Goal: Communication & Community: Answer question/provide support

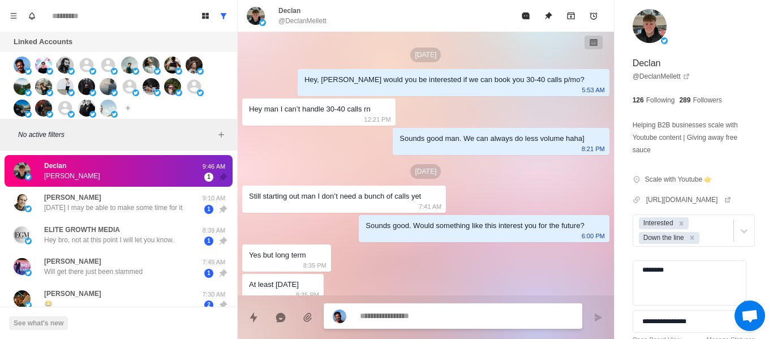
scroll to position [561, 0]
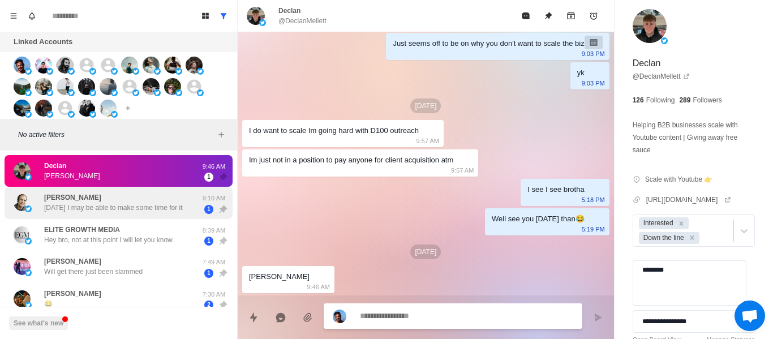
click at [121, 208] on p "[DATE] I may be able to make some time for it" at bounding box center [113, 208] width 139 height 10
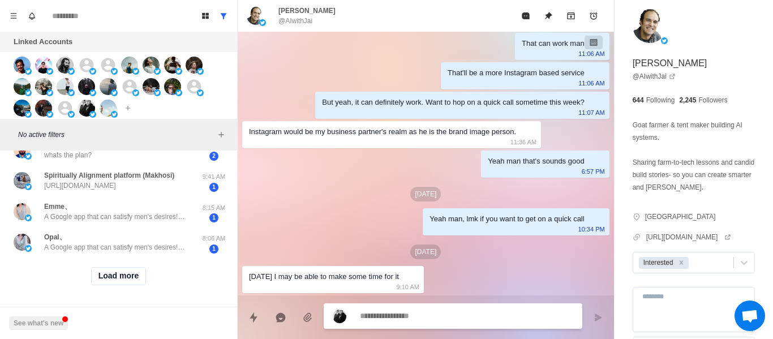
scroll to position [525, 0]
click at [108, 279] on div "Load more" at bounding box center [119, 276] width 228 height 36
click at [109, 271] on button "Load more" at bounding box center [118, 276] width 55 height 18
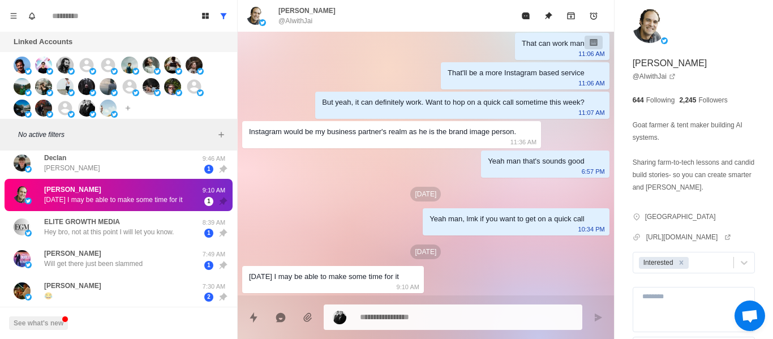
scroll to position [0, 0]
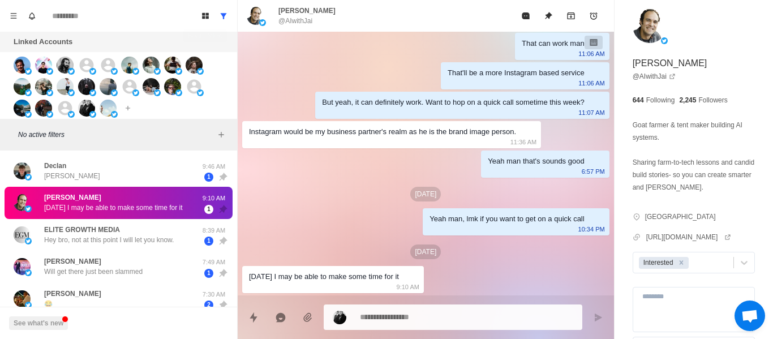
click at [235, 11] on div "Board View Tools Archived Chats Mark many as read Keyboard shortcuts Team Setti…" at bounding box center [118, 16] width 237 height 32
click at [225, 10] on button "Show all conversations" at bounding box center [223, 16] width 18 height 18
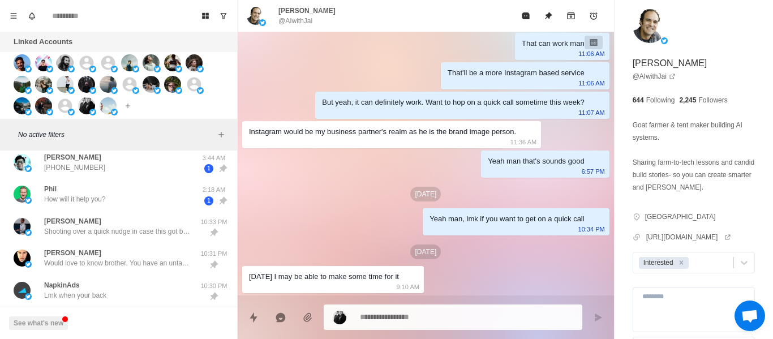
scroll to position [263, 0]
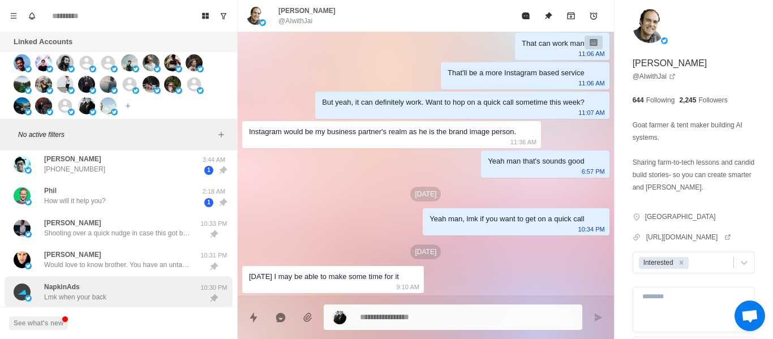
click at [85, 286] on div "NapkinAds Lmk when your back" at bounding box center [75, 292] width 62 height 20
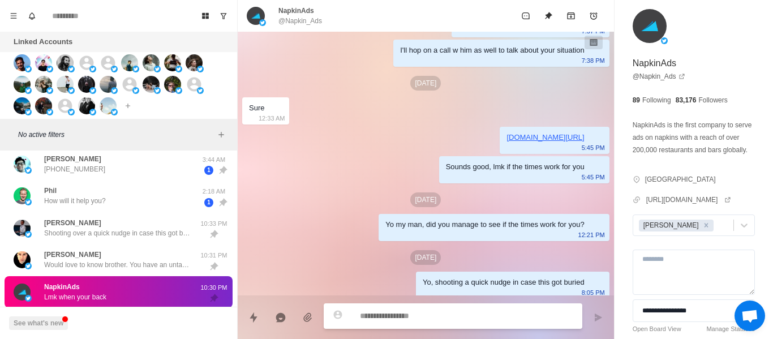
scroll to position [1605, 0]
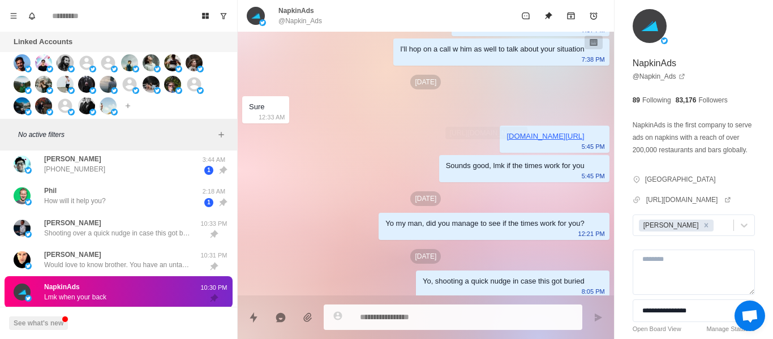
scroll to position [1548, 0]
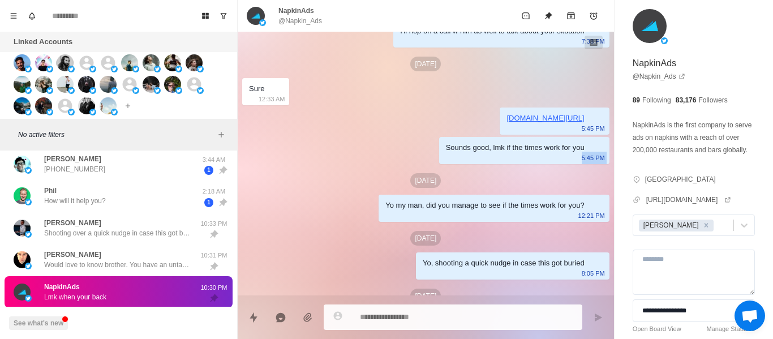
drag, startPoint x: 582, startPoint y: 162, endPoint x: 387, endPoint y: 158, distance: 195.3
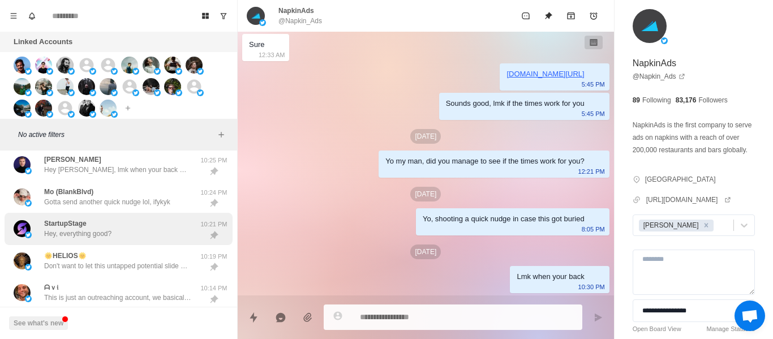
scroll to position [545, 0]
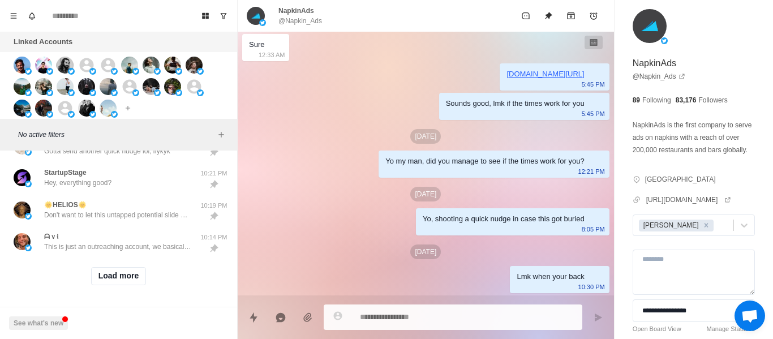
click at [120, 258] on div "Load more" at bounding box center [119, 276] width 228 height 36
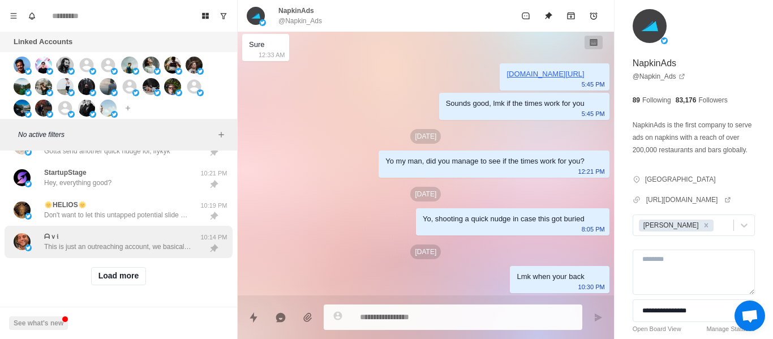
click at [114, 267] on button "Load more" at bounding box center [118, 276] width 55 height 18
drag, startPoint x: 154, startPoint y: 212, endPoint x: 136, endPoint y: 239, distance: 32.8
click at [152, 212] on div "🌞HELIOS🌞 Don't want to let this untapped potential slide man, lmk when your back" at bounding box center [107, 210] width 186 height 23
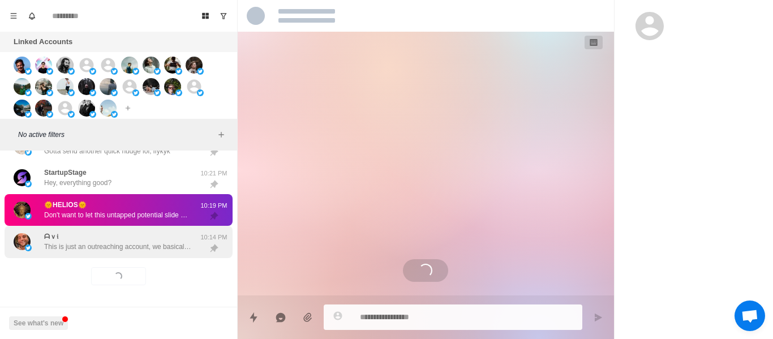
click at [136, 242] on p "This is just an outreaching account, we basically build newsletters for large p…" at bounding box center [117, 247] width 147 height 10
click at [133, 246] on div "ᗩｖ𝔦 This is just an outreaching account, we basically build newsletters for lar…" at bounding box center [119, 242] width 228 height 32
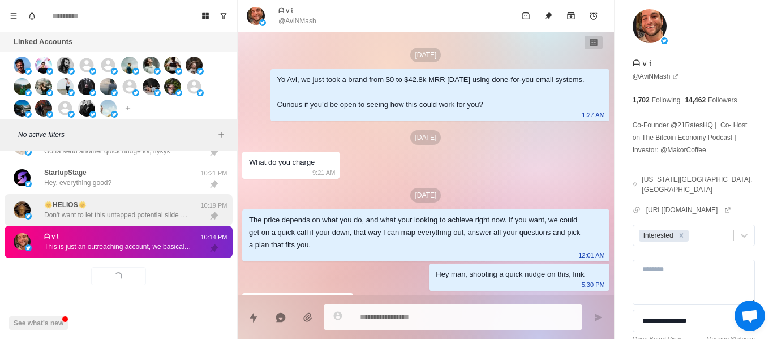
scroll to position [131, 0]
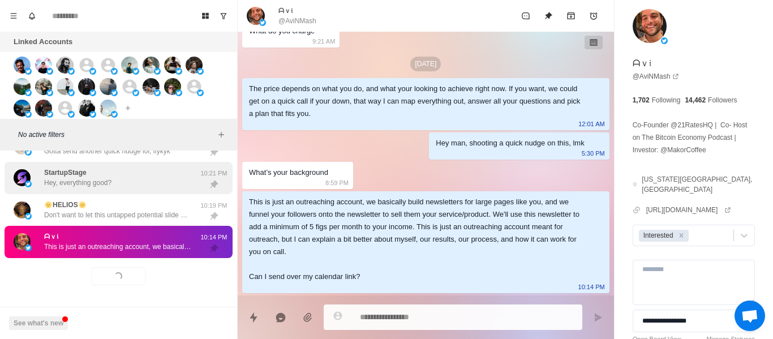
click at [136, 178] on div "StartupStage Hey, everything good?" at bounding box center [107, 177] width 186 height 23
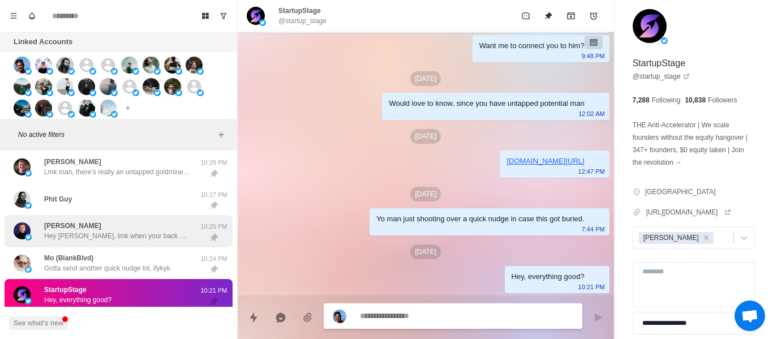
scroll to position [432, 0]
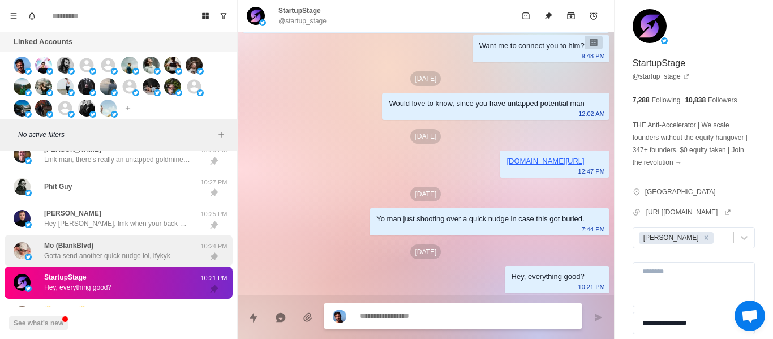
click at [90, 237] on div "Mo (BlankBlvd) Gotta send another quick nudge lol, ifykyk 10:24 PM" at bounding box center [119, 251] width 228 height 32
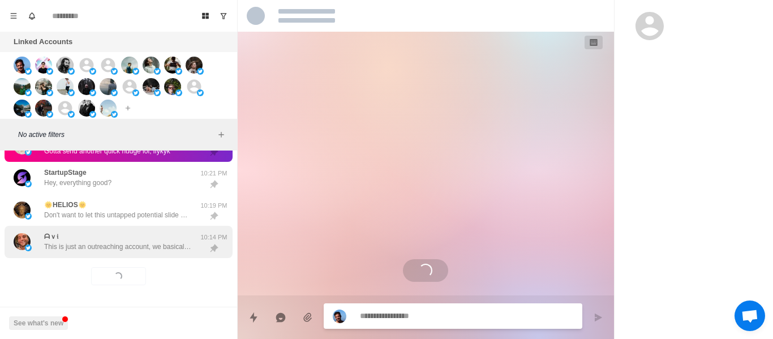
scroll to position [545, 0]
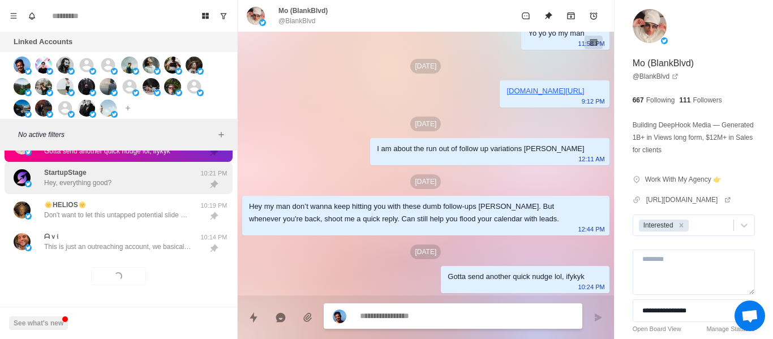
click at [100, 168] on div "StartupStage Hey, everything good?" at bounding box center [77, 178] width 67 height 20
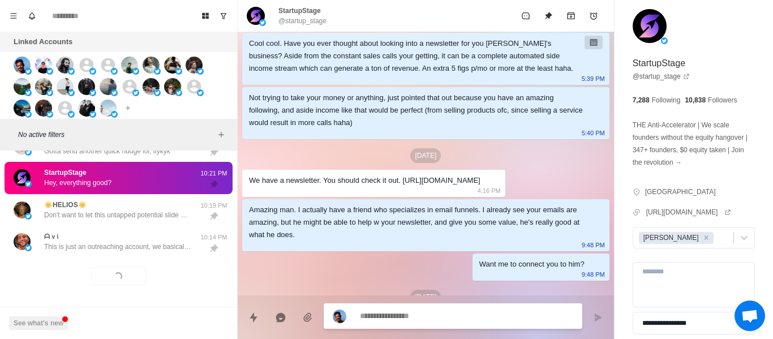
scroll to position [283, 0]
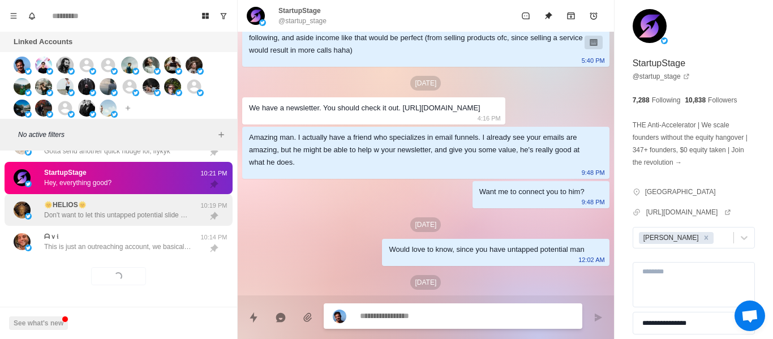
click at [129, 226] on div "ᗩｖ𝔦 This is just an outreaching account, we basically build newsletters for lar…" at bounding box center [119, 242] width 228 height 32
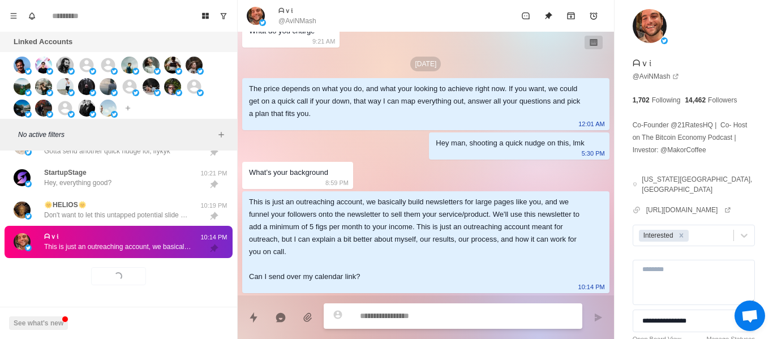
click at [144, 210] on p "Don't want to let this untapped potential slide man, lmk when your back" at bounding box center [117, 215] width 147 height 10
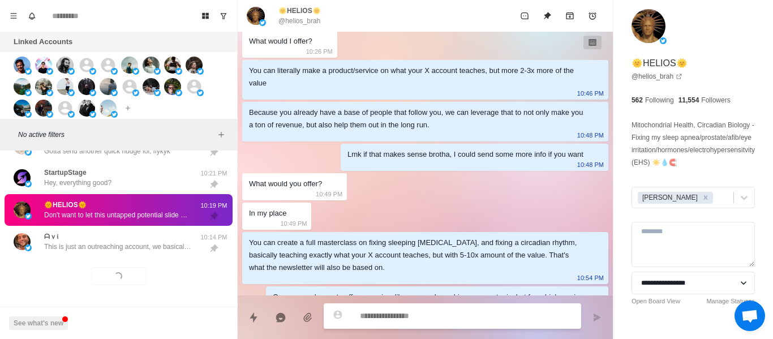
scroll to position [0, 0]
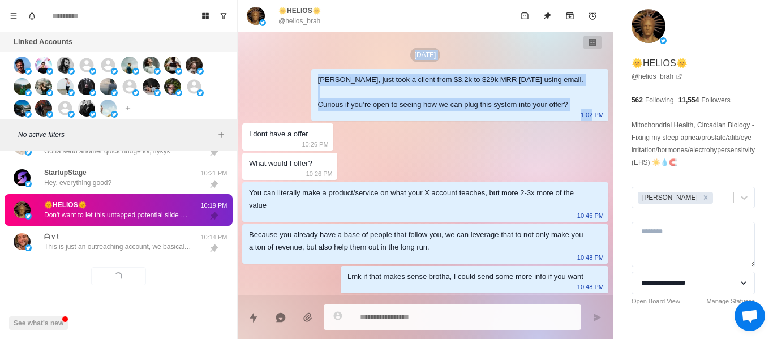
drag, startPoint x: 572, startPoint y: 109, endPoint x: 267, endPoint y: 53, distance: 310.1
drag, startPoint x: 557, startPoint y: 171, endPoint x: 509, endPoint y: 162, distance: 48.8
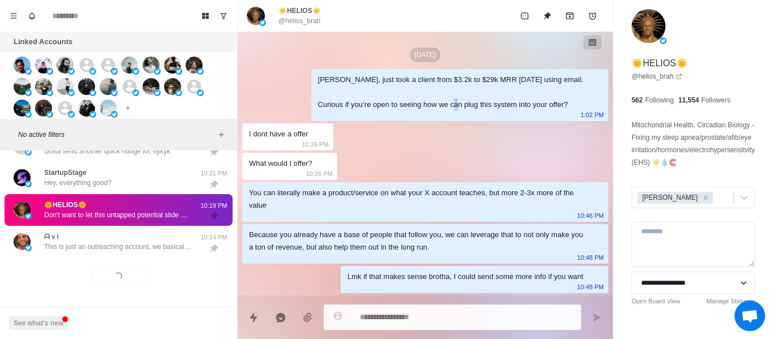
click at [456, 95] on div "[PERSON_NAME], just took a client from $3.2k to $29k MRR [DATE] using email. Cu…" at bounding box center [450, 92] width 265 height 37
click at [634, 75] on link "@ helios_brah" at bounding box center [657, 76] width 51 height 10
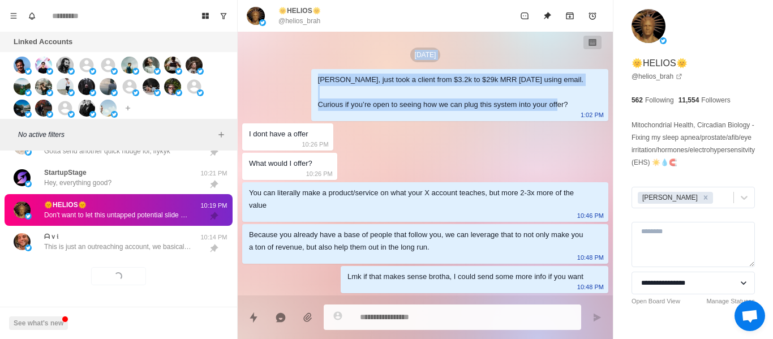
drag, startPoint x: 555, startPoint y: 105, endPoint x: 264, endPoint y: 80, distance: 292.5
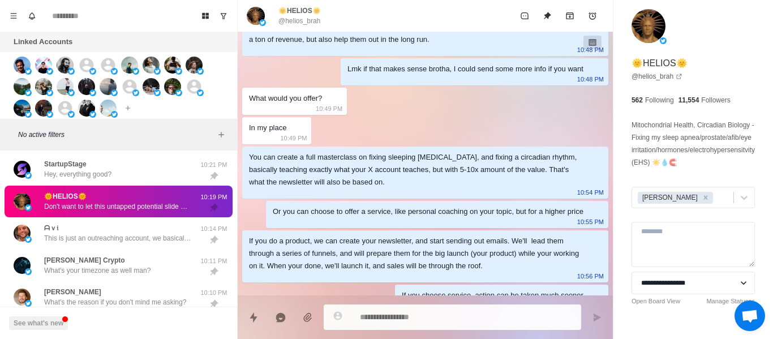
scroll to position [226, 0]
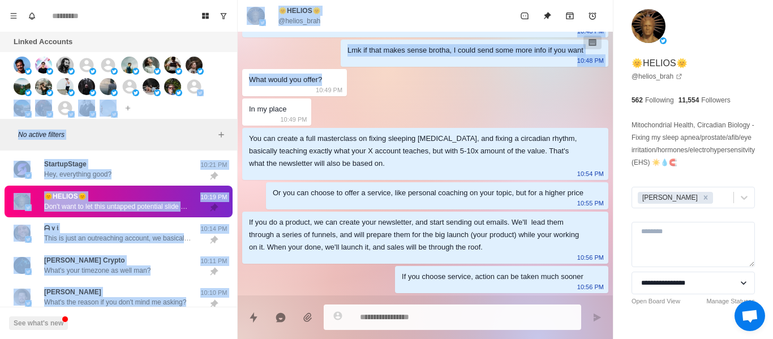
drag, startPoint x: 357, startPoint y: 83, endPoint x: 234, endPoint y: 77, distance: 123.5
click at [234, 77] on div "Board View Tools Archived Chats Mark many as read Keyboard shortcuts Team Setti…" at bounding box center [386, 169] width 773 height 339
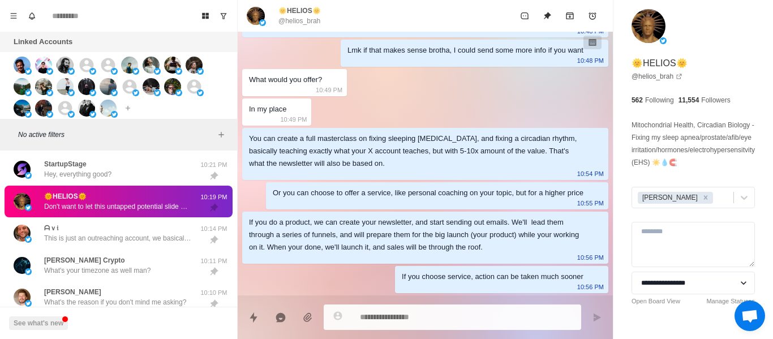
drag, startPoint x: 296, startPoint y: 113, endPoint x: 310, endPoint y: 122, distance: 16.6
click at [306, 123] on div "In my place 10:49 PM" at bounding box center [276, 111] width 69 height 27
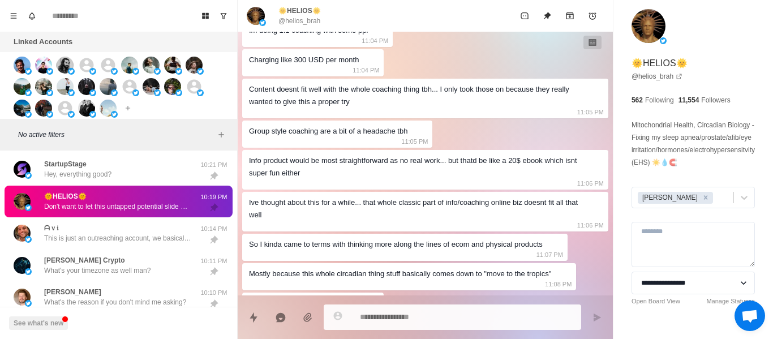
scroll to position [566, 0]
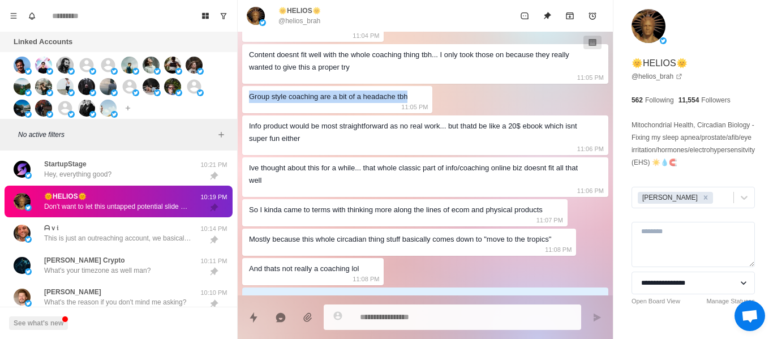
drag, startPoint x: 247, startPoint y: 100, endPoint x: 444, endPoint y: 98, distance: 196.9
click at [435, 98] on div "[DATE][DEMOGRAPHIC_DATA] Helios, just took a client from $3.2k to $29k MRR [DAT…" at bounding box center [425, 281] width 375 height 1631
drag, startPoint x: 369, startPoint y: 134, endPoint x: 280, endPoint y: 139, distance: 89.0
click at [368, 134] on div "Info product would be most straightforward as no real work... but thatd be like…" at bounding box center [416, 132] width 334 height 25
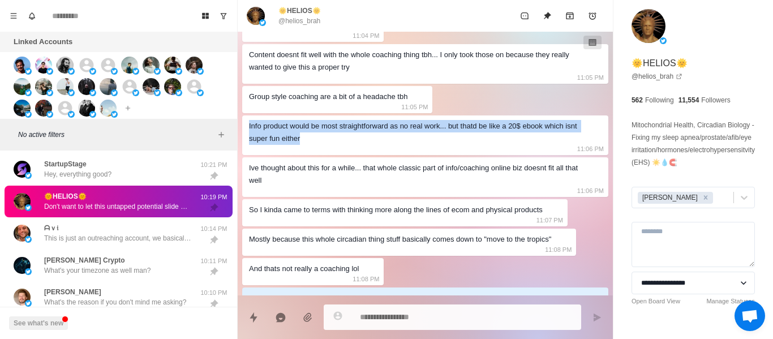
drag, startPoint x: 248, startPoint y: 128, endPoint x: 525, endPoint y: 137, distance: 276.3
click at [522, 137] on div "Info product would be most straightforward as no real work... but thatd be like…" at bounding box center [425, 135] width 366 height 40
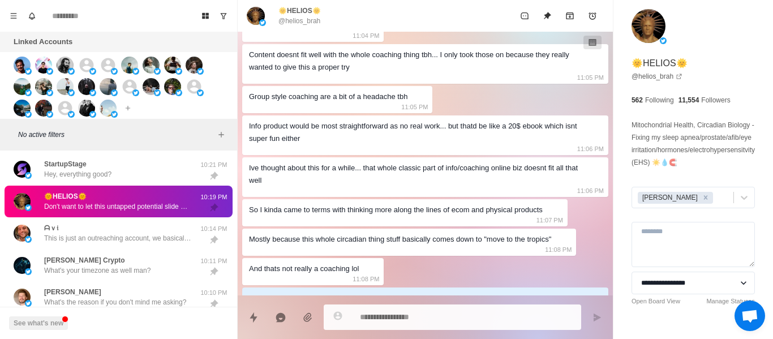
click at [349, 159] on div "Ive thought about this for a while... that whole classic part of info/coaching …" at bounding box center [425, 177] width 366 height 40
drag, startPoint x: 364, startPoint y: 144, endPoint x: 266, endPoint y: 149, distance: 98.6
click at [259, 147] on div "Info product would be most straightforward as no real work... but thatd be like…" at bounding box center [425, 135] width 366 height 40
drag, startPoint x: 364, startPoint y: 164, endPoint x: 359, endPoint y: 172, distance: 10.2
click at [364, 166] on div "Ive thought about this for a while... that whole classic part of info/coaching …" at bounding box center [416, 174] width 334 height 25
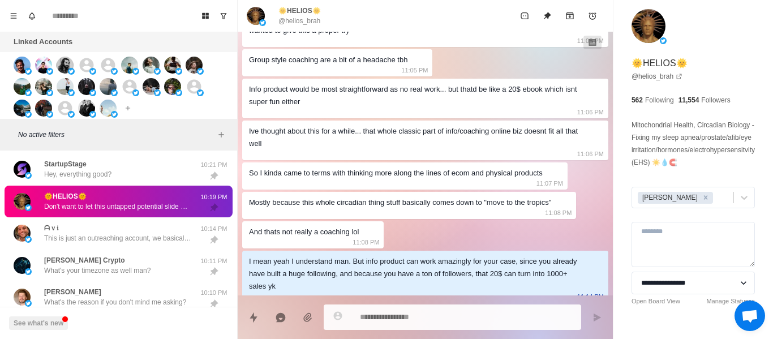
scroll to position [622, 0]
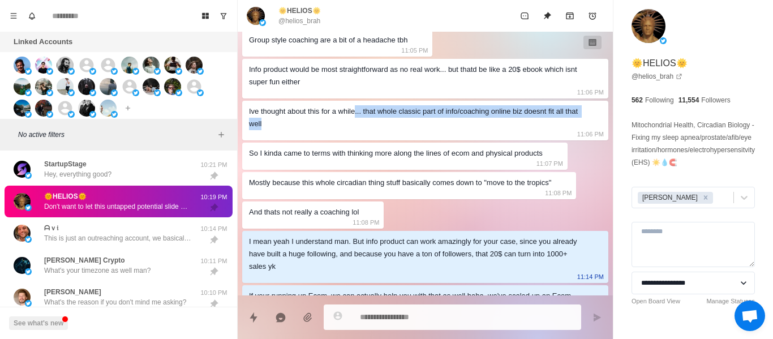
drag, startPoint x: 358, startPoint y: 115, endPoint x: 302, endPoint y: 134, distance: 58.3
click at [286, 131] on div "Ive thought about this for a while... that whole classic part of info/coaching …" at bounding box center [425, 121] width 366 height 40
click at [334, 122] on div "Ive thought about this for a while... that whole classic part of info/coaching …" at bounding box center [416, 117] width 334 height 25
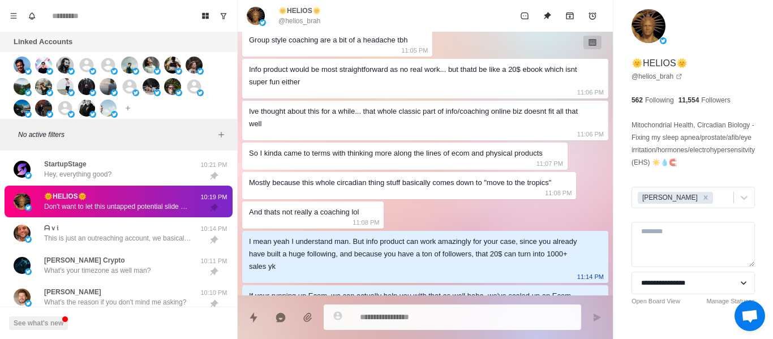
click at [289, 163] on div "So I kinda came to terms with thinking more along the lines of ecom and physica…" at bounding box center [404, 156] width 325 height 27
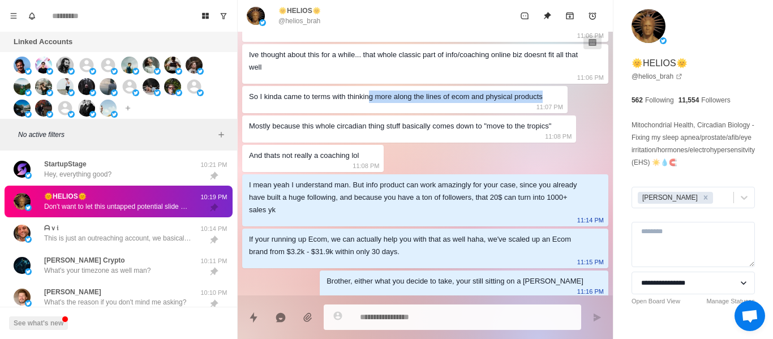
drag, startPoint x: 556, startPoint y: 96, endPoint x: 282, endPoint y: 110, distance: 274.3
click at [286, 93] on div "[DATE][DEMOGRAPHIC_DATA] Helios, just took a client from $3.2k to $29k MRR [DAT…" at bounding box center [425, 168] width 375 height 1631
click at [282, 125] on div "Mostly because this whole circadian thing stuff basically comes down to "move t…" at bounding box center [400, 126] width 302 height 12
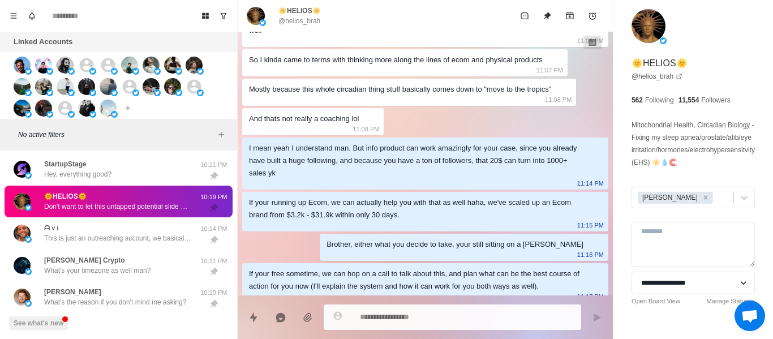
scroll to position [736, 0]
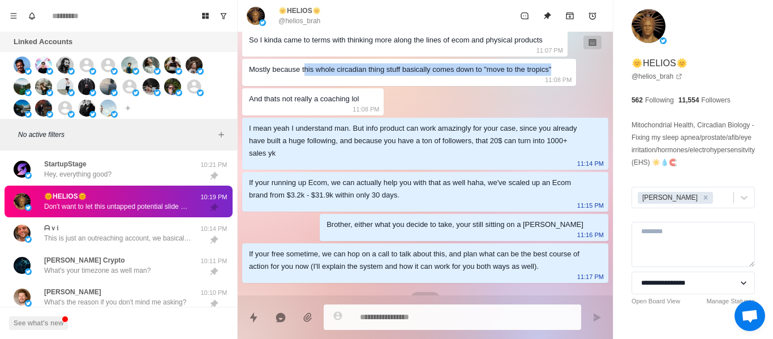
drag, startPoint x: 304, startPoint y: 74, endPoint x: 522, endPoint y: 109, distance: 221.2
click at [558, 88] on div "[DATE][DEMOGRAPHIC_DATA] Helios, just took a client from $3.2k to $29k MRR [DAT…" at bounding box center [425, 111] width 375 height 1631
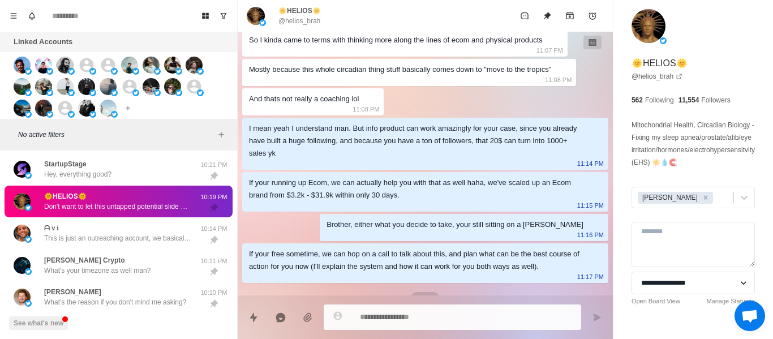
click at [227, 117] on div "Connect X account Connect Instagram account Additional account cost: +$48/year" at bounding box center [118, 85] width 237 height 67
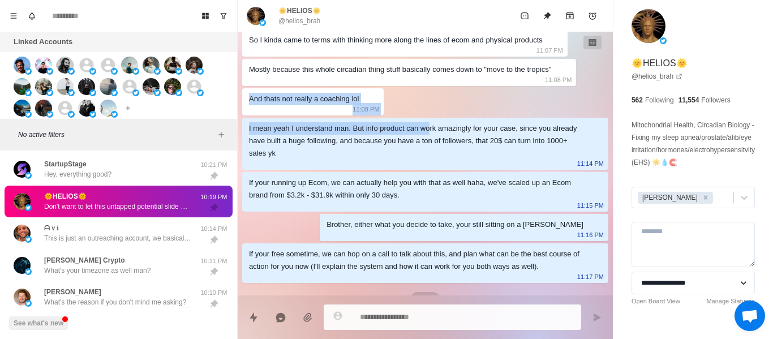
drag, startPoint x: 428, startPoint y: 112, endPoint x: 384, endPoint y: 112, distance: 44.1
click at [250, 102] on div "[DATE][DEMOGRAPHIC_DATA] Helios, just took a client from $3.2k to $29k MRR [DAT…" at bounding box center [425, 111] width 375 height 1631
click at [400, 113] on div "[DATE][DEMOGRAPHIC_DATA] Helios, just took a client from $3.2k to $29k MRR [DAT…" at bounding box center [425, 111] width 375 height 1631
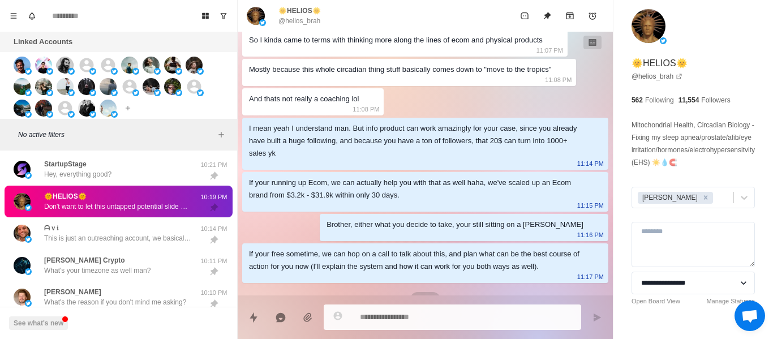
drag, startPoint x: 342, startPoint y: 164, endPoint x: 347, endPoint y: 177, distance: 13.5
click at [342, 169] on div "I mean yeah I understand man. But info product can work amazingly for your case…" at bounding box center [425, 144] width 366 height 52
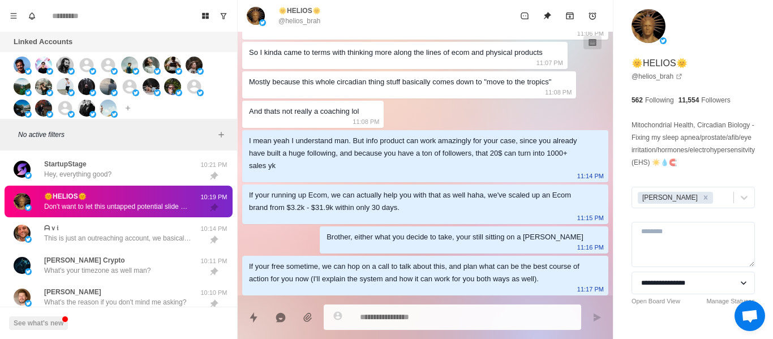
scroll to position [792, 0]
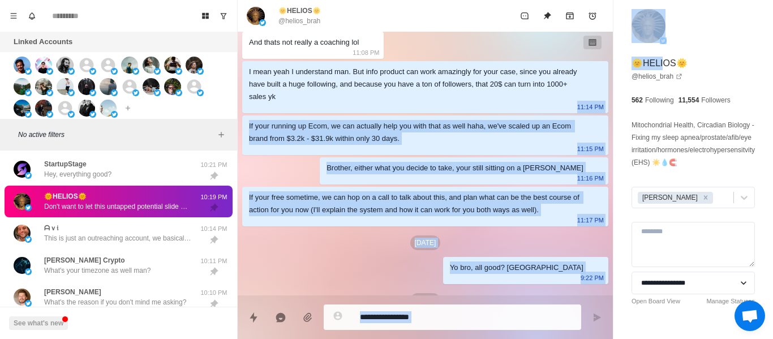
drag, startPoint x: 466, startPoint y: 90, endPoint x: 649, endPoint y: 67, distance: 184.7
click at [650, 67] on div "🌞HELIOS🌞 @helios_brah [DATE][DEMOGRAPHIC_DATA] Helios, just took a client from …" at bounding box center [505, 169] width 535 height 339
click at [526, 99] on div "I mean yeah I understand man. But info product can work amazingly for your case…" at bounding box center [416, 84] width 334 height 37
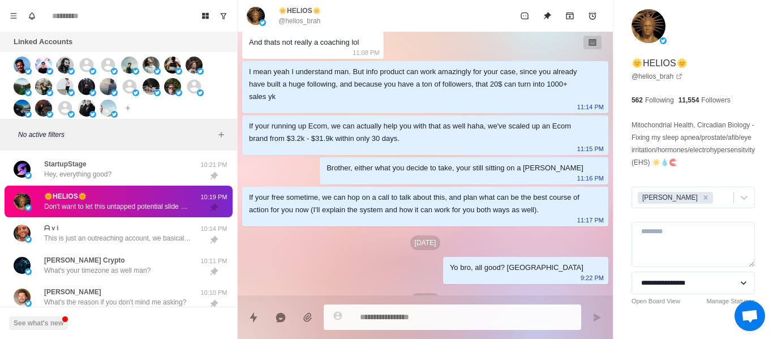
click at [533, 88] on div "I mean yeah I understand man. But info product can work amazingly for your case…" at bounding box center [416, 84] width 334 height 37
drag, startPoint x: 340, startPoint y: 106, endPoint x: 274, endPoint y: 98, distance: 66.1
click at [274, 98] on div "I mean yeah I understand man. But info product can work amazingly for your case…" at bounding box center [425, 87] width 366 height 52
click at [283, 108] on div "I mean yeah I understand man. But info product can work amazingly for your case…" at bounding box center [425, 87] width 366 height 52
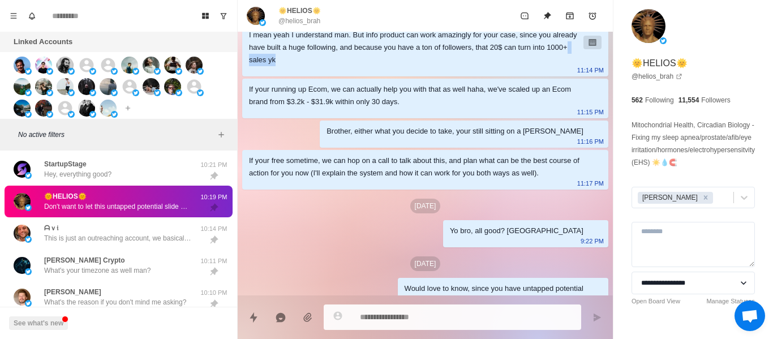
scroll to position [849, 0]
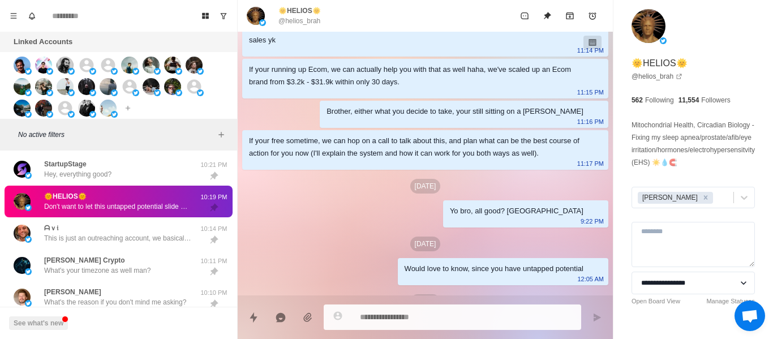
click at [371, 93] on div "If your running up Ecom, we can actually help you with that as well haha, we've…" at bounding box center [425, 79] width 366 height 40
drag, startPoint x: 484, startPoint y: 80, endPoint x: 426, endPoint y: 84, distance: 59.0
click at [426, 84] on div "If your running up Ecom, we can actually help you with that as well haha, we've…" at bounding box center [416, 75] width 334 height 25
click at [577, 87] on p "11:15 PM" at bounding box center [590, 92] width 27 height 12
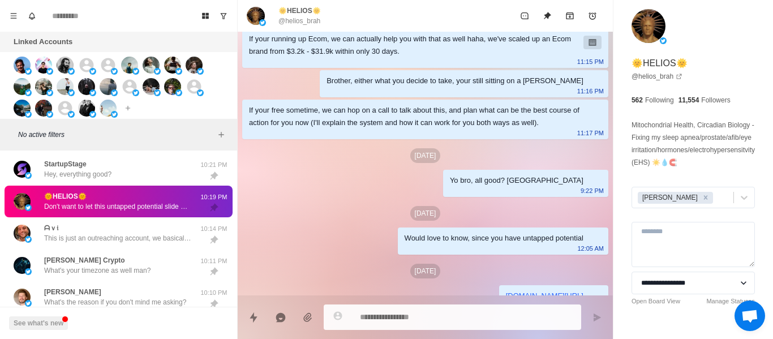
scroll to position [905, 0]
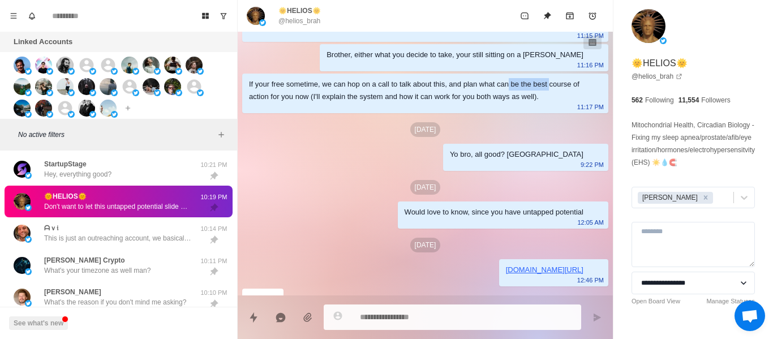
drag, startPoint x: 508, startPoint y: 86, endPoint x: 356, endPoint y: 149, distance: 164.7
click at [571, 89] on div "If your free sometime, we can hop on a call to talk about this, and plan what c…" at bounding box center [425, 94] width 366 height 40
click at [343, 137] on div "[DATE]" at bounding box center [425, 129] width 366 height 15
click at [302, 103] on div "If your free sometime, we can hop on a call to talk about this, and plan what c…" at bounding box center [416, 90] width 334 height 25
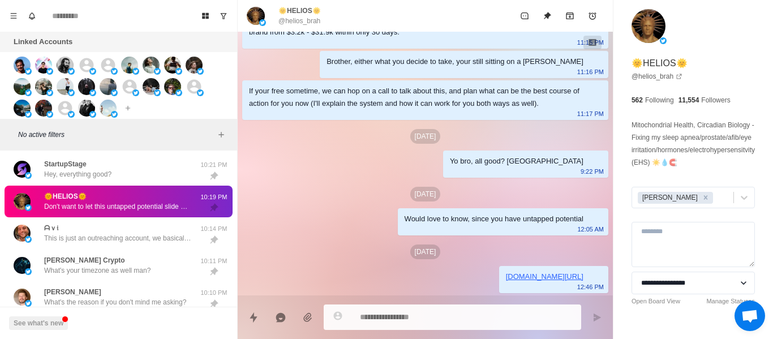
scroll to position [962, 0]
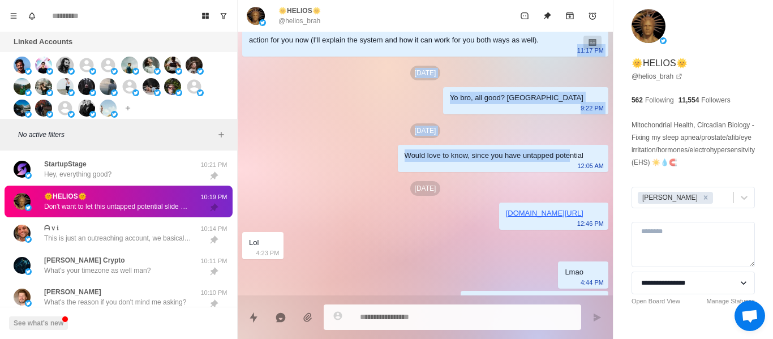
drag, startPoint x: 577, startPoint y: 165, endPoint x: 378, endPoint y: 170, distance: 199.3
click at [381, 138] on div "[DATE]" at bounding box center [425, 130] width 366 height 15
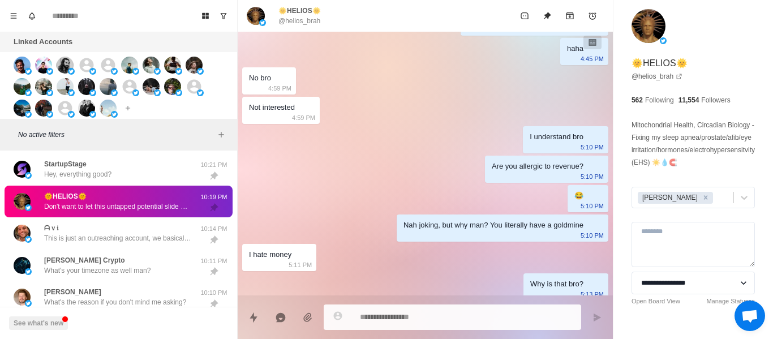
scroll to position [1245, 0]
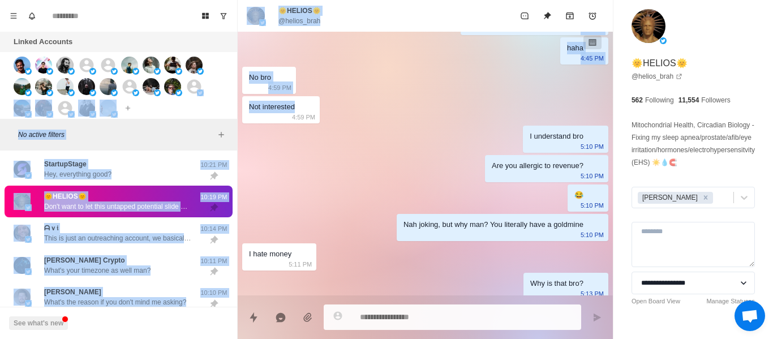
drag, startPoint x: 370, startPoint y: 129, endPoint x: 248, endPoint y: 99, distance: 124.8
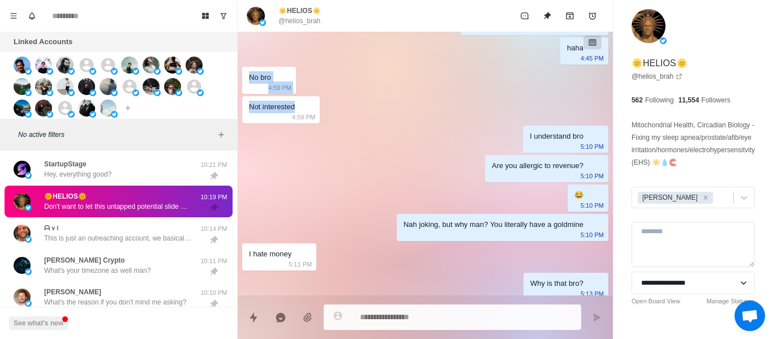
drag, startPoint x: 499, startPoint y: 155, endPoint x: 561, endPoint y: 145, distance: 62.5
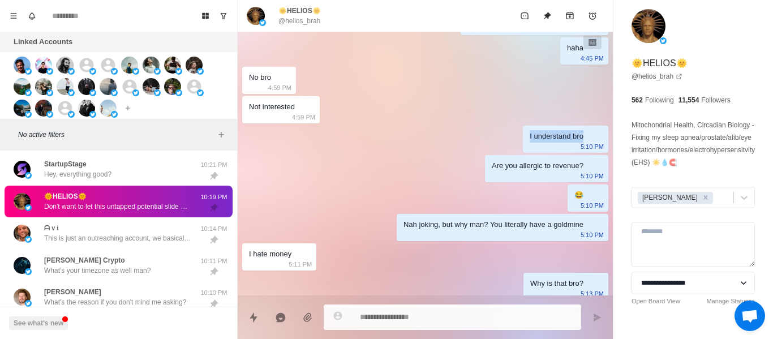
drag, startPoint x: 497, startPoint y: 183, endPoint x: 527, endPoint y: 170, distance: 32.5
click at [497, 172] on div "Are you allergic to revenue?" at bounding box center [538, 166] width 92 height 12
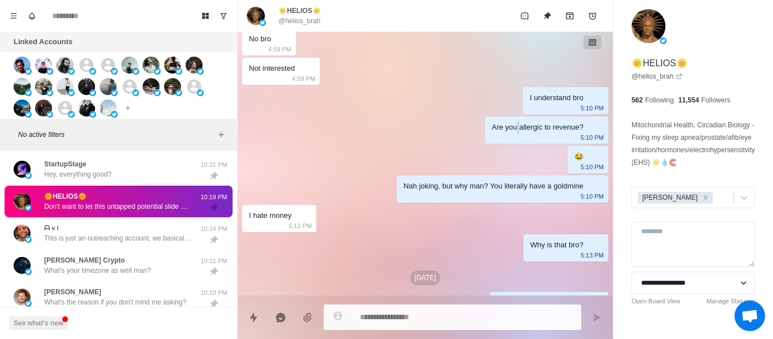
scroll to position [1302, 0]
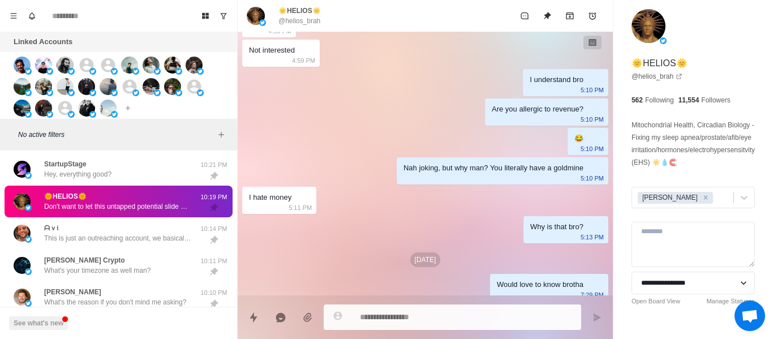
drag, startPoint x: 376, startPoint y: 185, endPoint x: 587, endPoint y: 190, distance: 211.1
click at [587, 184] on div "Nah joking, but why man? You literally have a goldmine 5:10 PM" at bounding box center [503, 170] width 212 height 27
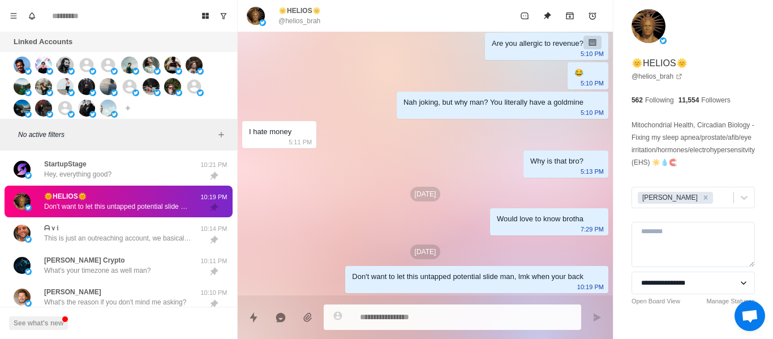
drag, startPoint x: 268, startPoint y: 134, endPoint x: 272, endPoint y: 121, distance: 12.9
click at [268, 133] on div "I hate money" at bounding box center [270, 132] width 42 height 12
click at [272, 121] on div "I hate money 5:11 PM" at bounding box center [279, 134] width 74 height 27
click at [284, 143] on div "I hate money 5:11 PM" at bounding box center [279, 134] width 74 height 27
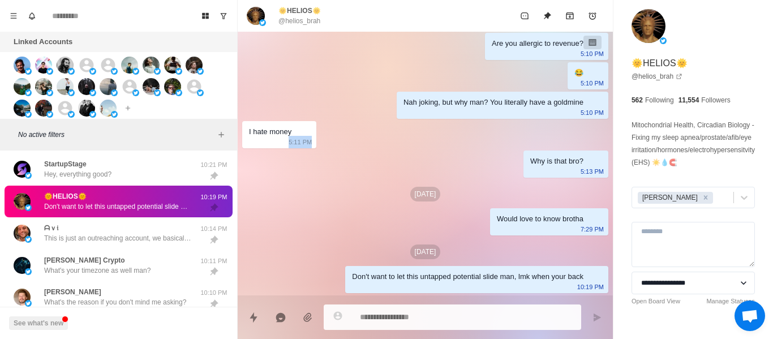
drag, startPoint x: 310, startPoint y: 139, endPoint x: 324, endPoint y: 154, distance: 20.4
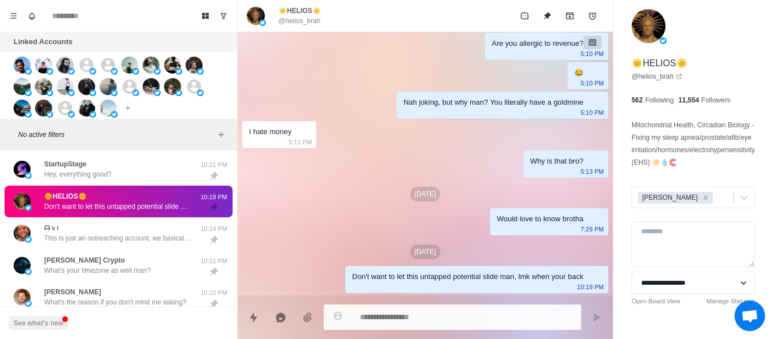
click at [448, 259] on div "[DATE]" at bounding box center [425, 251] width 366 height 15
click at [300, 132] on div "I hate money 5:11 PM" at bounding box center [279, 134] width 74 height 27
click at [268, 136] on div "I hate money" at bounding box center [270, 132] width 42 height 12
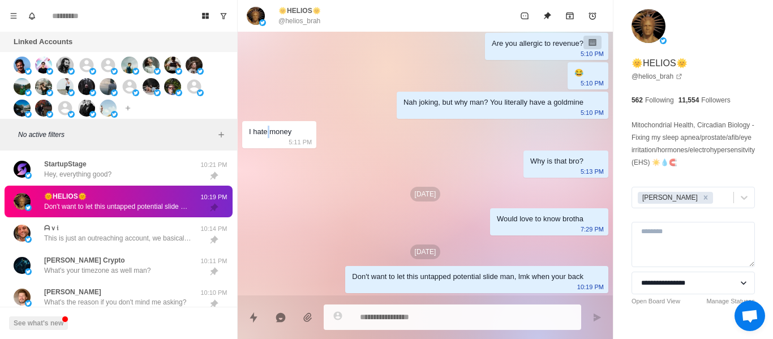
click at [268, 131] on div "I hate money" at bounding box center [270, 132] width 42 height 12
click at [272, 129] on div "I hate money" at bounding box center [270, 132] width 42 height 12
drag, startPoint x: 272, startPoint y: 129, endPoint x: 261, endPoint y: 111, distance: 20.6
click at [299, 139] on p "5:11 PM" at bounding box center [300, 142] width 23 height 12
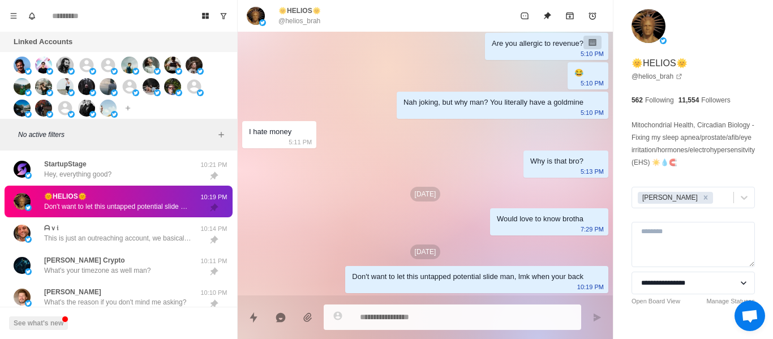
click at [273, 137] on div "I hate money" at bounding box center [270, 132] width 42 height 12
drag, startPoint x: 303, startPoint y: 143, endPoint x: 295, endPoint y: 115, distance: 28.7
click at [294, 128] on div "I hate money 5:11 PM" at bounding box center [279, 134] width 74 height 27
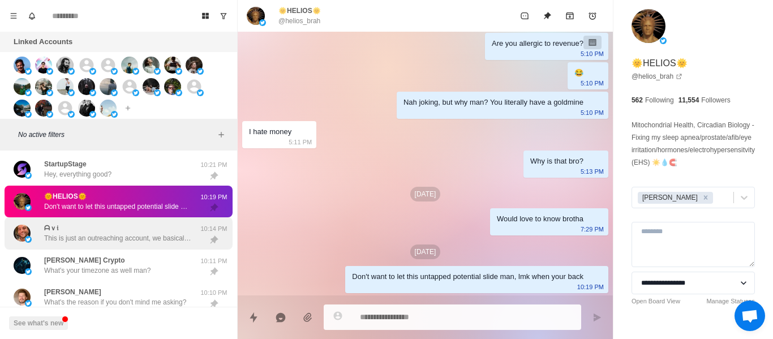
click at [188, 242] on p "This is just an outreaching account, we basically build newsletters for large p…" at bounding box center [117, 238] width 147 height 10
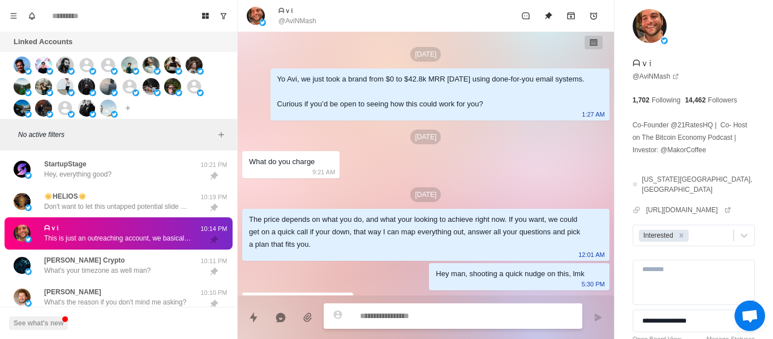
scroll to position [0, 0]
drag, startPoint x: 257, startPoint y: 165, endPoint x: 362, endPoint y: 185, distance: 106.7
click at [341, 154] on div "[DATE][DEMOGRAPHIC_DATA] Avi, we just took a brand from $0 to $42.8k MRR [DATE]…" at bounding box center [426, 229] width 376 height 395
click at [363, 200] on div "[DATE]" at bounding box center [425, 195] width 367 height 15
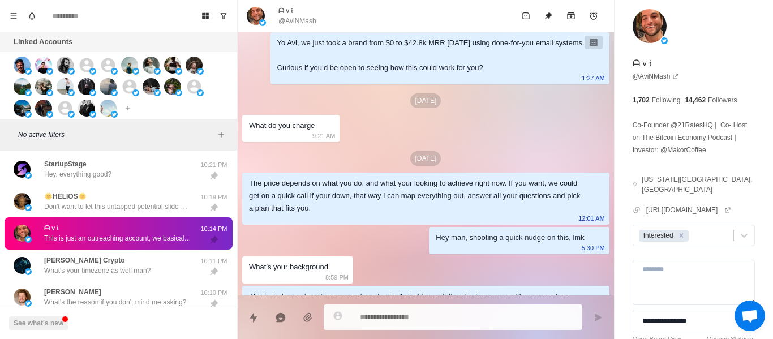
scroll to position [57, 0]
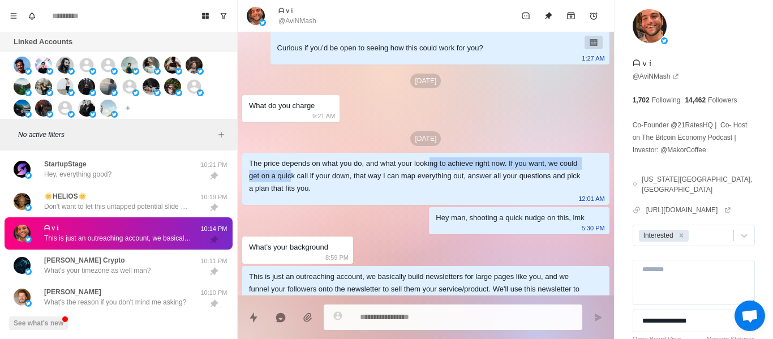
drag, startPoint x: 320, startPoint y: 168, endPoint x: 393, endPoint y: 175, distance: 73.9
click at [426, 161] on div "The price depends on what you do, and what your looking to achieve right now. I…" at bounding box center [417, 175] width 336 height 37
click at [367, 178] on div "The price depends on what you do, and what your looking to achieve right now. I…" at bounding box center [417, 175] width 336 height 37
click at [442, 178] on div "The price depends on what you do, and what your looking to achieve right now. I…" at bounding box center [417, 175] width 336 height 37
drag, startPoint x: 514, startPoint y: 186, endPoint x: 602, endPoint y: 167, distance: 89.8
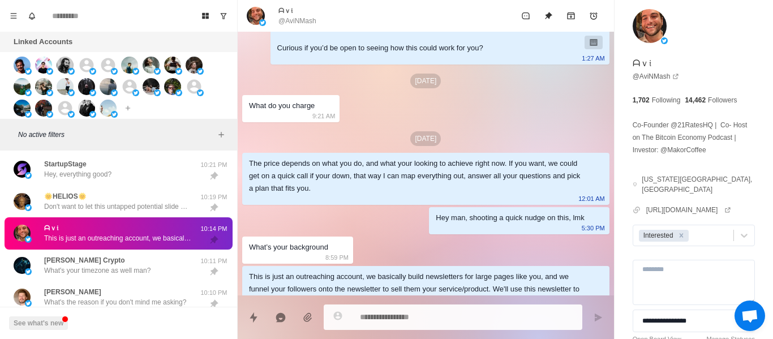
click at [515, 186] on div "The price depends on what you do, and what your looking to achieve right now. I…" at bounding box center [417, 175] width 336 height 37
drag, startPoint x: 601, startPoint y: 166, endPoint x: 593, endPoint y: 168, distance: 8.1
click at [598, 166] on div "[DATE][DEMOGRAPHIC_DATA] Avi, we just took a brand from $0 to $42.8k MRR [DATE]…" at bounding box center [426, 172] width 376 height 395
drag, startPoint x: 257, startPoint y: 179, endPoint x: 397, endPoint y: 188, distance: 140.1
click at [380, 188] on div "The price depends on what you do, and what your looking to achieve right now. I…" at bounding box center [417, 175] width 336 height 37
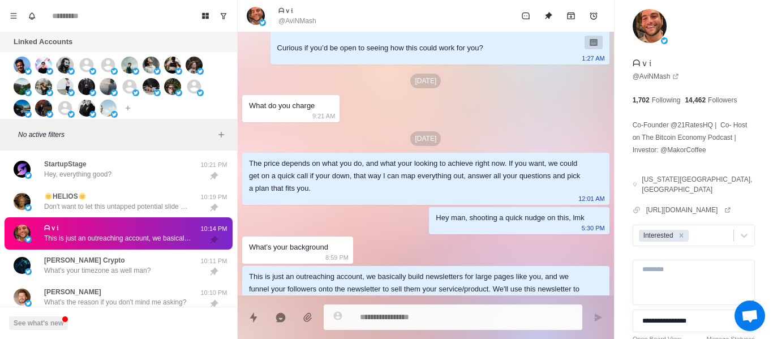
click at [401, 188] on div "The price depends on what you do, and what your looking to achieve right now. I…" at bounding box center [417, 175] width 336 height 37
click at [531, 173] on div "The price depends on what you do, and what your looking to achieve right now. I…" at bounding box center [417, 175] width 336 height 37
click at [472, 174] on div "The price depends on what you do, and what your looking to achieve right now. I…" at bounding box center [417, 175] width 336 height 37
drag, startPoint x: 378, startPoint y: 177, endPoint x: 373, endPoint y: 193, distance: 17.2
click at [373, 191] on div "The price depends on what you do, and what your looking to achieve right now. I…" at bounding box center [417, 175] width 336 height 37
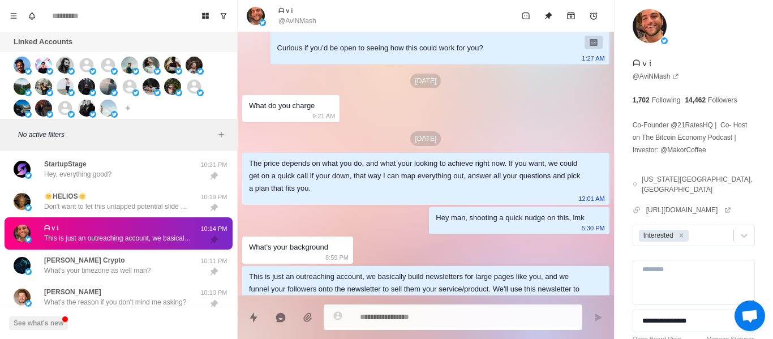
click at [390, 267] on div "This is just an outreaching account, we basically build newsletters for large p…" at bounding box center [425, 317] width 367 height 102
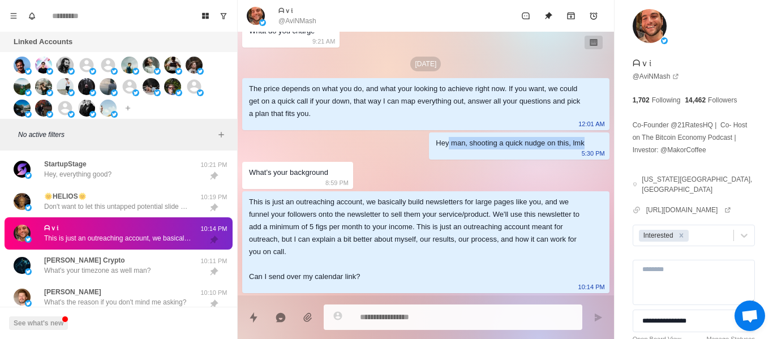
drag, startPoint x: 592, startPoint y: 150, endPoint x: 440, endPoint y: 145, distance: 152.3
click at [440, 145] on div "Hey man, shooting a quick nudge on this, lmk 5:30 PM" at bounding box center [519, 145] width 180 height 27
drag, startPoint x: 419, startPoint y: 176, endPoint x: 401, endPoint y: 179, distance: 19.0
click at [416, 175] on div "[DATE][DEMOGRAPHIC_DATA] Avi, we just took a brand from $0 to $42.8k MRR [DATE]…" at bounding box center [426, 97] width 376 height 395
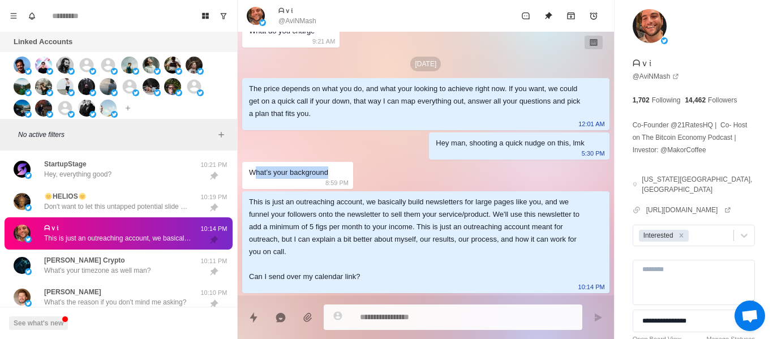
drag, startPoint x: 253, startPoint y: 184, endPoint x: 420, endPoint y: 154, distance: 169.7
click at [252, 185] on div "[DATE][DEMOGRAPHIC_DATA] Avi, we just took a brand from $0 to $42.8k MRR [DATE]…" at bounding box center [426, 97] width 376 height 395
click at [433, 151] on div "Hey man, shooting a quick nudge on this, lmk 5:30 PM" at bounding box center [519, 145] width 180 height 27
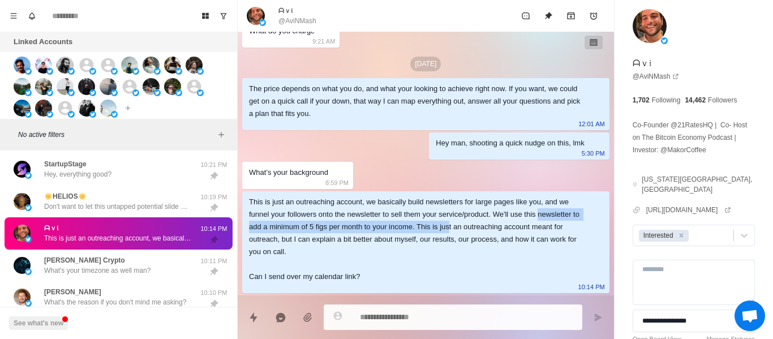
drag, startPoint x: 458, startPoint y: 225, endPoint x: 523, endPoint y: 224, distance: 65.1
click at [540, 216] on div "This is just an outreaching account, we basically build newsletters for large p…" at bounding box center [417, 239] width 336 height 87
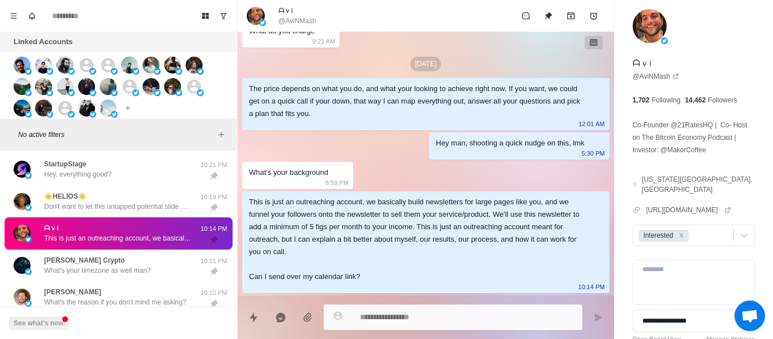
click at [523, 222] on div "This is just an outreaching account, we basically build newsletters for large p…" at bounding box center [417, 239] width 336 height 87
click at [405, 239] on div "This is just an outreaching account, we basically build newsletters for large p…" at bounding box center [417, 239] width 336 height 87
drag, startPoint x: 352, startPoint y: 242, endPoint x: 436, endPoint y: 231, distance: 85.0
click at [361, 242] on div "This is just an outreaching account, we basically build newsletters for large p…" at bounding box center [417, 239] width 336 height 87
drag, startPoint x: 335, startPoint y: 243, endPoint x: 324, endPoint y: 250, distance: 12.9
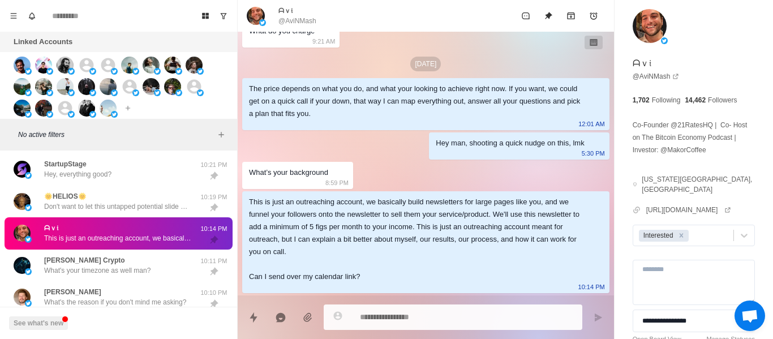
click at [335, 244] on div "This is just an outreaching account, we basically build newsletters for large p…" at bounding box center [417, 239] width 336 height 87
drag, startPoint x: 260, startPoint y: 263, endPoint x: 251, endPoint y: 264, distance: 9.2
click at [247, 263] on div "This is just an outreaching account, we basically build newsletters for large p…" at bounding box center [425, 242] width 367 height 102
drag, startPoint x: 332, startPoint y: 272, endPoint x: 452, endPoint y: 279, distance: 120.2
click at [350, 276] on div "This is just an outreaching account, we basically build newsletters for large p…" at bounding box center [417, 239] width 336 height 87
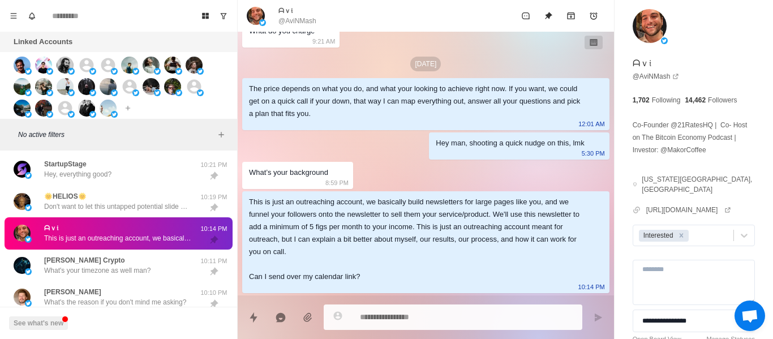
click at [452, 278] on div "This is just an outreaching account, we basically build newsletters for large p…" at bounding box center [417, 239] width 336 height 87
click at [431, 284] on div "This is just an outreaching account, we basically build newsletters for large p…" at bounding box center [425, 242] width 367 height 102
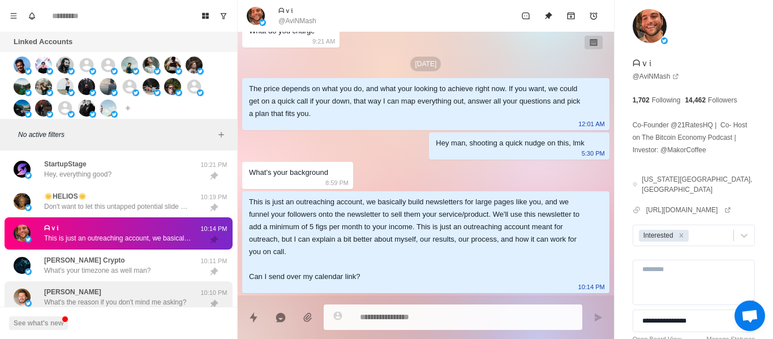
drag, startPoint x: 200, startPoint y: 290, endPoint x: 93, endPoint y: 295, distance: 107.1
click at [93, 295] on div "Board View Tools Archived Chats Mark many as read Keyboard shortcuts Team Setti…" at bounding box center [386, 169] width 773 height 339
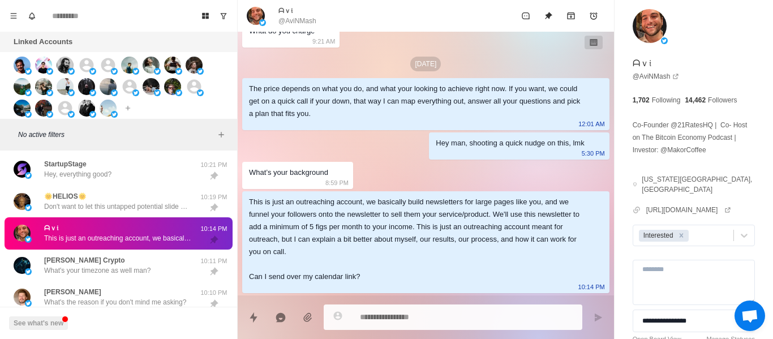
drag, startPoint x: 476, startPoint y: 131, endPoint x: 548, endPoint y: 137, distance: 72.7
click at [477, 131] on div "[DATE][DEMOGRAPHIC_DATA] Avi, we just took a brand from $0 to $42.8k MRR [DATE]…" at bounding box center [426, 97] width 376 height 395
click at [628, 214] on div "**********" at bounding box center [694, 197] width 158 height 394
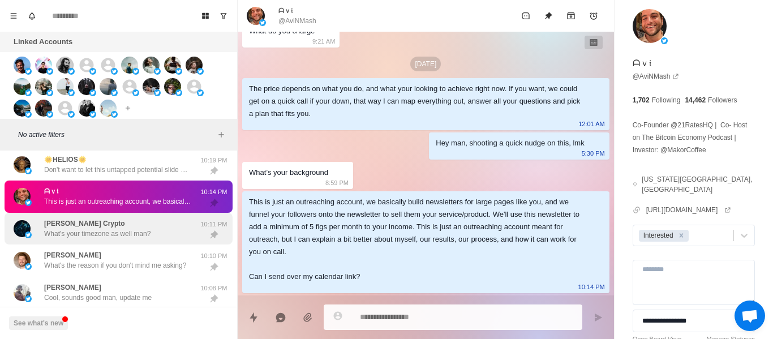
scroll to position [602, 0]
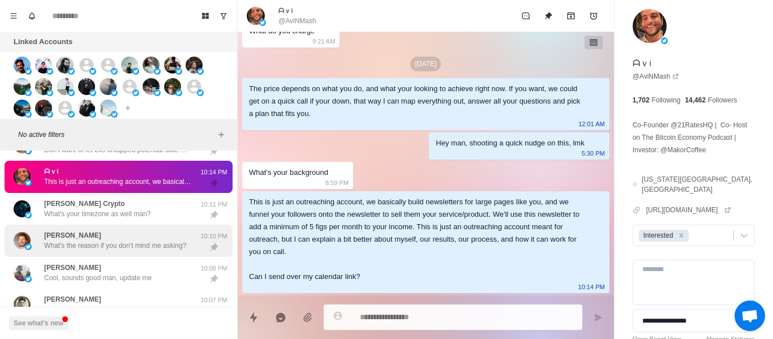
drag, startPoint x: 136, startPoint y: 227, endPoint x: 126, endPoint y: 227, distance: 10.2
click at [138, 227] on div "[PERSON_NAME] What's the reason if you don't mind me asking? 10:10 PM" at bounding box center [119, 241] width 228 height 32
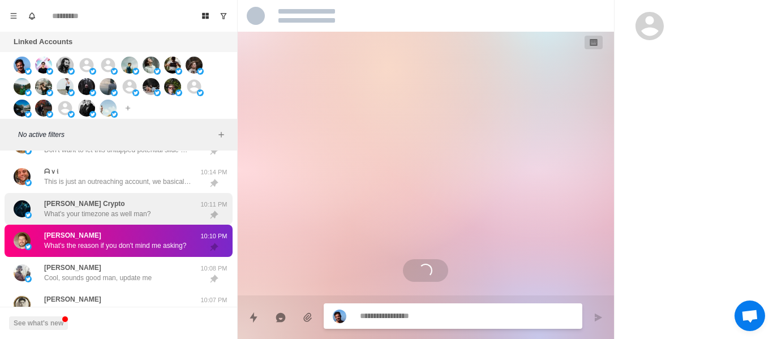
scroll to position [0, 0]
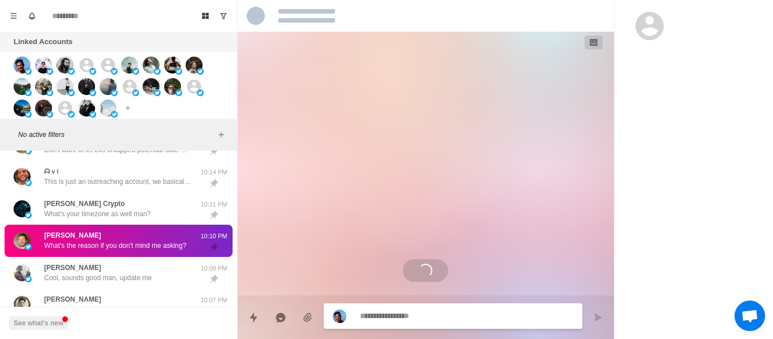
drag, startPoint x: 110, startPoint y: 215, endPoint x: 148, endPoint y: 230, distance: 40.4
click at [112, 214] on p "What's your timezone as well man?" at bounding box center [97, 214] width 106 height 10
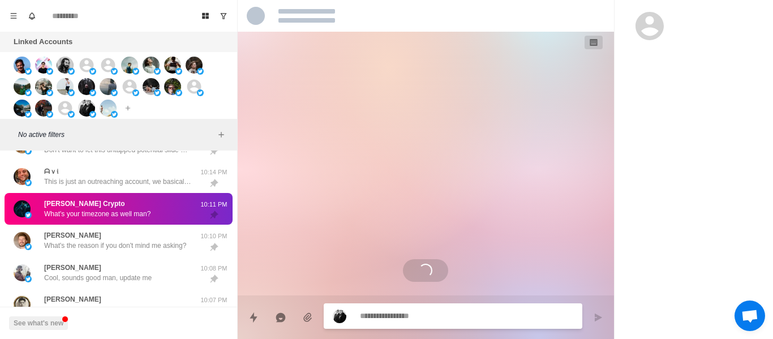
click at [130, 244] on div "[PERSON_NAME] What's the reason if you don't mind me asking?" at bounding box center [115, 240] width 142 height 20
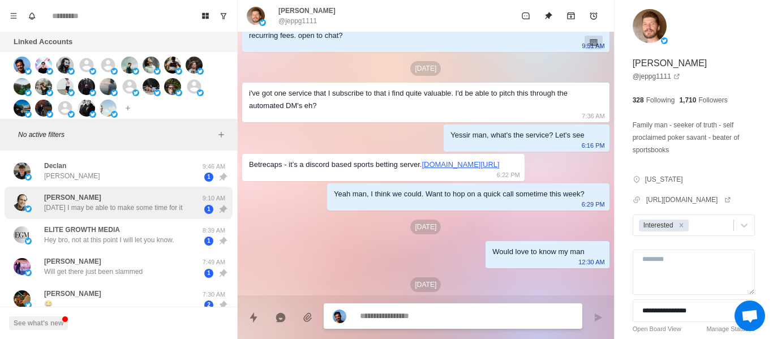
scroll to position [57, 0]
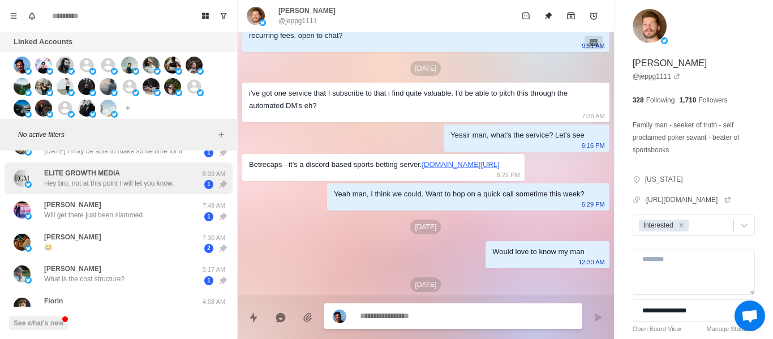
click at [111, 183] on p "Hey bro, not at this point I will let you know." at bounding box center [109, 183] width 130 height 10
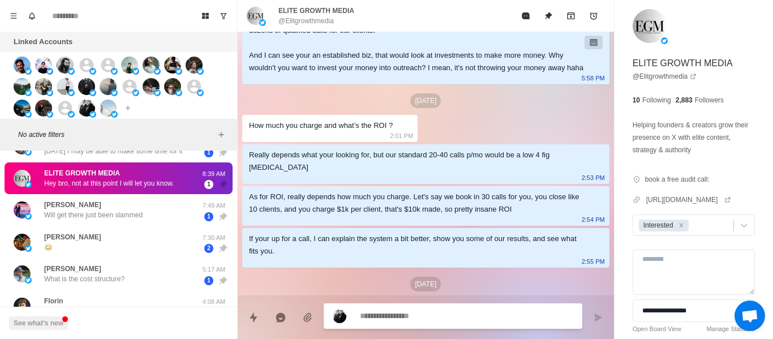
scroll to position [146, 0]
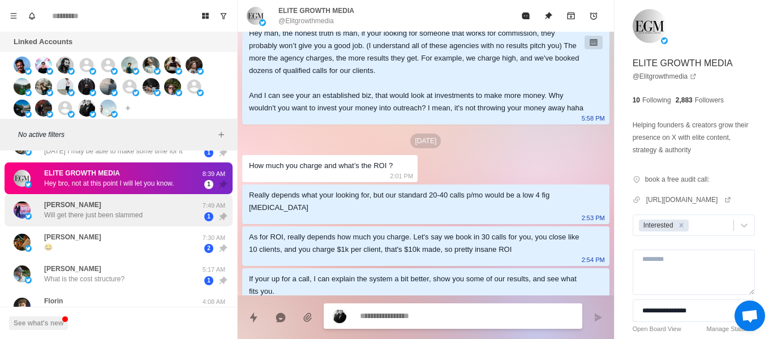
click at [100, 209] on div "[PERSON_NAME] Will get there just been slammed" at bounding box center [93, 210] width 98 height 20
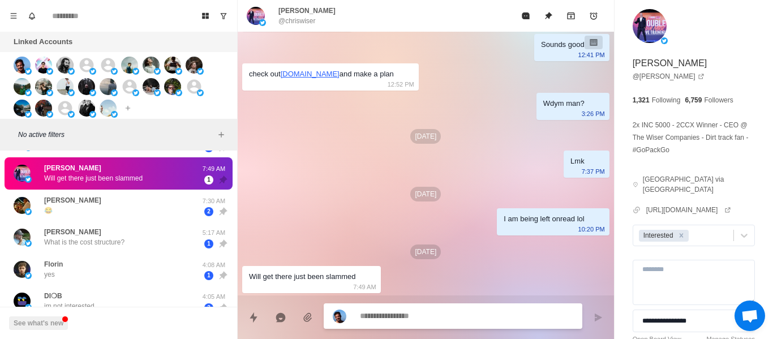
scroll to position [113, 0]
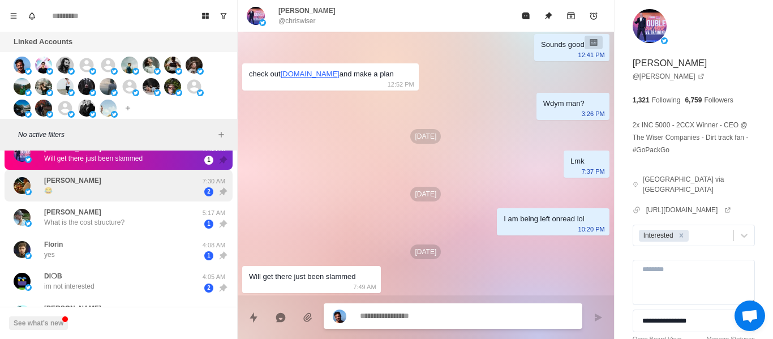
click at [135, 187] on div "[PERSON_NAME] 😂" at bounding box center [107, 185] width 186 height 23
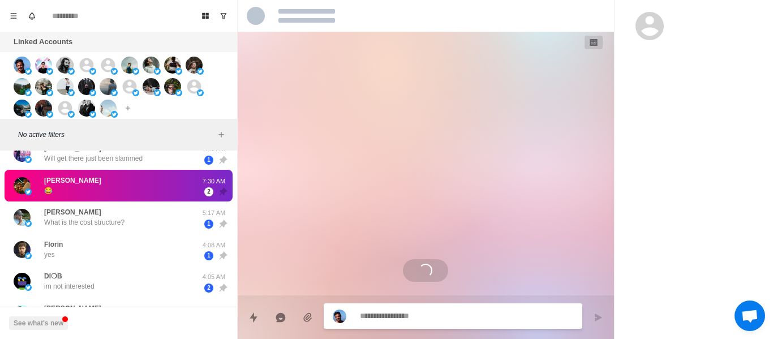
scroll to position [645, 0]
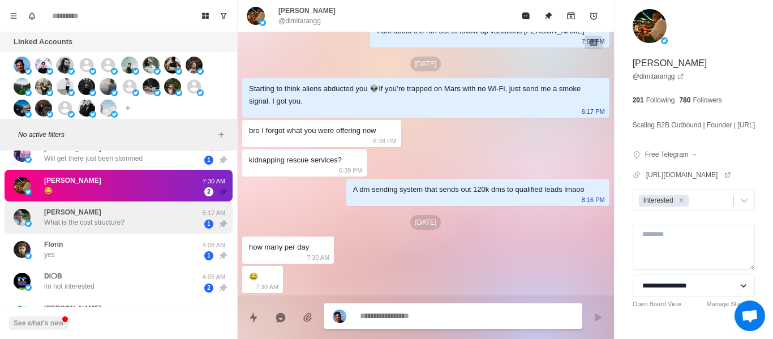
drag, startPoint x: 134, startPoint y: 212, endPoint x: 145, endPoint y: 233, distance: 23.8
click at [132, 211] on div "[PERSON_NAME] What is the cost structure?" at bounding box center [107, 217] width 186 height 23
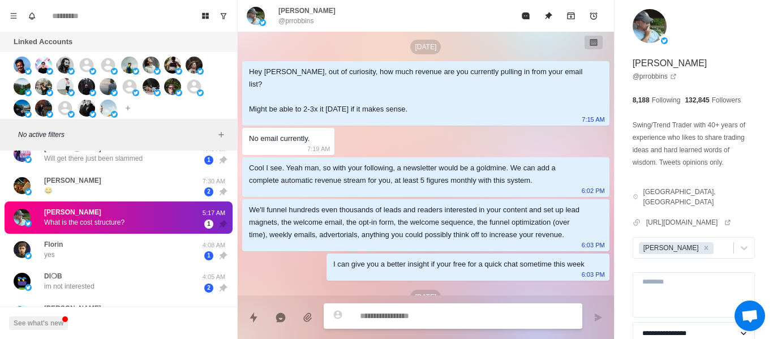
scroll to position [0, 0]
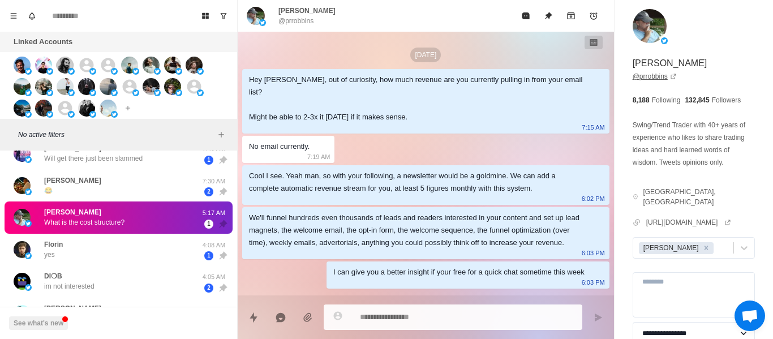
click at [656, 76] on link "@ prrobbins" at bounding box center [655, 76] width 44 height 10
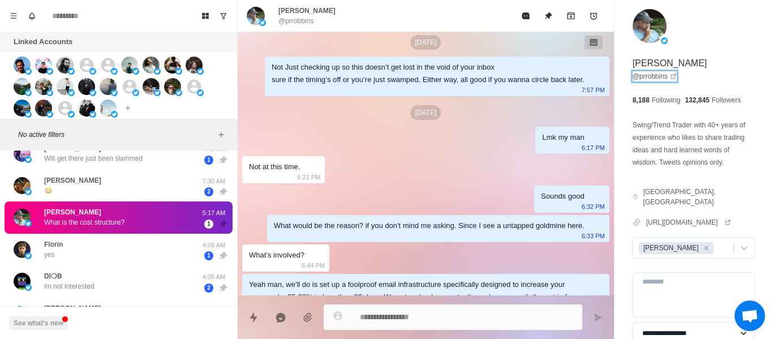
scroll to position [340, 0]
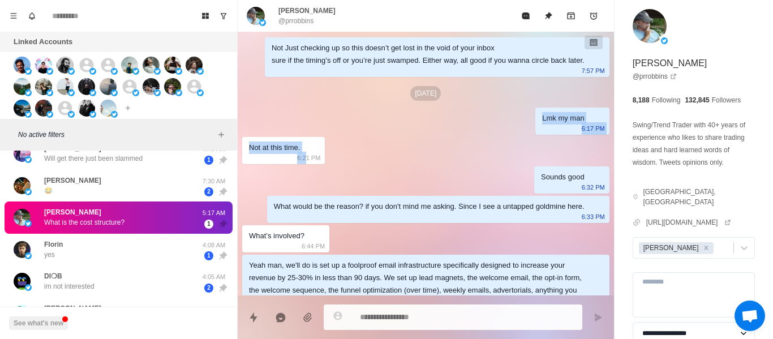
drag, startPoint x: 308, startPoint y: 154, endPoint x: 398, endPoint y: 157, distance: 89.5
click at [430, 143] on div "[DATE] Hey [PERSON_NAME], out of curiosity, how much revenue are you currently …" at bounding box center [426, 83] width 376 height 783
click at [394, 159] on div "[DATE] Hey [PERSON_NAME], out of curiosity, how much revenue are you currently …" at bounding box center [426, 83] width 376 height 783
drag, startPoint x: 333, startPoint y: 151, endPoint x: 389, endPoint y: 156, distance: 56.3
click at [389, 156] on div "[DATE] Hey [PERSON_NAME], out of curiosity, how much revenue are you currently …" at bounding box center [426, 83] width 376 height 783
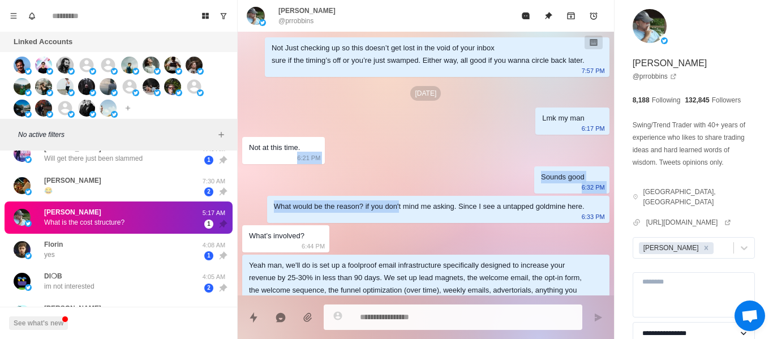
click at [390, 157] on div "[DATE] Hey [PERSON_NAME], out of curiosity, how much revenue are you currently …" at bounding box center [426, 83] width 376 height 783
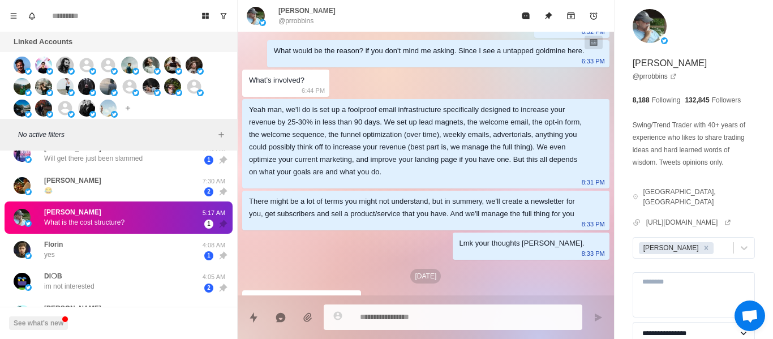
scroll to position [532, 0]
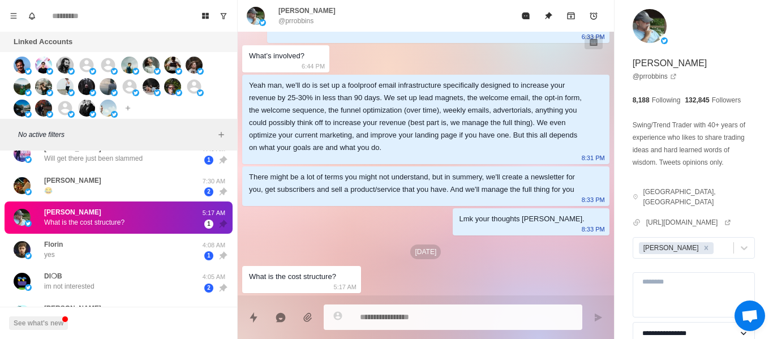
click at [294, 171] on div "There might be a lot of terms you might not understand, but in summery, we'll c…" at bounding box center [417, 183] width 336 height 25
drag, startPoint x: 337, startPoint y: 236, endPoint x: 335, endPoint y: 264, distance: 27.8
click at [348, 281] on div "What is the cost structure? 5:17 AM" at bounding box center [301, 279] width 119 height 27
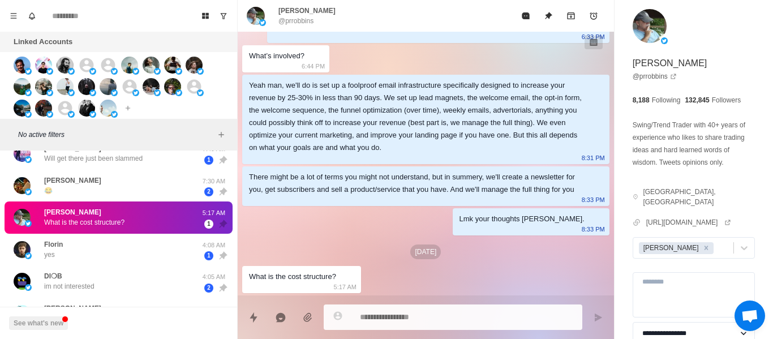
click at [334, 136] on div "Yeah man, we'll do is set up a foolproof email infrastructure specifically desi…" at bounding box center [417, 116] width 336 height 75
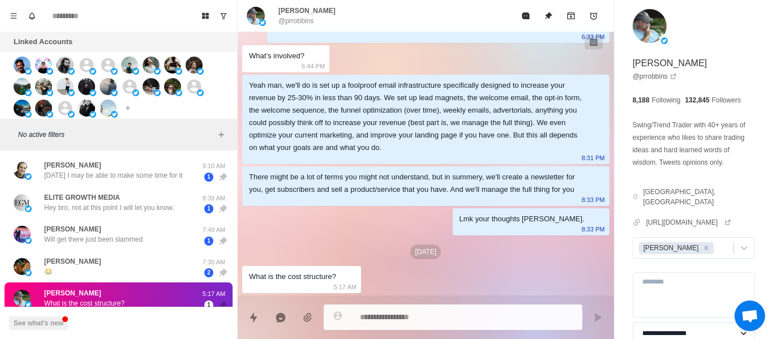
scroll to position [0, 0]
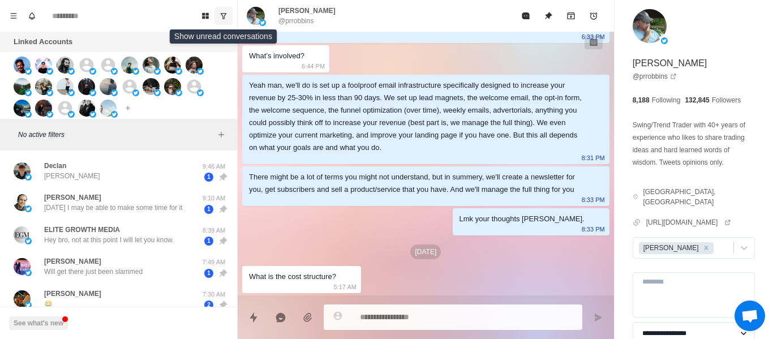
click at [230, 18] on button "Show unread conversations" at bounding box center [223, 16] width 18 height 18
click at [228, 16] on button "Show all conversations" at bounding box center [223, 16] width 18 height 18
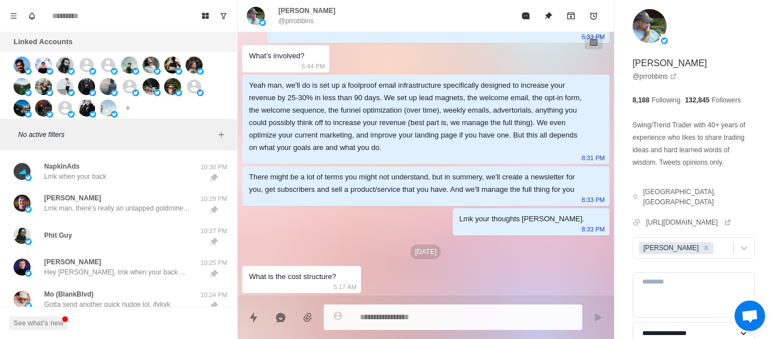
scroll to position [396, 0]
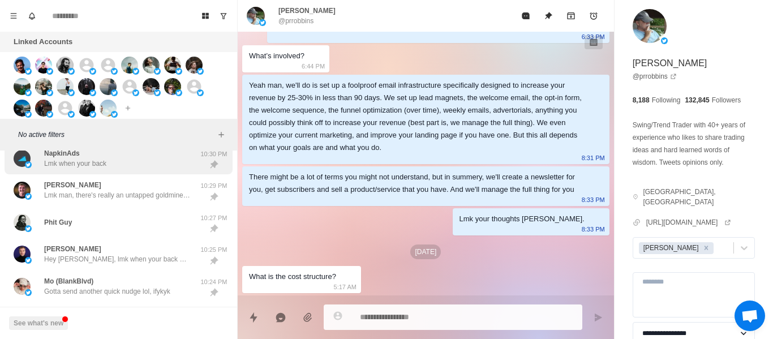
click at [62, 190] on p "[PERSON_NAME]" at bounding box center [72, 185] width 57 height 10
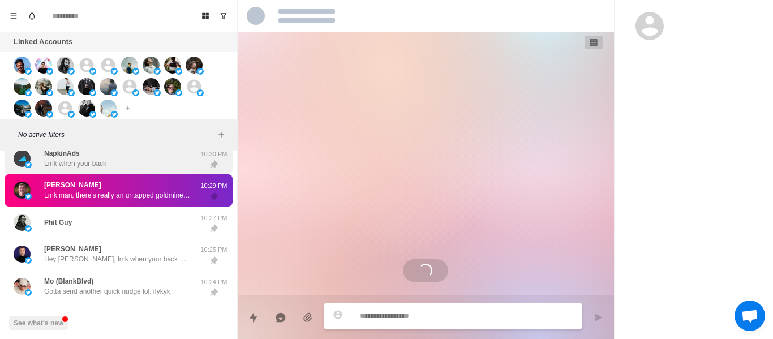
scroll to position [0, 0]
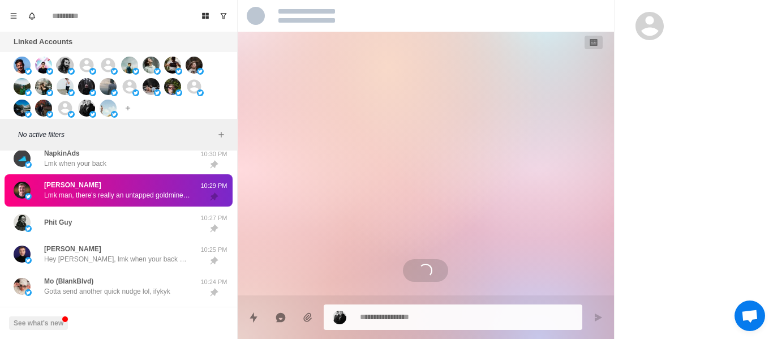
drag, startPoint x: 97, startPoint y: 166, endPoint x: 176, endPoint y: 205, distance: 87.8
click at [98, 165] on p "Lmk when your back" at bounding box center [75, 163] width 62 height 10
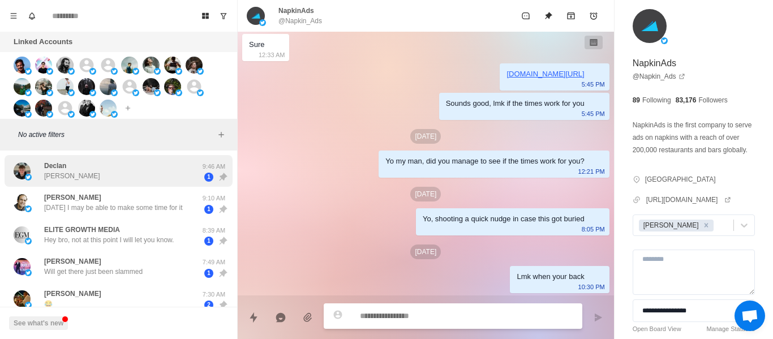
click at [75, 171] on div "Declan yessir lol" at bounding box center [107, 171] width 186 height 23
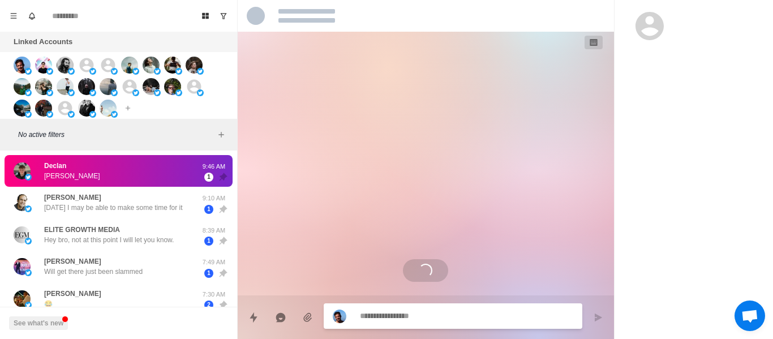
scroll to position [561, 0]
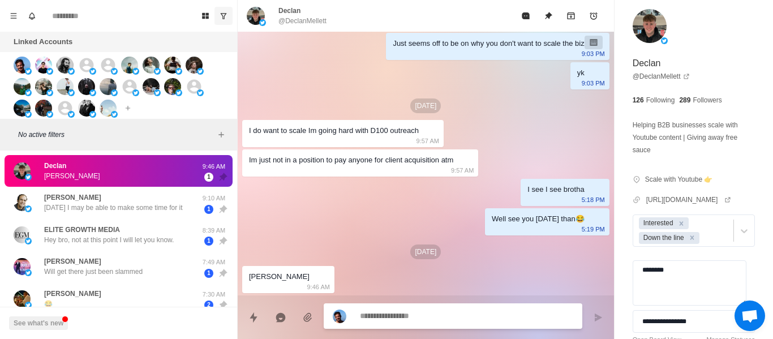
click at [226, 10] on button "Show unread conversations" at bounding box center [223, 16] width 18 height 18
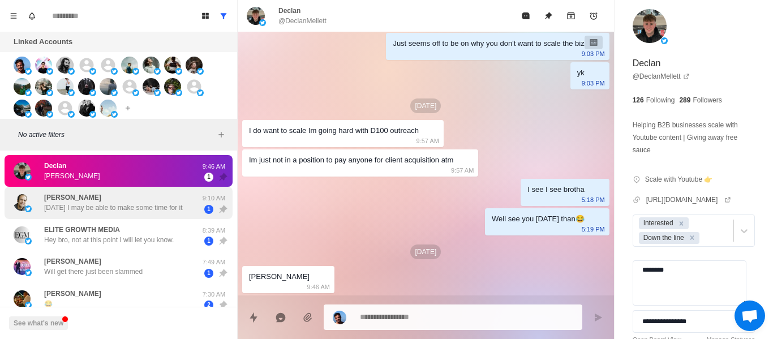
click at [92, 191] on div "[PERSON_NAME] [DATE] I may be able to make some time for it 9:10 AM 1" at bounding box center [119, 203] width 228 height 32
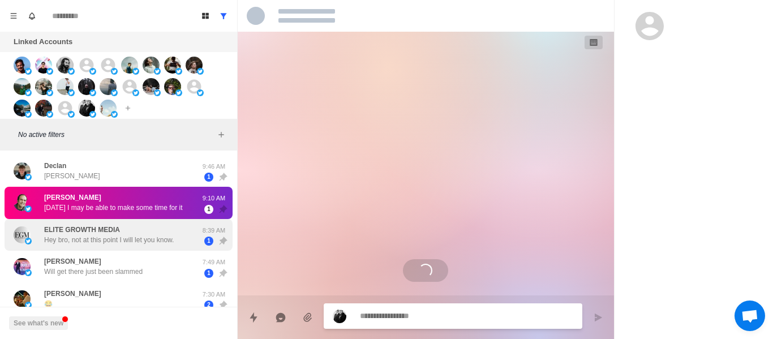
scroll to position [0, 0]
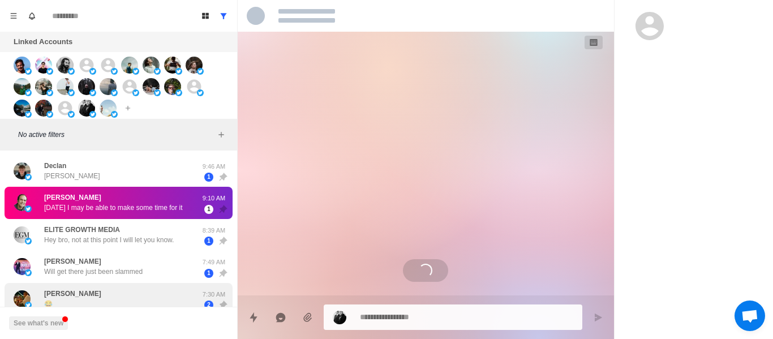
click at [130, 278] on div "[PERSON_NAME] Will get there just been slammed" at bounding box center [107, 266] width 186 height 23
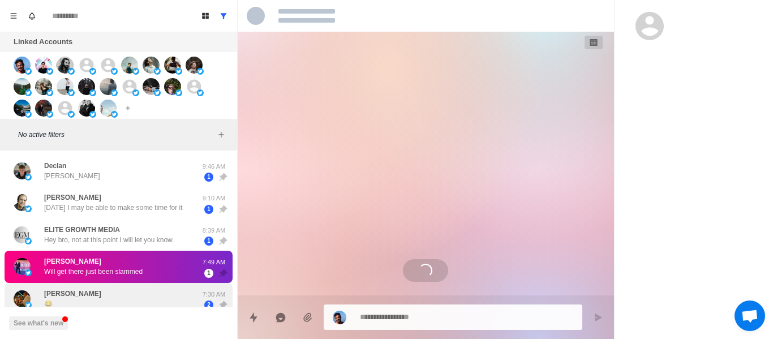
drag, startPoint x: 130, startPoint y: 284, endPoint x: 95, endPoint y: 243, distance: 53.3
click at [127, 284] on div "[PERSON_NAME] 😂 7:30 AM 2" at bounding box center [119, 299] width 228 height 32
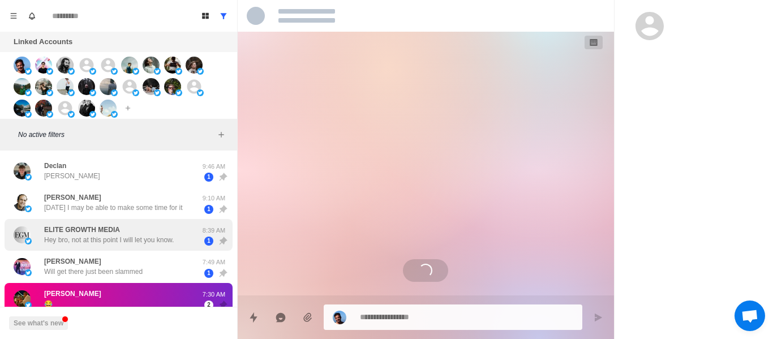
click at [95, 243] on p "Hey bro, not at this point I will let you know." at bounding box center [109, 240] width 130 height 10
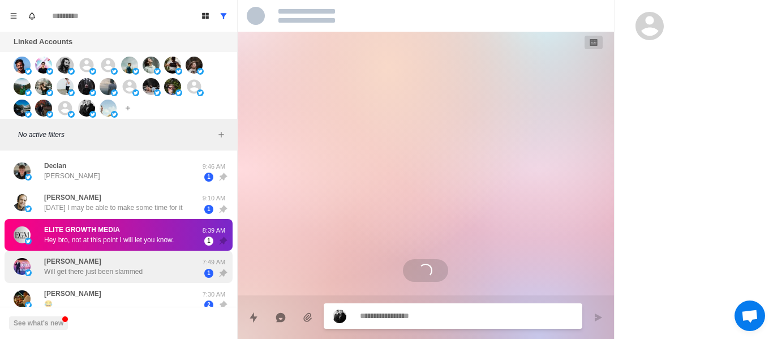
click at [92, 268] on p "Will get there just been slammed" at bounding box center [93, 272] width 98 height 10
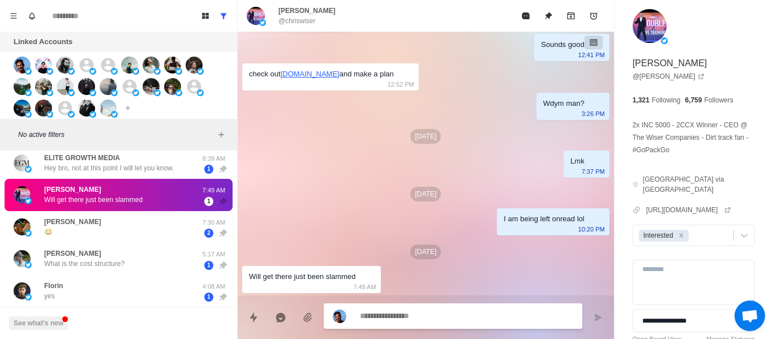
scroll to position [113, 0]
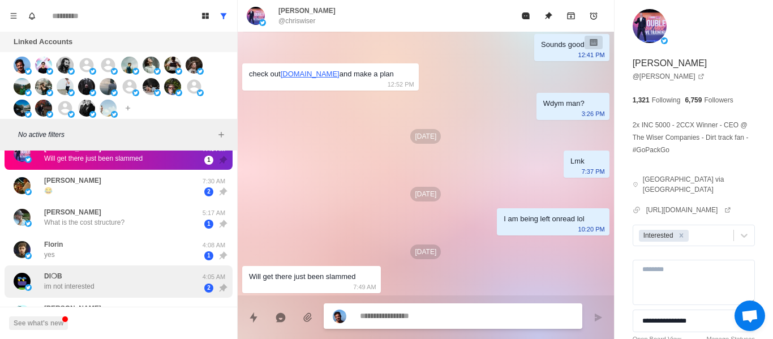
click at [93, 218] on p "What is the cost structure?" at bounding box center [84, 222] width 80 height 10
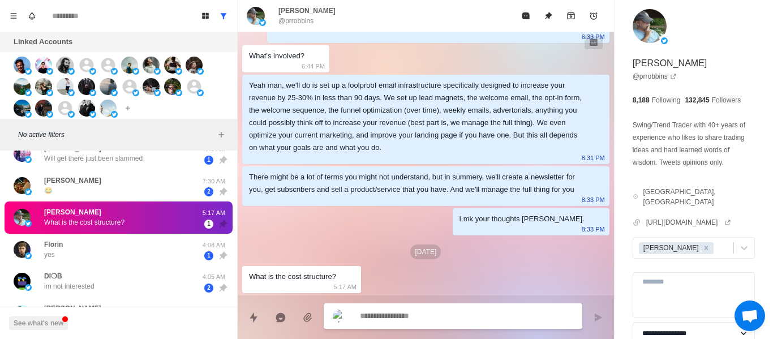
scroll to position [532, 0]
type textarea "*"
drag, startPoint x: 401, startPoint y: 307, endPoint x: 398, endPoint y: 314, distance: 6.8
paste textarea "**********"
type textarea "**********"
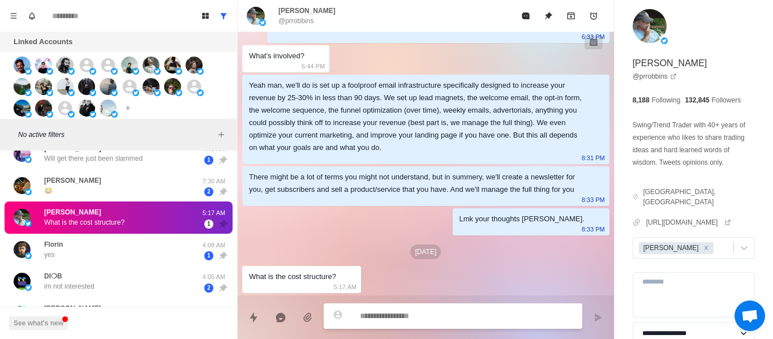
type textarea "*"
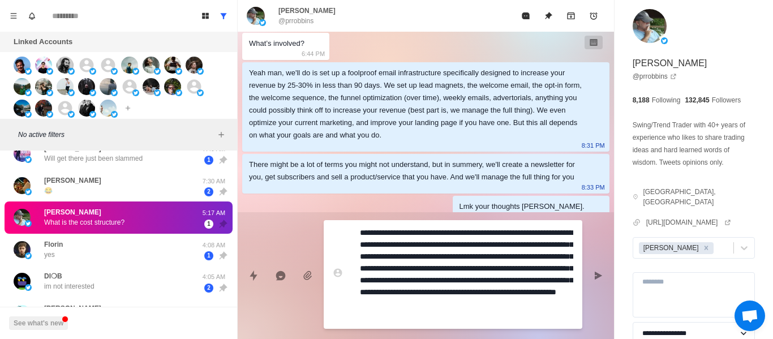
scroll to position [615, 0]
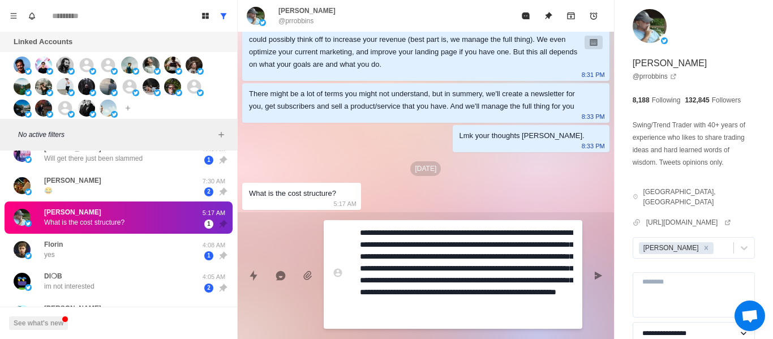
drag, startPoint x: 437, startPoint y: 247, endPoint x: 486, endPoint y: 287, distance: 63.1
click at [437, 246] on textarea "**********" at bounding box center [466, 275] width 213 height 100
type textarea "**********"
type textarea "*"
type textarea "**********"
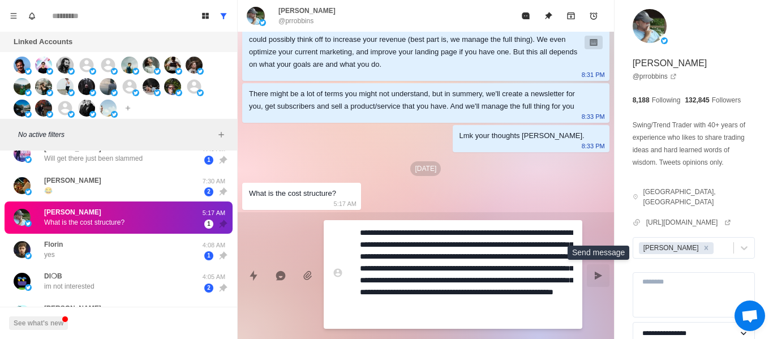
click at [591, 274] on button "Send message" at bounding box center [598, 275] width 23 height 23
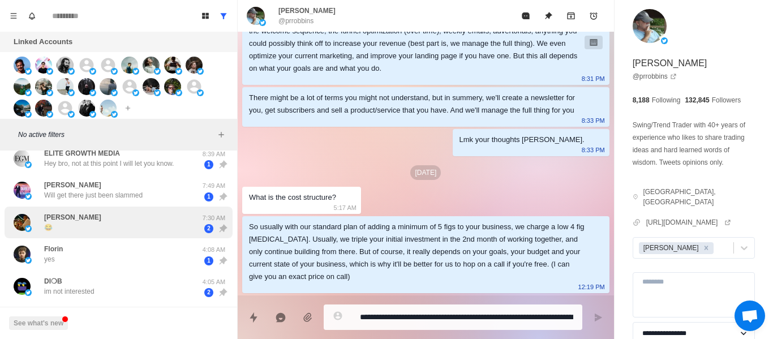
scroll to position [57, 0]
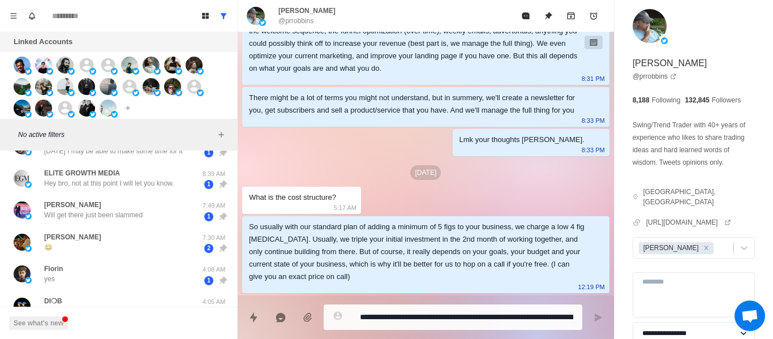
drag, startPoint x: 65, startPoint y: 241, endPoint x: 265, endPoint y: 337, distance: 222.7
click at [64, 242] on div "[PERSON_NAME] 😂" at bounding box center [72, 242] width 57 height 20
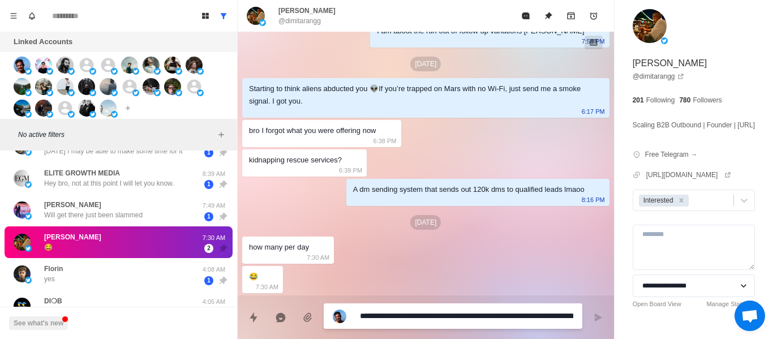
type textarea "*"
click at [386, 323] on textarea "**********" at bounding box center [466, 316] width 213 height 16
type textarea "*"
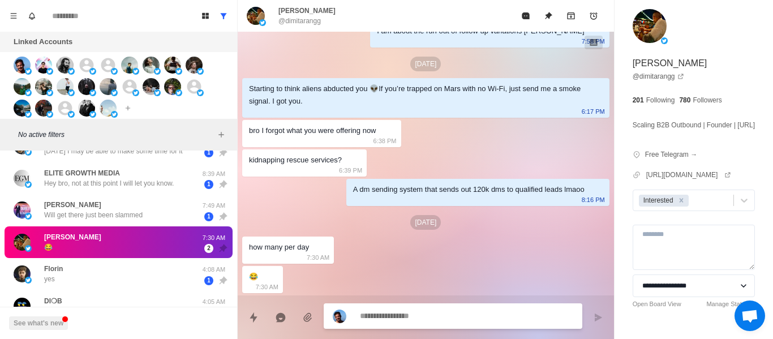
type textarea "*"
type textarea "**"
type textarea "*"
type textarea "***"
type textarea "*"
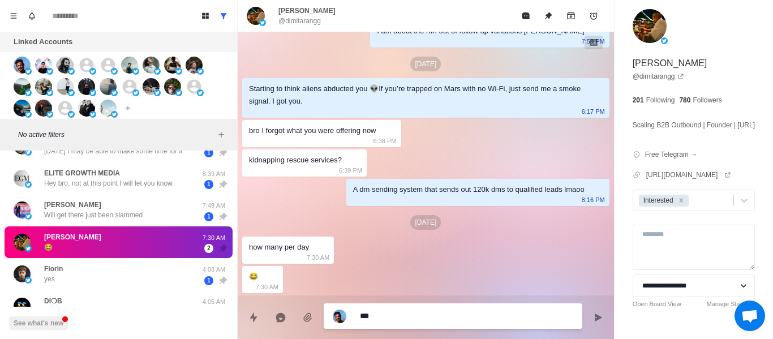
type textarea "****"
type textarea "*"
type textarea "****"
type textarea "*"
type textarea "******"
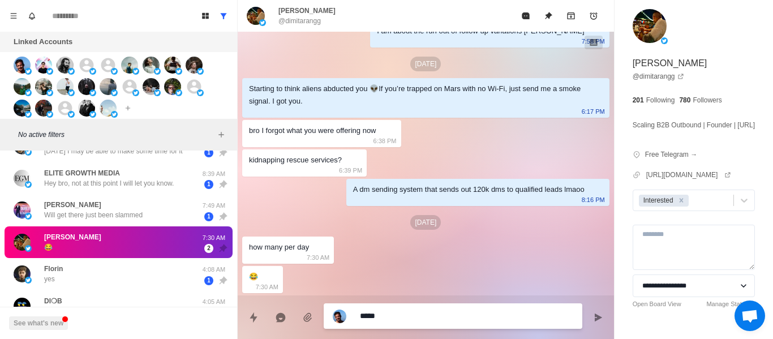
type textarea "*"
type textarea "*******"
type textarea "*"
type textarea "********"
type textarea "*"
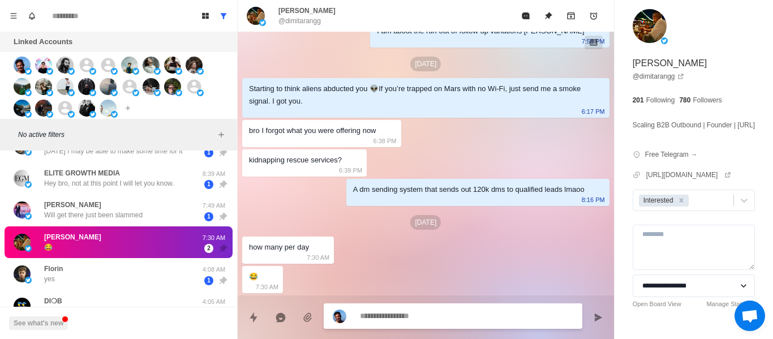
scroll to position [675, 0]
type textarea "*"
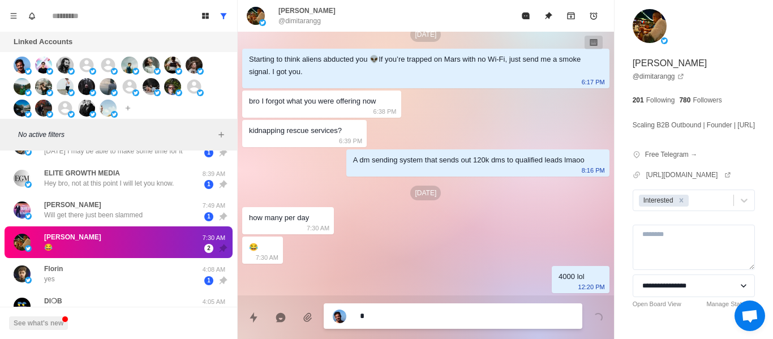
type textarea "**"
type textarea "*"
type textarea "**"
type textarea "*"
type textarea "****"
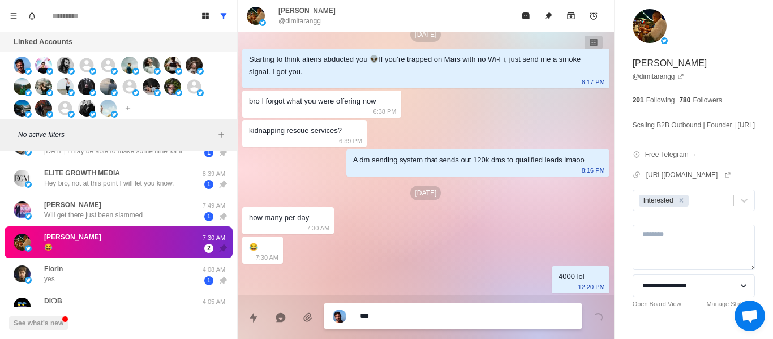
type textarea "*"
type textarea "*****"
type textarea "*"
type textarea "******"
type textarea "*"
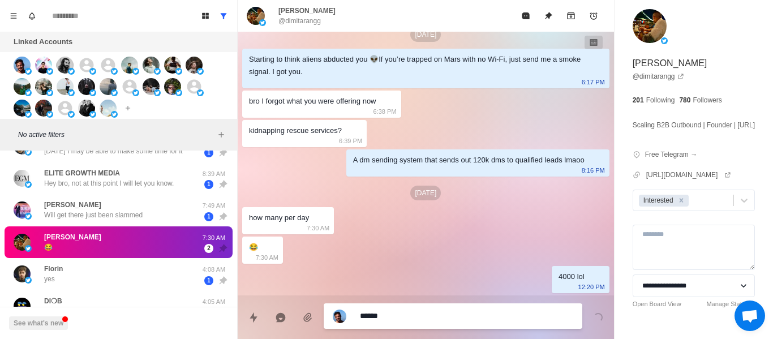
type textarea "*******"
type textarea "*"
type textarea "********"
type textarea "*"
type textarea "*********"
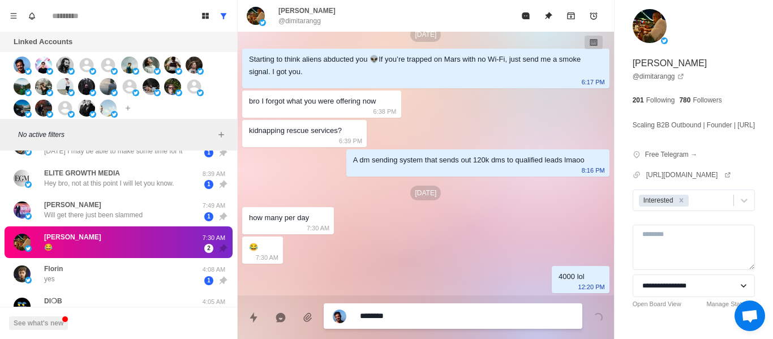
type textarea "*"
type textarea "**********"
type textarea "*"
type textarea "**********"
type textarea "*"
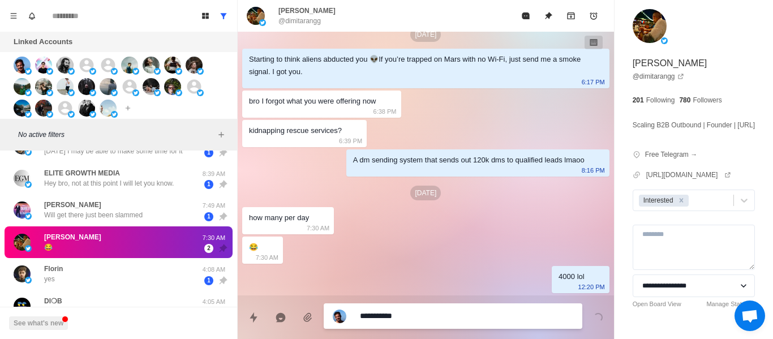
type textarea "**********"
type textarea "*"
type textarea "**********"
type textarea "*"
type textarea "**********"
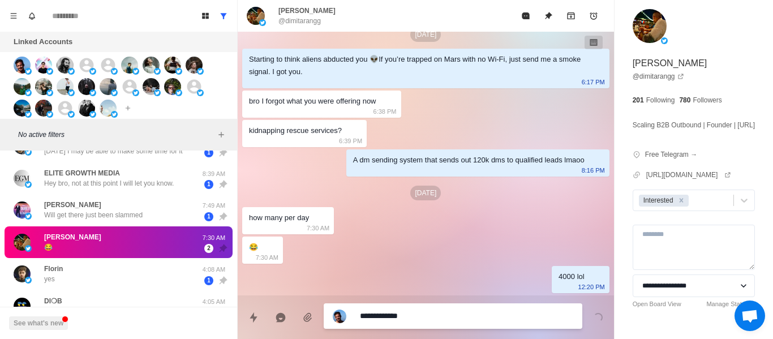
type textarea "*"
type textarea "**********"
type textarea "*"
type textarea "**********"
type textarea "*"
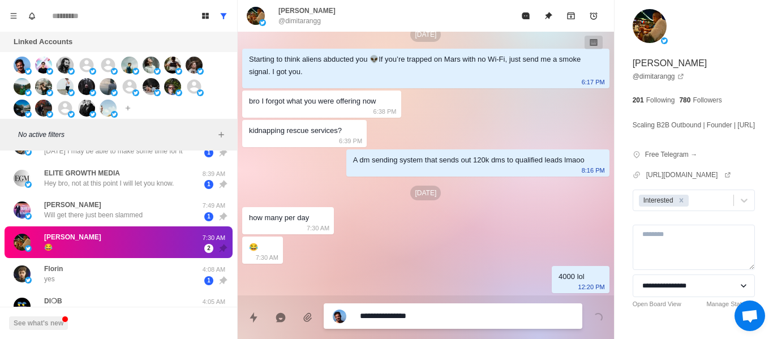
type textarea "**********"
type textarea "*"
type textarea "**********"
type textarea "*"
type textarea "**********"
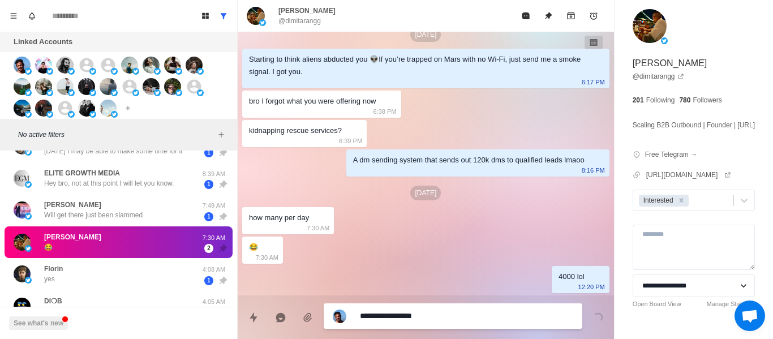
type textarea "*"
type textarea "**********"
type textarea "*"
type textarea "**********"
type textarea "*"
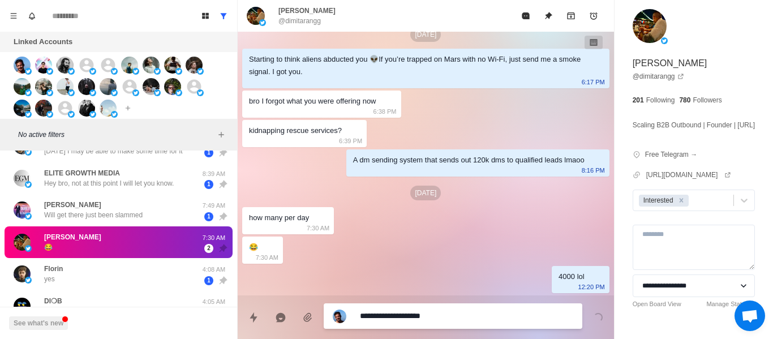
type textarea "**********"
type textarea "*"
type textarea "**********"
type textarea "*"
type textarea "**********"
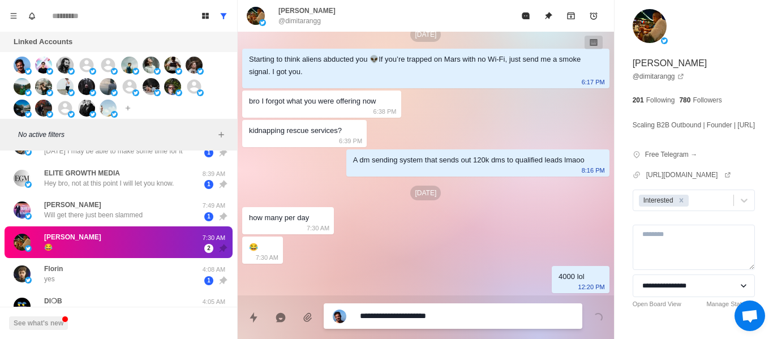
type textarea "*"
type textarea "**********"
type textarea "*"
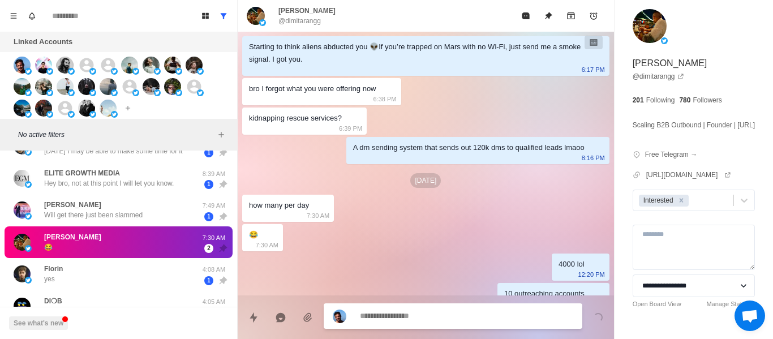
scroll to position [704, 0]
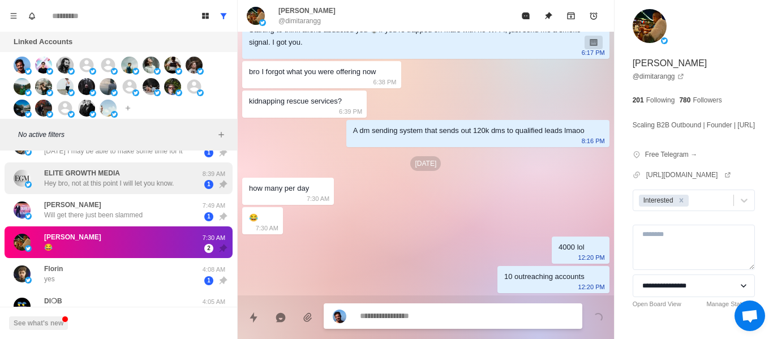
click at [103, 184] on p "Hey bro, not at this point I will let you know." at bounding box center [109, 183] width 130 height 10
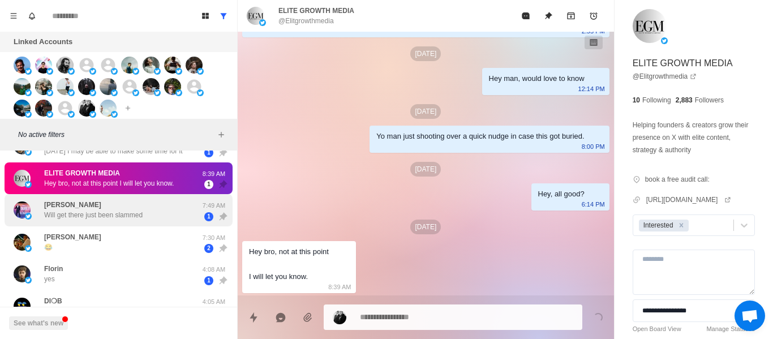
click at [111, 201] on div "[PERSON_NAME] Will get there just been slammed" at bounding box center [93, 210] width 98 height 20
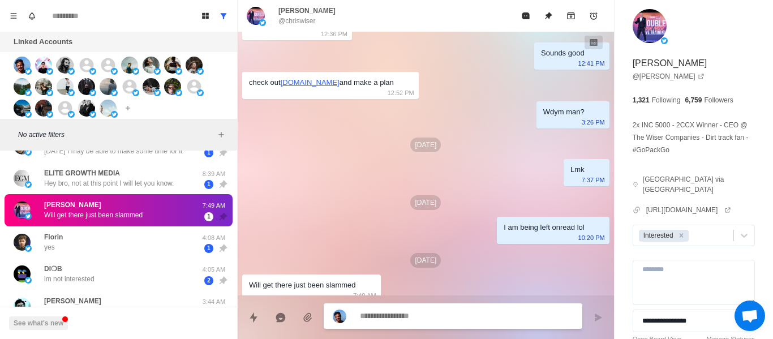
scroll to position [1341, 0]
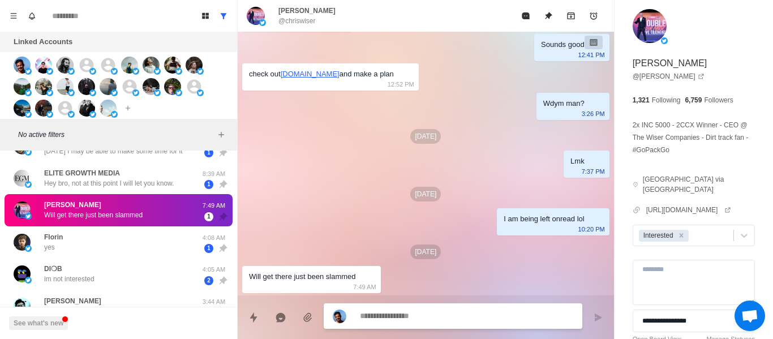
click at [405, 324] on textarea at bounding box center [466, 316] width 213 height 16
drag, startPoint x: 405, startPoint y: 324, endPoint x: 391, endPoint y: 312, distance: 17.7
click at [393, 312] on textarea at bounding box center [466, 316] width 213 height 16
click at [390, 312] on textarea at bounding box center [466, 316] width 213 height 16
click at [389, 312] on textarea at bounding box center [466, 316] width 213 height 16
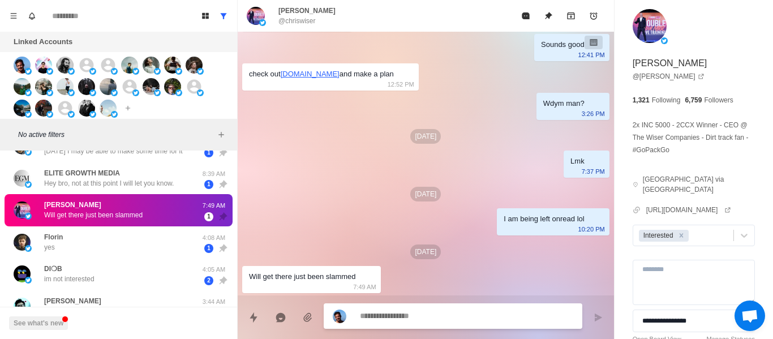
type textarea "*"
type textarea "**"
type textarea "*"
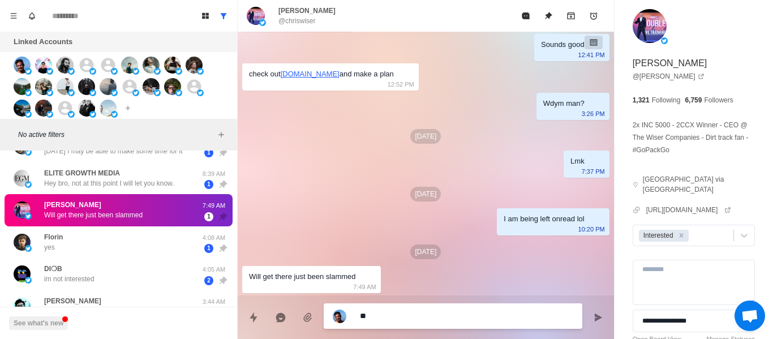
type textarea "***"
type textarea "*"
type textarea "***"
type textarea "*"
type textarea "*****"
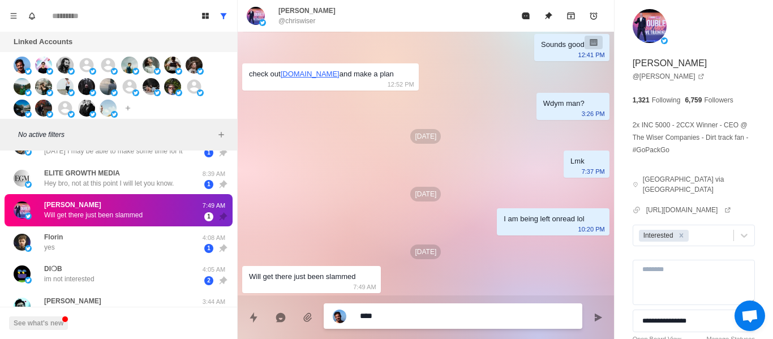
type textarea "*"
type textarea "******"
type textarea "*"
type textarea "*******"
type textarea "*"
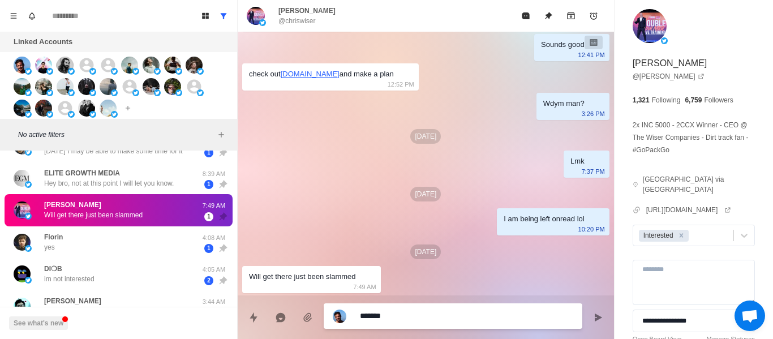
type textarea "********"
type textarea "*"
type textarea "*********"
type textarea "*"
type textarea "*********"
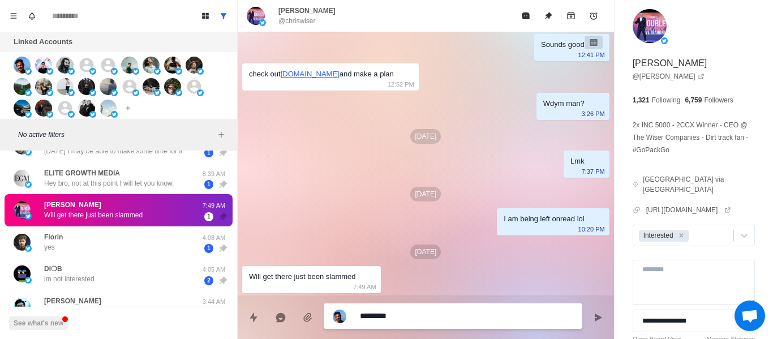
type textarea "*"
type textarea "**********"
type textarea "*"
type textarea "**********"
type textarea "*"
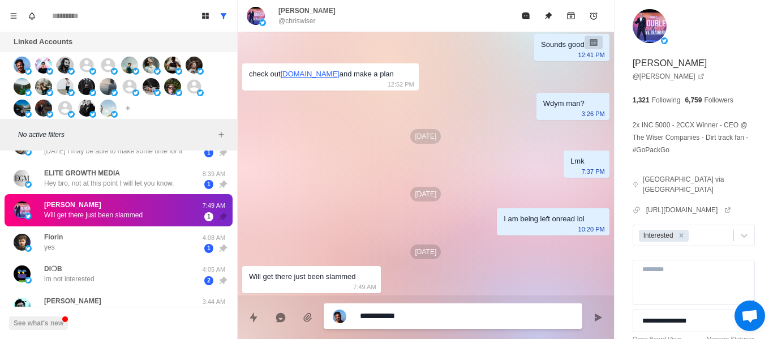
type textarea "**********"
type textarea "*"
type textarea "**********"
type textarea "*"
type textarea "**********"
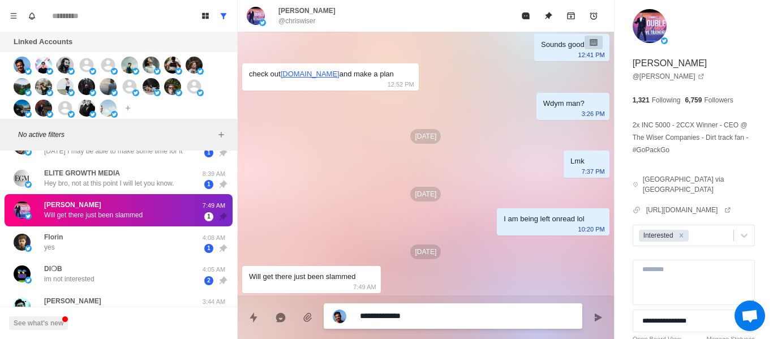
type textarea "*"
type textarea "**********"
type textarea "*"
type textarea "**********"
type textarea "*"
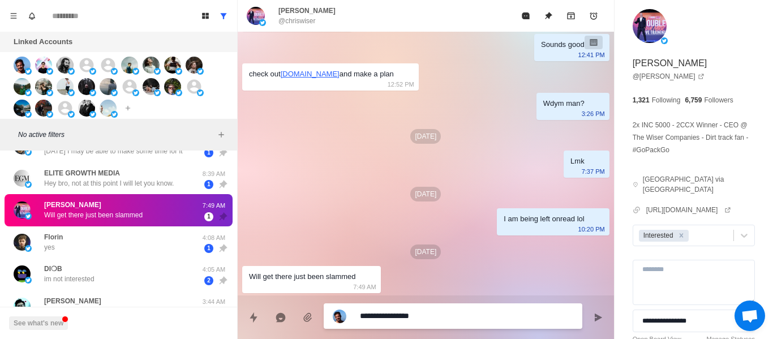
type textarea "**********"
type textarea "*"
type textarea "**********"
type textarea "*"
type textarea "**********"
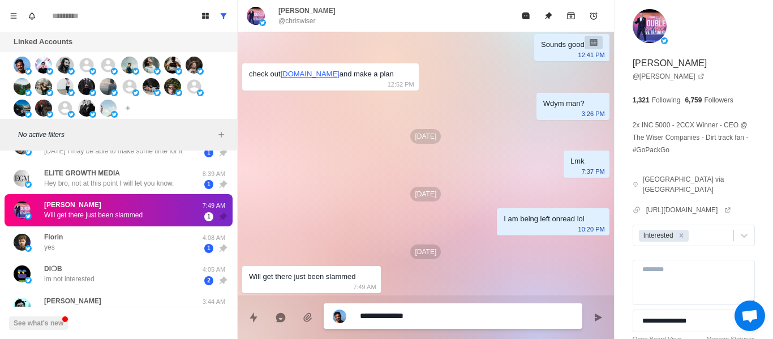
type textarea "*"
type textarea "**********"
type textarea "*"
type textarea "**********"
type textarea "*"
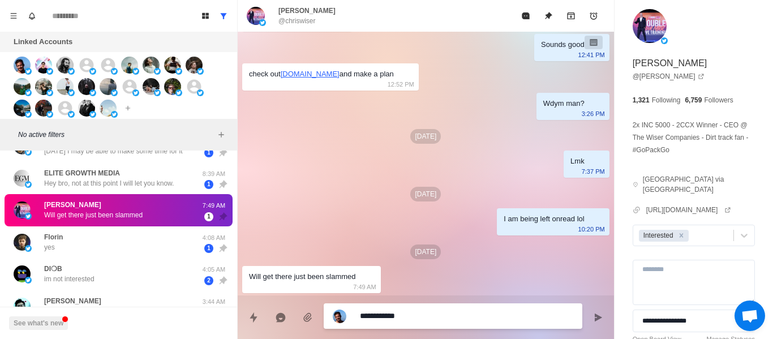
type textarea "**********"
type textarea "*"
type textarea "*********"
type textarea "*"
type textarea "**********"
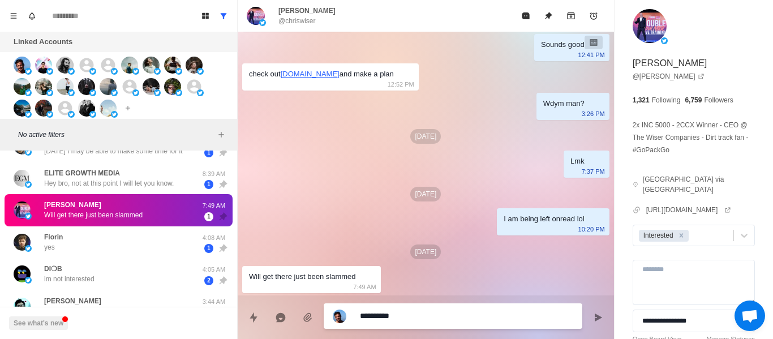
type textarea "*"
type textarea "*********"
type textarea "*"
type textarea "*********"
type textarea "*"
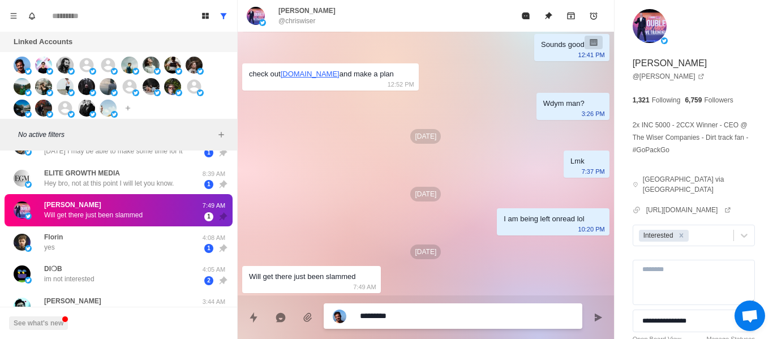
type textarea "********"
type textarea "*"
type textarea "********"
type textarea "*"
type textarea "********"
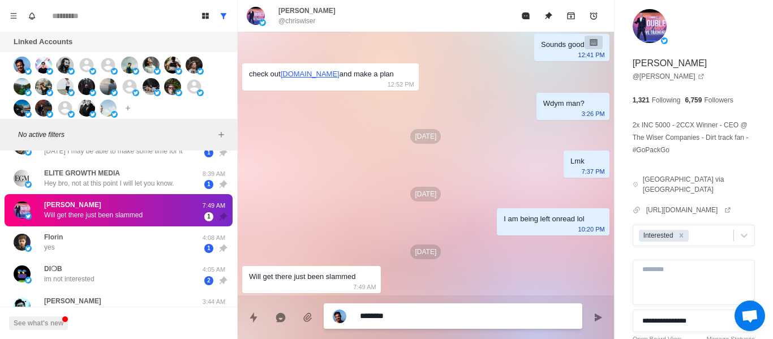
type textarea "*"
type textarea "*********"
type textarea "*"
type textarea "*********"
type textarea "*"
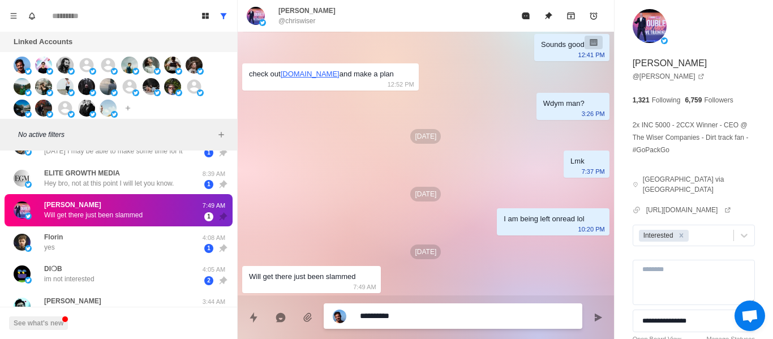
type textarea "**********"
type textarea "*"
type textarea "**********"
type textarea "*"
type textarea "**********"
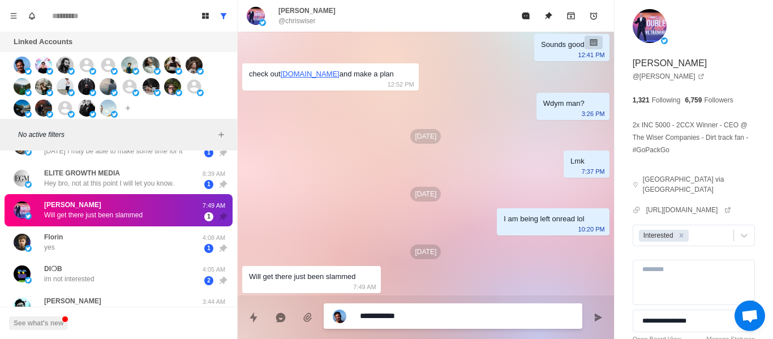
type textarea "*"
type textarea "**********"
type textarea "*"
type textarea "**********"
type textarea "*"
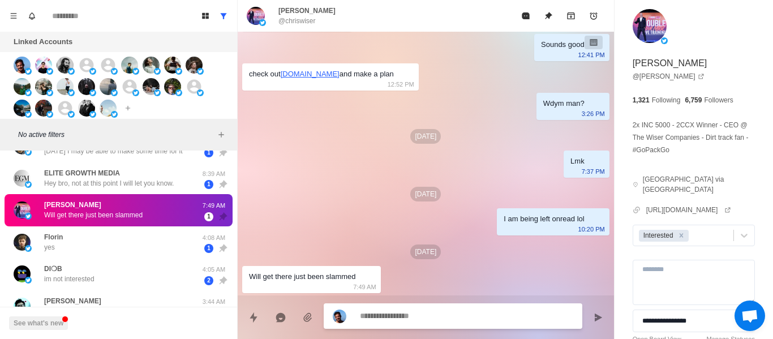
scroll to position [1371, 0]
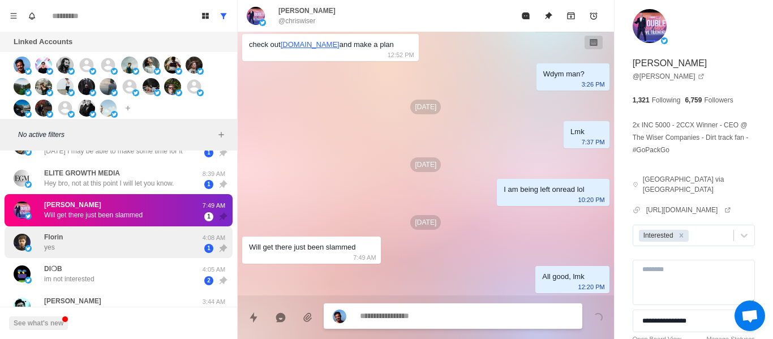
click at [164, 245] on div "Florin yes" at bounding box center [107, 242] width 186 height 23
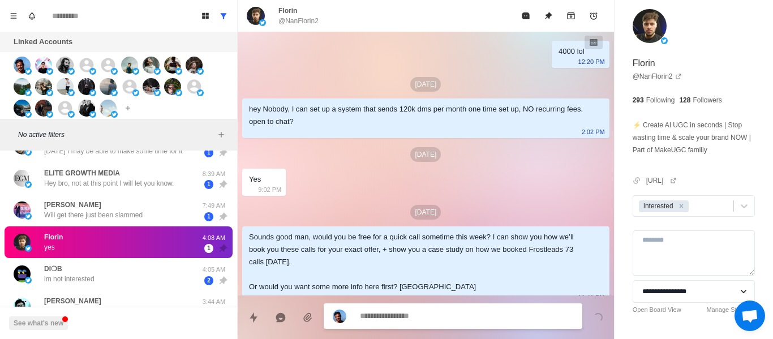
scroll to position [705, 0]
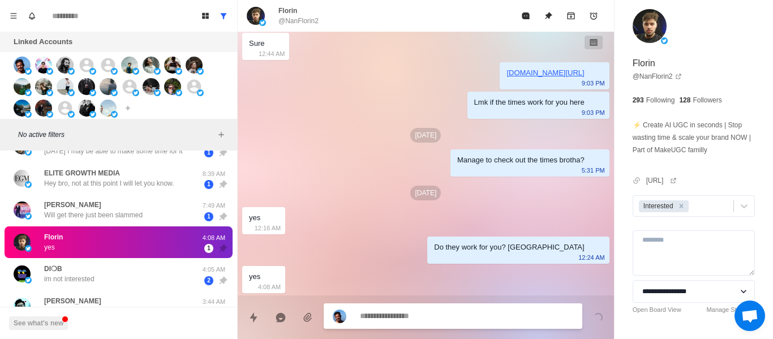
click at [376, 314] on textarea at bounding box center [466, 316] width 213 height 16
type textarea "*"
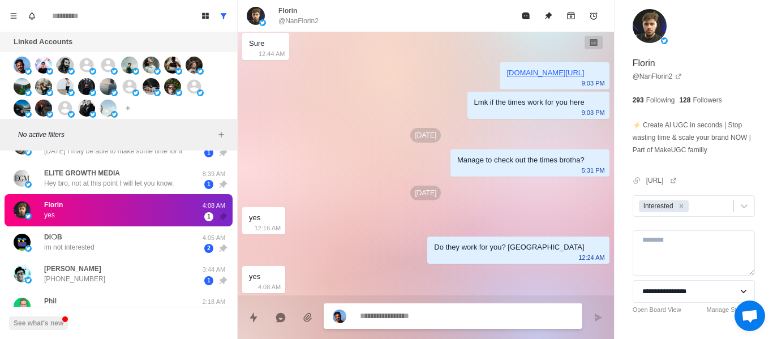
click at [403, 316] on textarea at bounding box center [466, 316] width 213 height 16
drag, startPoint x: 403, startPoint y: 316, endPoint x: 396, endPoint y: 316, distance: 7.4
click at [397, 316] on textarea at bounding box center [466, 316] width 213 height 16
type textarea "*"
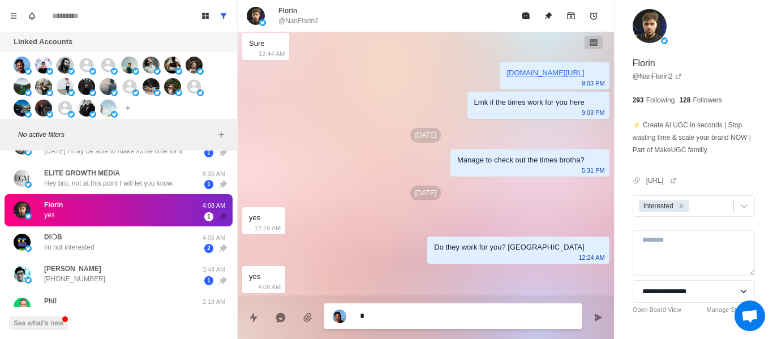
type textarea "**"
type textarea "*"
type textarea "***"
type textarea "*"
type textarea "****"
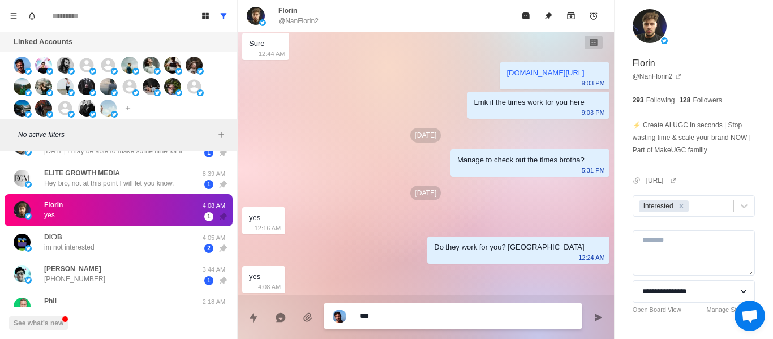
type textarea "*"
type textarea "*****"
type textarea "*"
type textarea "******"
type textarea "*"
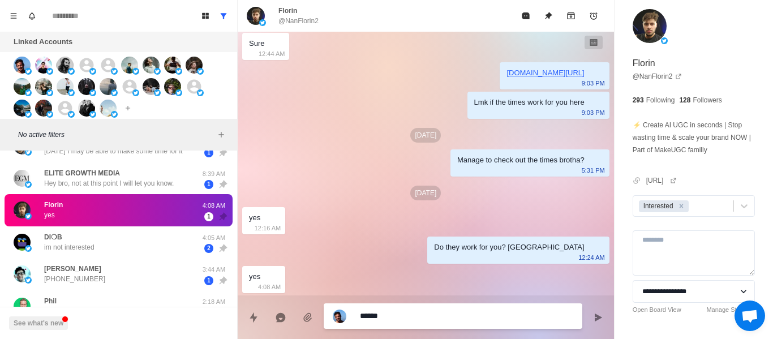
type textarea "******"
type textarea "*"
type textarea "********"
type textarea "*"
type textarea "*********"
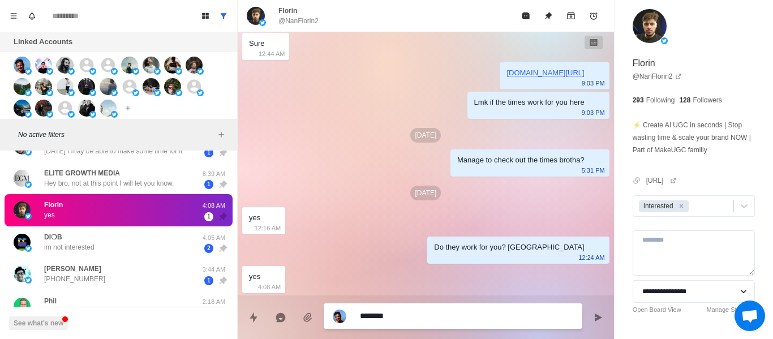
type textarea "*"
type textarea "**********"
type textarea "*"
type textarea "**********"
type textarea "*"
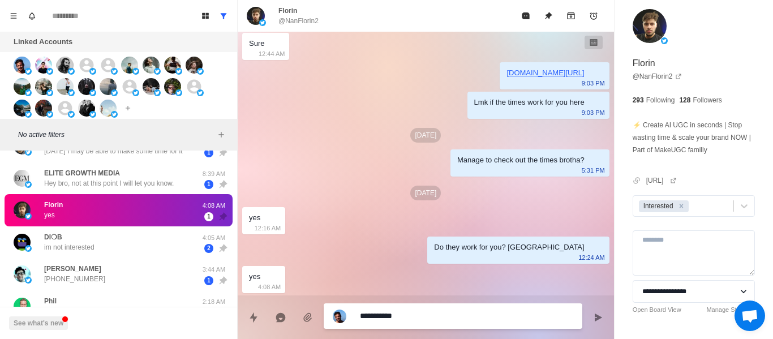
type textarea "**********"
type textarea "*"
type textarea "**********"
type textarea "*"
type textarea "**********"
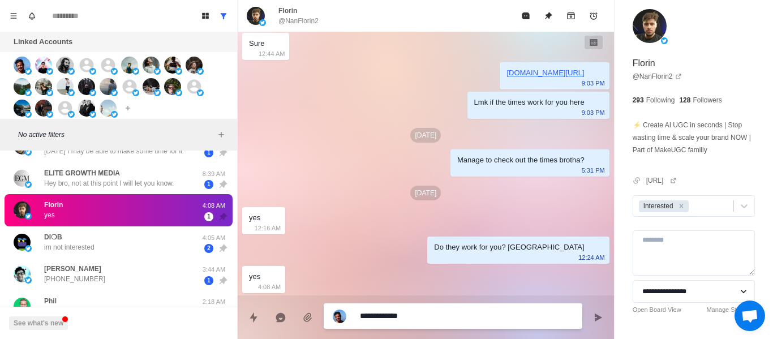
type textarea "*"
type textarea "**********"
type textarea "*"
type textarea "**********"
type textarea "*"
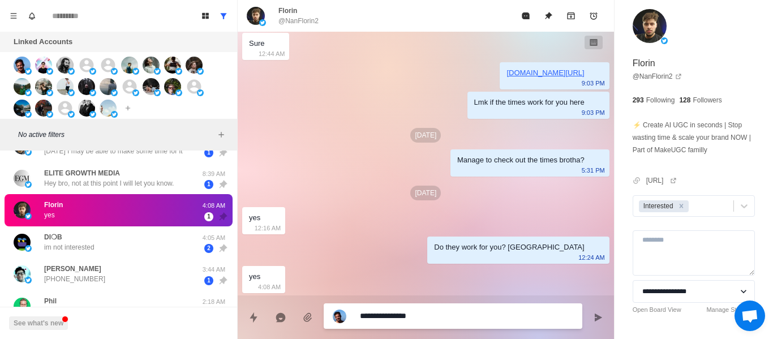
type textarea "**********"
type textarea "*"
type textarea "**********"
type textarea "*"
type textarea "**********"
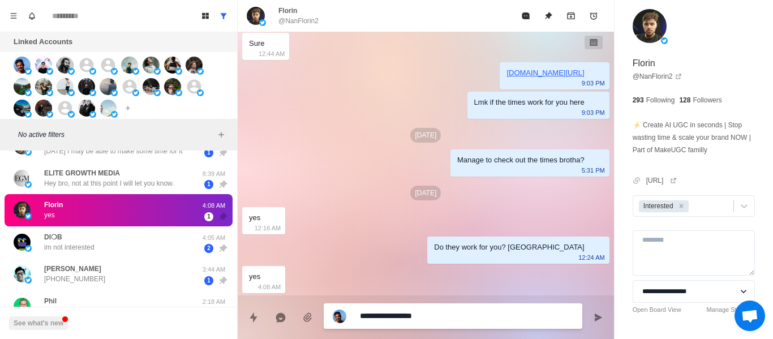
type textarea "*"
type textarea "**********"
type textarea "*"
type textarea "**********"
type textarea "*"
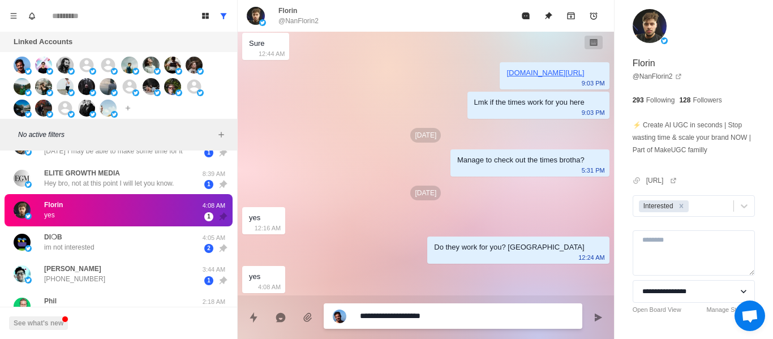
type textarea "**********"
type textarea "*"
type textarea "**********"
type textarea "*"
type textarea "**********"
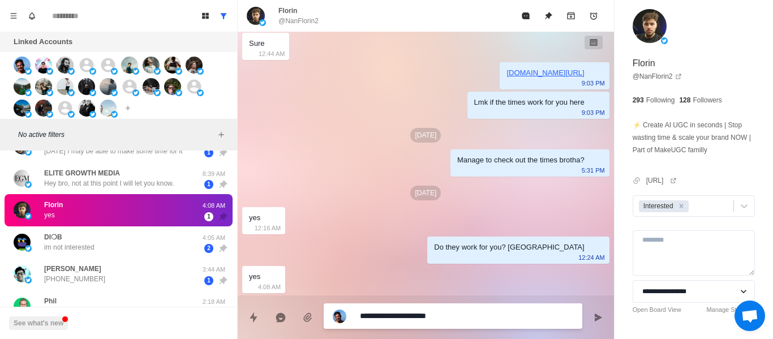
type textarea "*"
type textarea "**********"
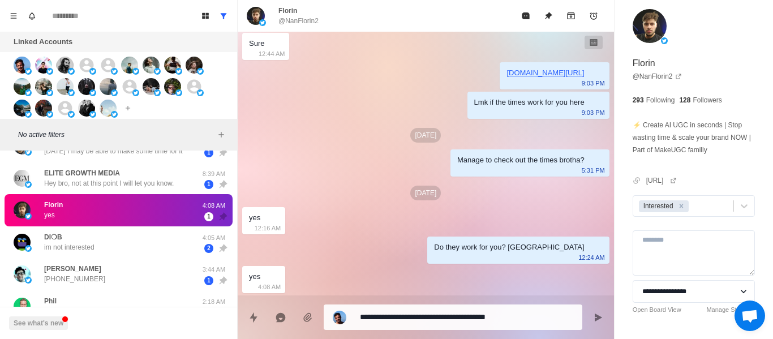
click at [563, 327] on div "**********" at bounding box center [453, 316] width 259 height 25
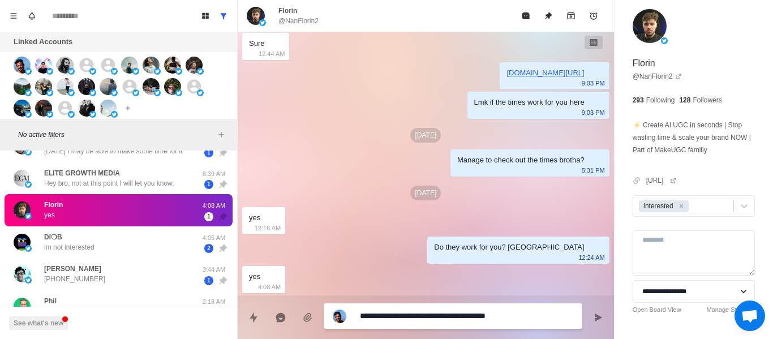
click at [544, 316] on textarea "**********" at bounding box center [466, 316] width 213 height 16
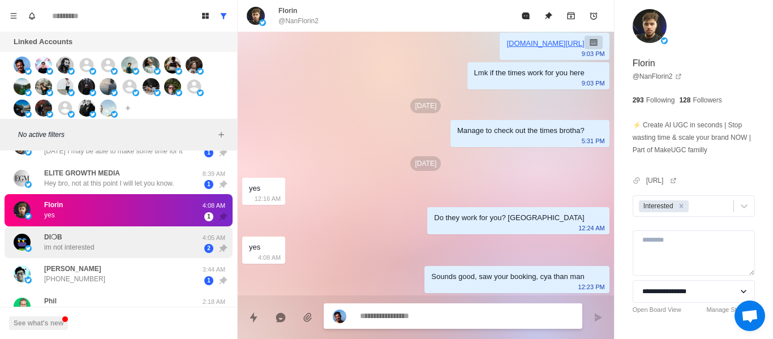
click at [112, 241] on div "DI❍B im not interested" at bounding box center [107, 242] width 186 height 23
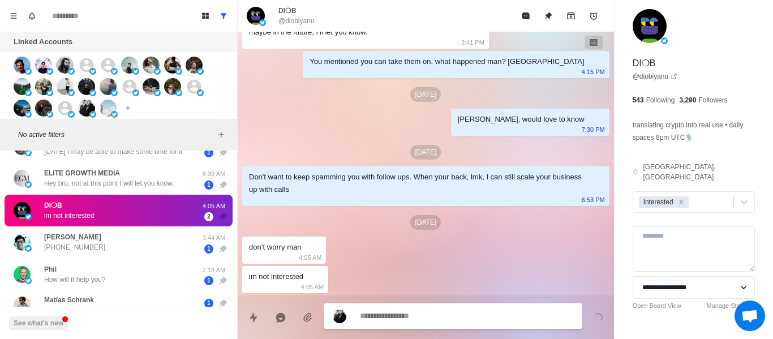
scroll to position [579, 0]
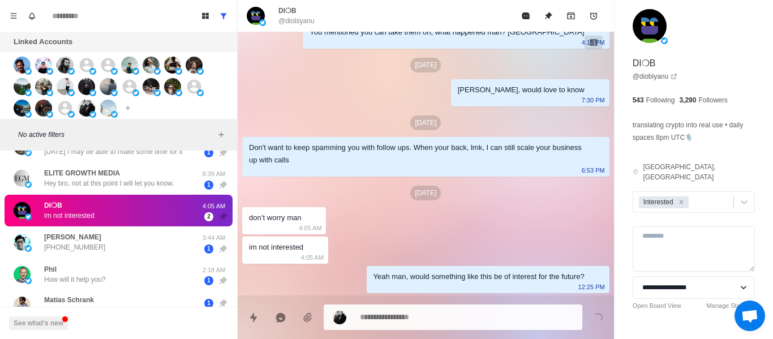
drag, startPoint x: 241, startPoint y: 242, endPoint x: 235, endPoint y: 243, distance: 5.8
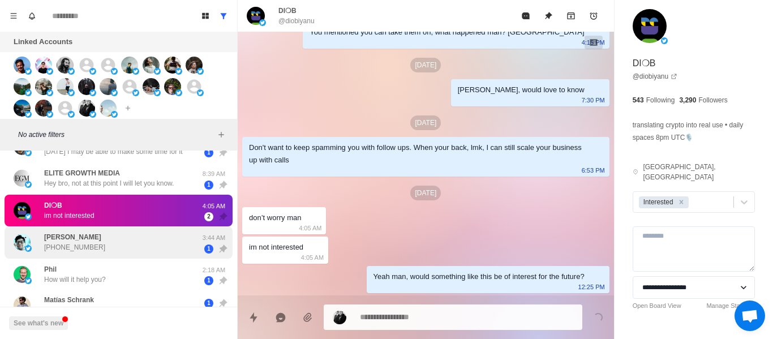
click at [204, 245] on span "1" at bounding box center [208, 248] width 9 height 9
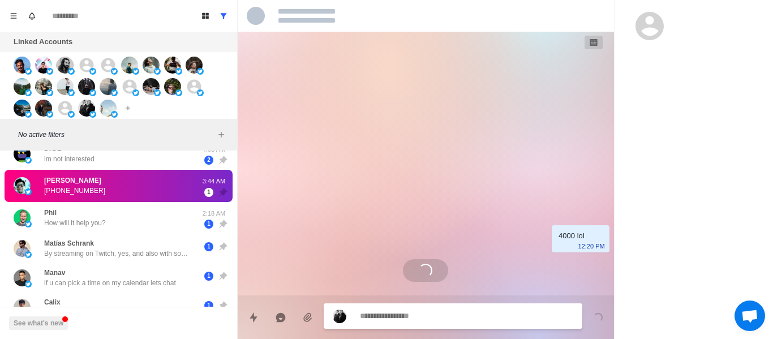
scroll to position [525, 0]
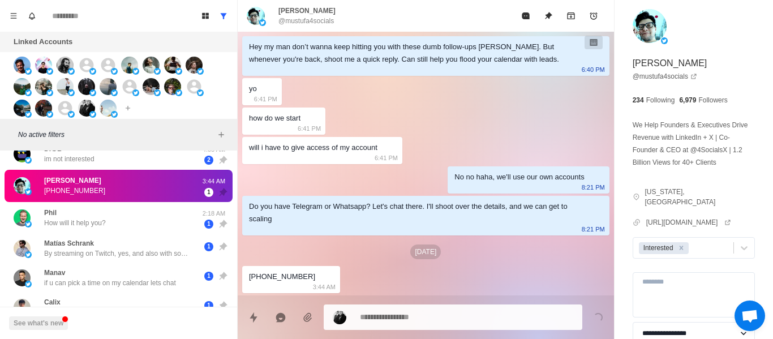
click at [282, 278] on div "[PHONE_NUMBER]" at bounding box center [282, 276] width 66 height 12
drag, startPoint x: 282, startPoint y: 278, endPoint x: 269, endPoint y: 283, distance: 14.0
click at [269, 283] on div "[PHONE_NUMBER]:44 AM" at bounding box center [291, 279] width 98 height 27
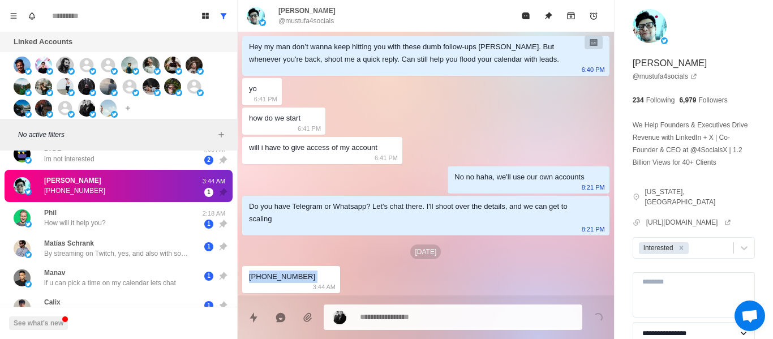
click at [269, 283] on div "[PHONE_NUMBER]:44 AM" at bounding box center [291, 279] width 98 height 27
drag, startPoint x: 269, startPoint y: 283, endPoint x: 263, endPoint y: 280, distance: 7.4
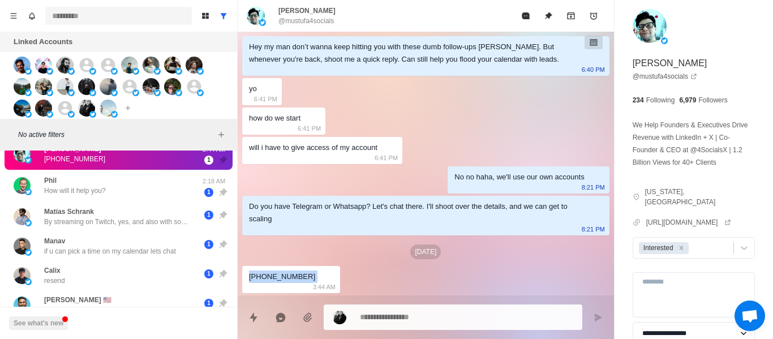
scroll to position [113, 0]
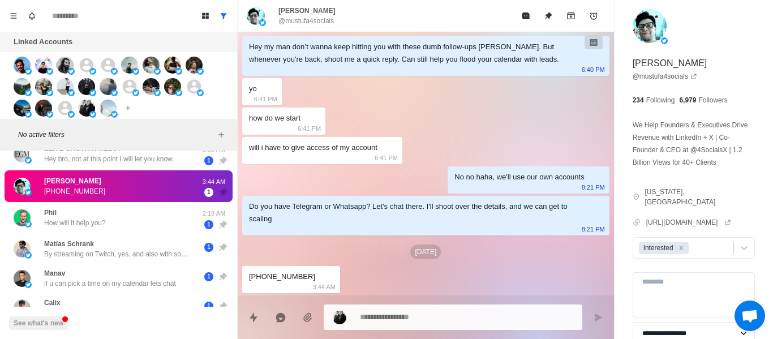
drag, startPoint x: 118, startPoint y: 218, endPoint x: 132, endPoint y: 319, distance: 101.2
click at [117, 220] on div "[PERSON_NAME] How will it help you?" at bounding box center [107, 218] width 186 height 23
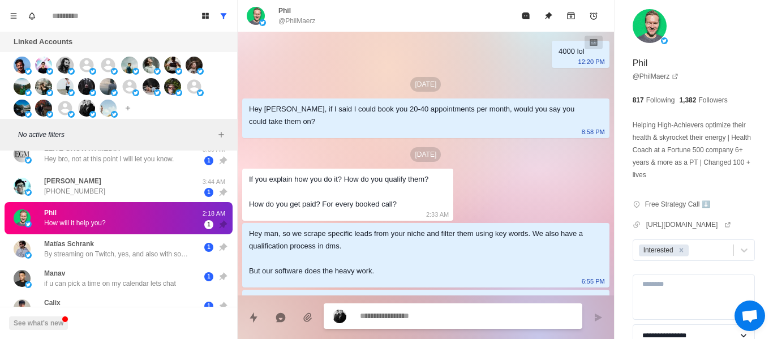
scroll to position [293, 0]
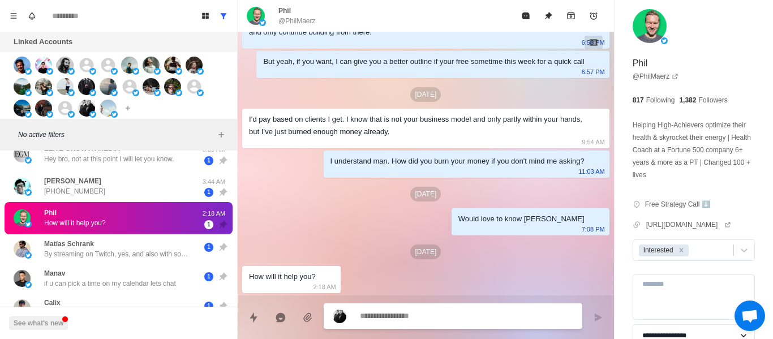
click at [403, 321] on textarea at bounding box center [466, 316] width 213 height 16
click at [402, 322] on textarea at bounding box center [466, 316] width 213 height 16
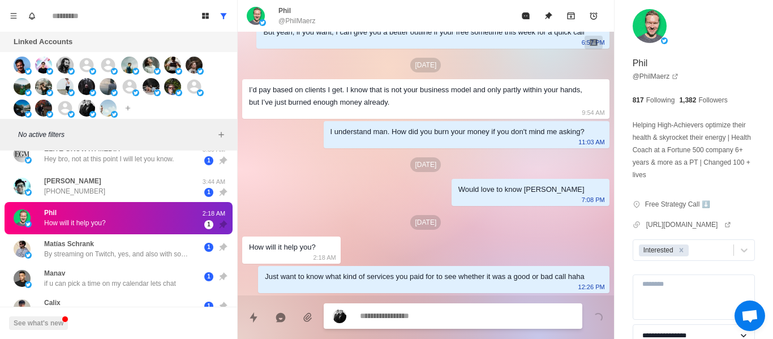
scroll to position [352, 0]
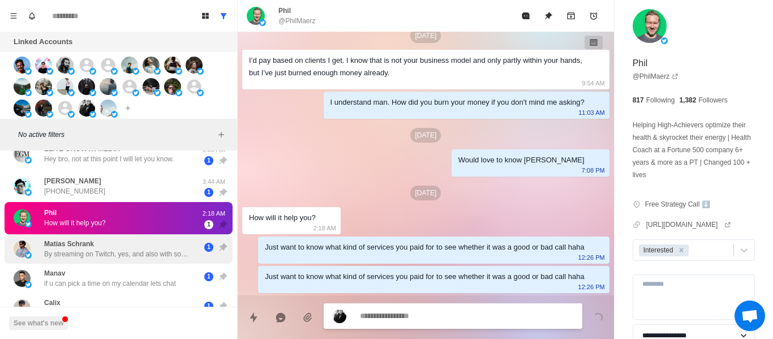
click at [140, 249] on p "By streaming on Twitch, yes, and also with some other things like subscribers o…" at bounding box center [117, 254] width 147 height 10
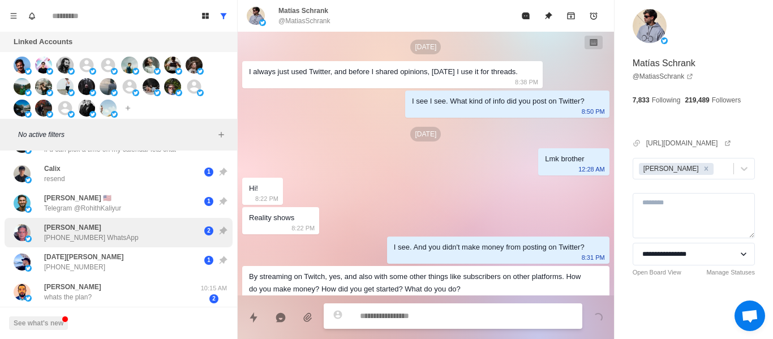
scroll to position [251, 0]
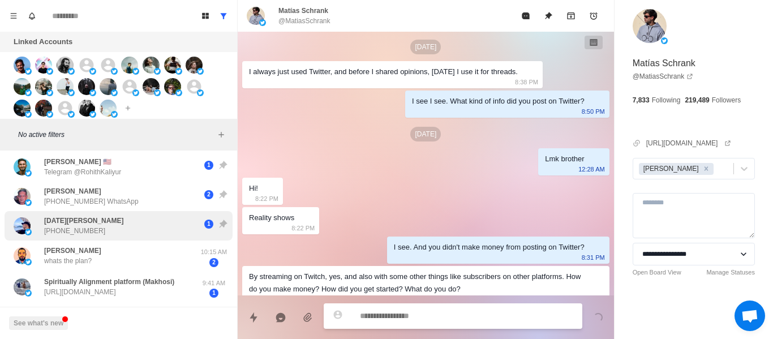
click at [77, 238] on div "[DATE][PERSON_NAME] [PHONE_NUMBER] 1" at bounding box center [119, 225] width 228 height 29
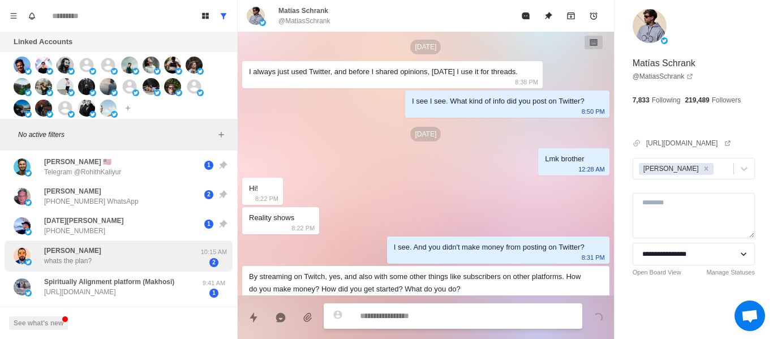
scroll to position [0, 0]
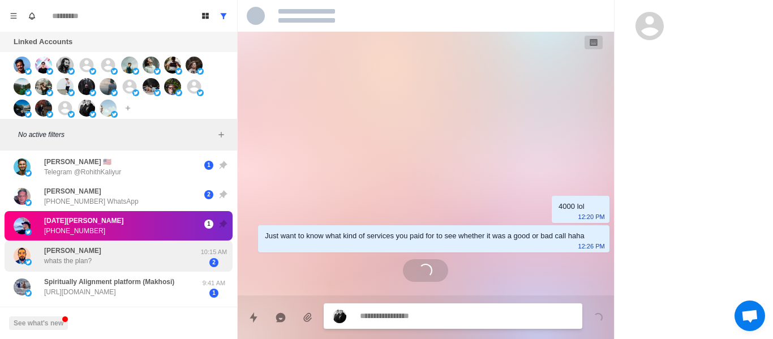
click at [80, 252] on div "[PERSON_NAME] whats the plan?" at bounding box center [72, 256] width 57 height 20
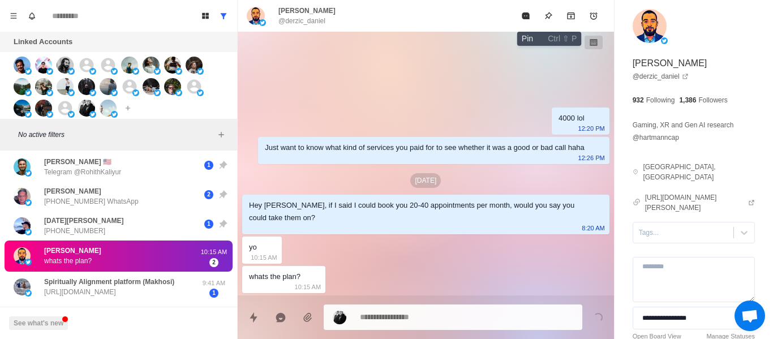
drag, startPoint x: 553, startPoint y: 19, endPoint x: 661, endPoint y: 242, distance: 247.8
click at [553, 19] on button "Pin" at bounding box center [548, 16] width 23 height 23
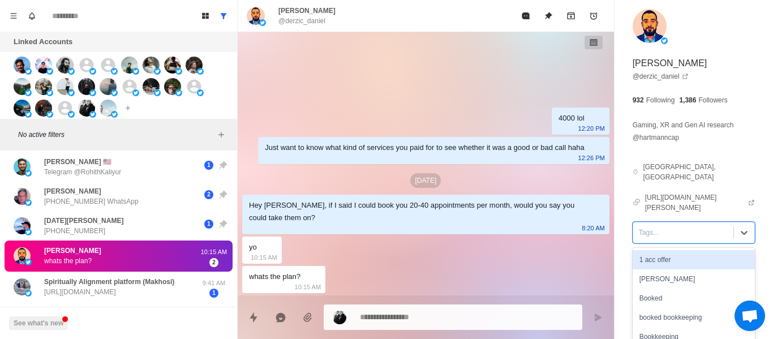
click at [651, 227] on div "Tags..." at bounding box center [683, 232] width 100 height 17
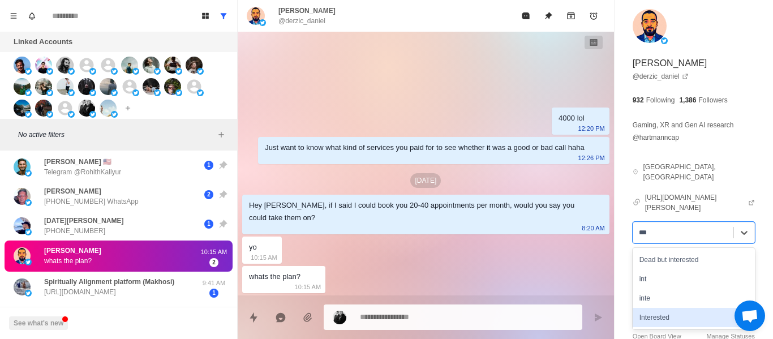
drag, startPoint x: 652, startPoint y: 310, endPoint x: 669, endPoint y: 315, distance: 18.1
click at [652, 311] on div "Interested" at bounding box center [694, 317] width 122 height 19
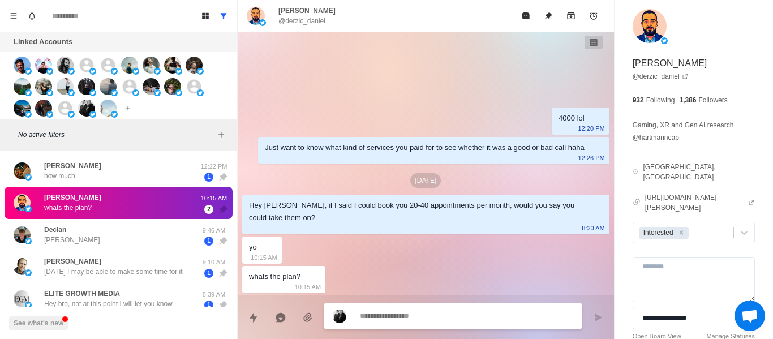
paste textarea "**********"
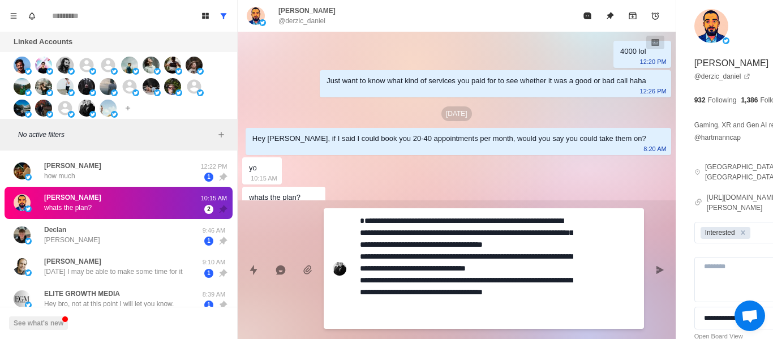
click at [366, 222] on textarea "**********" at bounding box center [466, 268] width 213 height 111
click at [363, 221] on textarea "**********" at bounding box center [466, 268] width 213 height 111
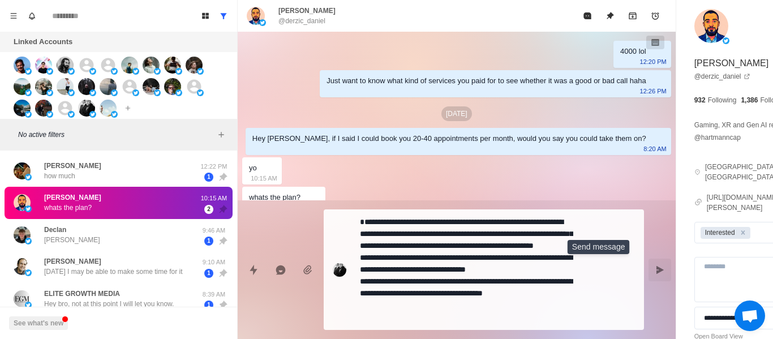
drag, startPoint x: 593, startPoint y: 272, endPoint x: 632, endPoint y: 278, distance: 39.5
click at [655, 270] on icon "Send message" at bounding box center [659, 269] width 9 height 9
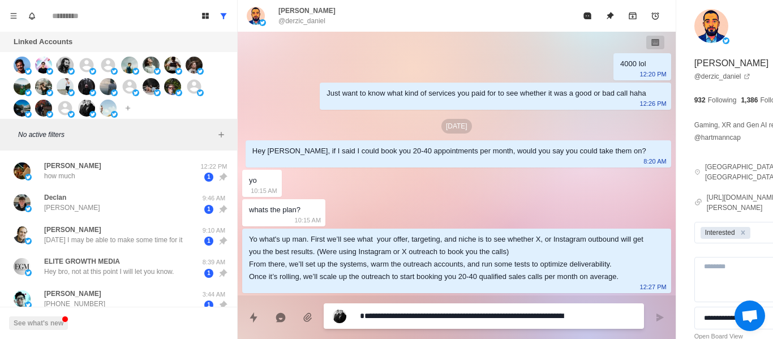
paste textarea
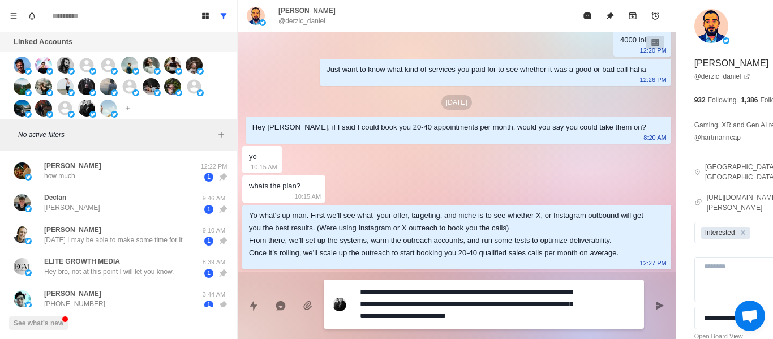
scroll to position [9, 0]
click at [419, 187] on div "4000 lol 12:20 PM Just want to know what kind of services you paid for to see w…" at bounding box center [457, 145] width 438 height 251
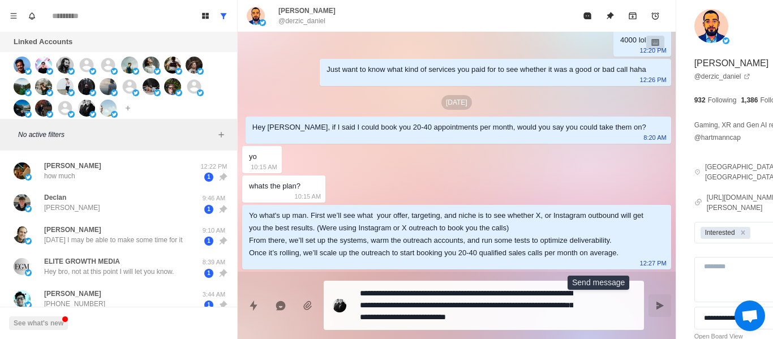
drag, startPoint x: 589, startPoint y: 306, endPoint x: 583, endPoint y: 298, distance: 10.5
click at [649, 306] on button "Send message" at bounding box center [660, 305] width 23 height 23
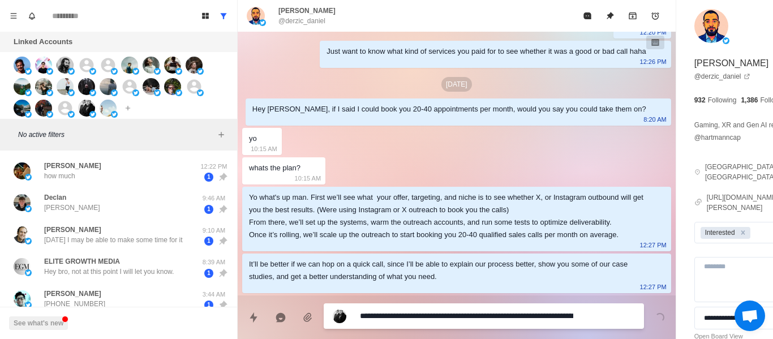
paste textarea
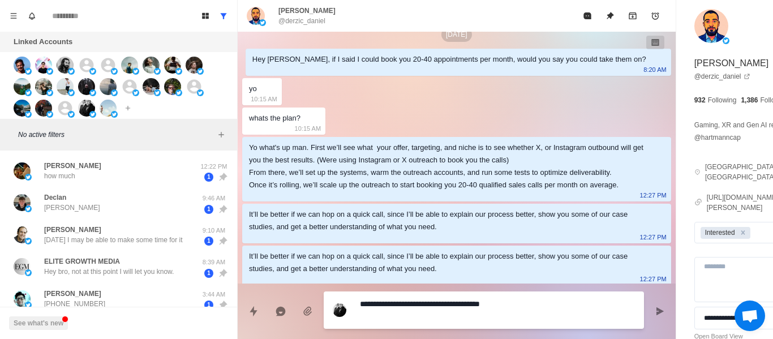
scroll to position [133, 0]
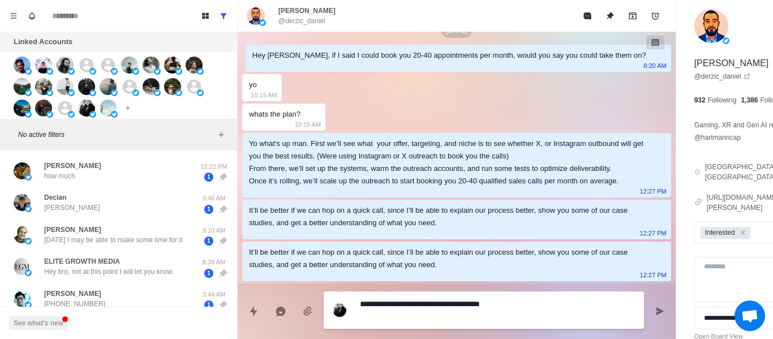
click at [506, 303] on textarea "**********" at bounding box center [466, 310] width 213 height 28
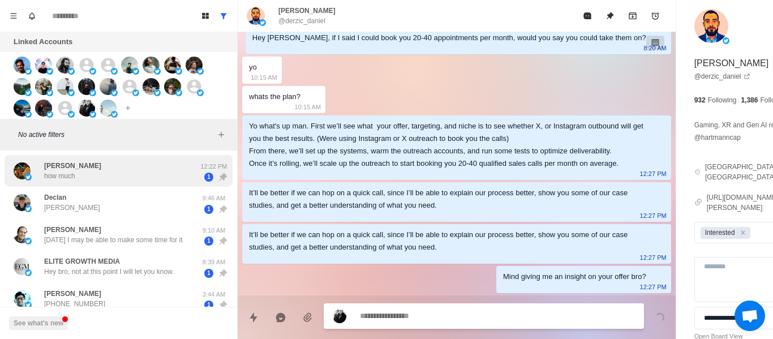
click at [90, 177] on div "[PERSON_NAME] how much" at bounding box center [72, 171] width 57 height 20
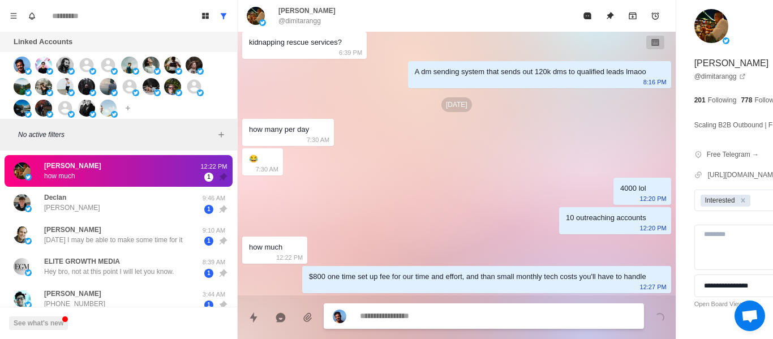
scroll to position [834, 0]
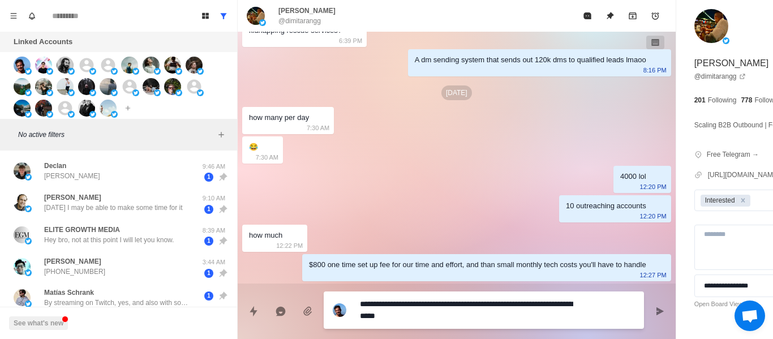
click at [525, 307] on textarea "**********" at bounding box center [466, 310] width 213 height 28
click at [519, 319] on textarea "**********" at bounding box center [466, 310] width 213 height 28
click at [502, 315] on textarea "**********" at bounding box center [466, 310] width 213 height 28
click at [518, 324] on div "**********" at bounding box center [484, 309] width 320 height 37
drag, startPoint x: 517, startPoint y: 319, endPoint x: 488, endPoint y: 317, distance: 28.9
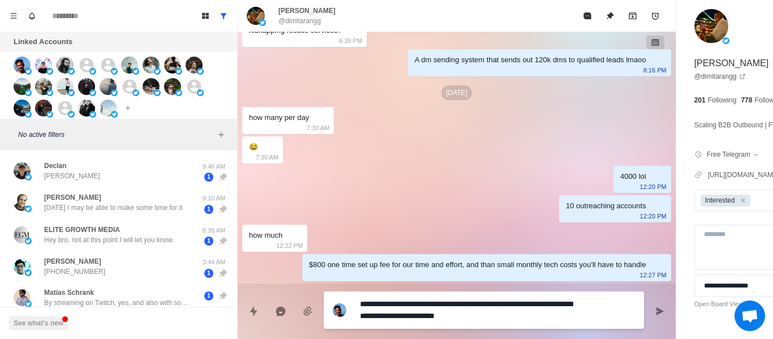
click at [488, 317] on textarea "**********" at bounding box center [466, 310] width 213 height 28
click at [649, 321] on button "Send message" at bounding box center [660, 311] width 23 height 23
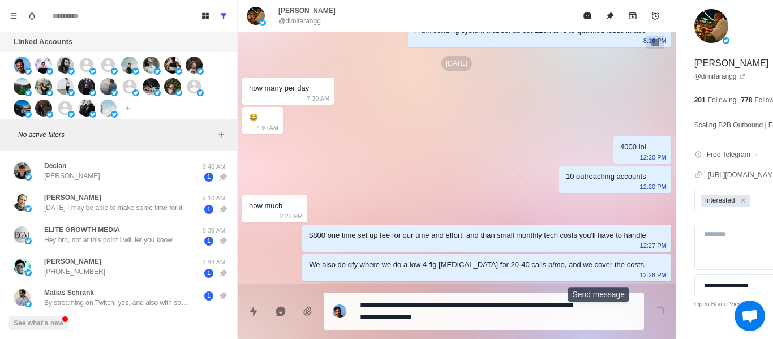
scroll to position [864, 0]
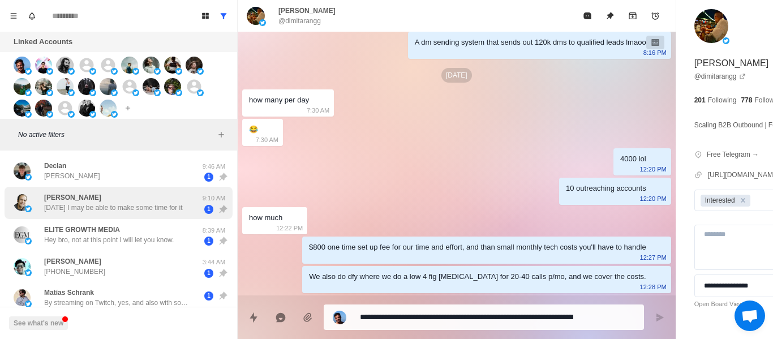
drag, startPoint x: 117, startPoint y: 208, endPoint x: 123, endPoint y: 209, distance: 5.8
click at [118, 208] on p "[DATE] I may be able to make some time for it" at bounding box center [113, 208] width 139 height 10
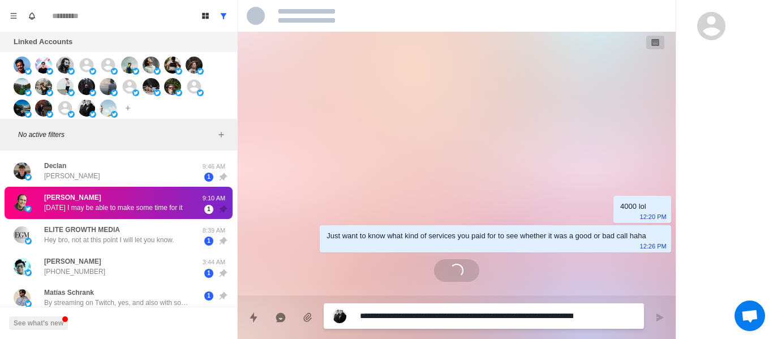
scroll to position [332, 0]
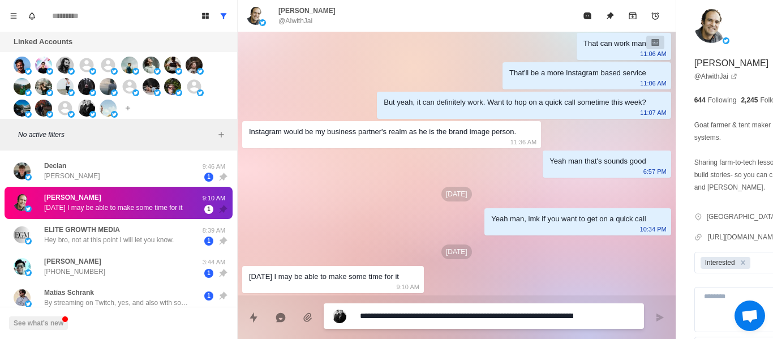
click at [100, 160] on div "Declan yessir lol 9:46 AM 1" at bounding box center [119, 171] width 228 height 32
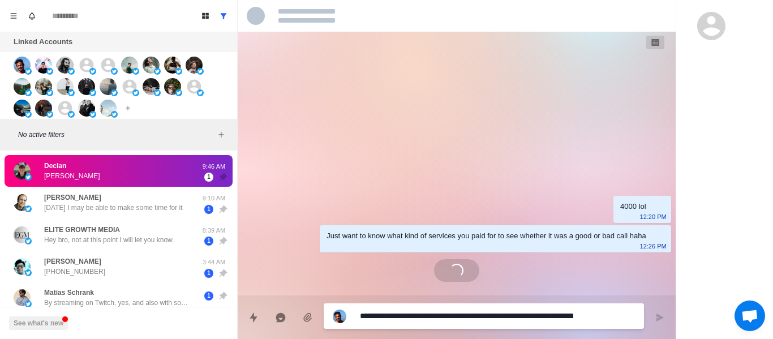
scroll to position [0, 0]
click at [441, 319] on textarea "**********" at bounding box center [466, 316] width 213 height 16
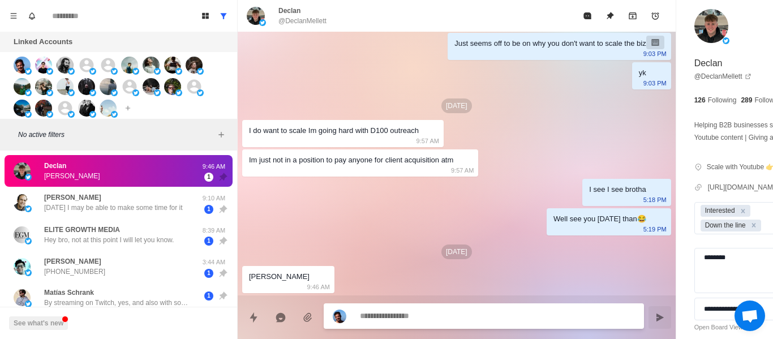
scroll to position [650, 0]
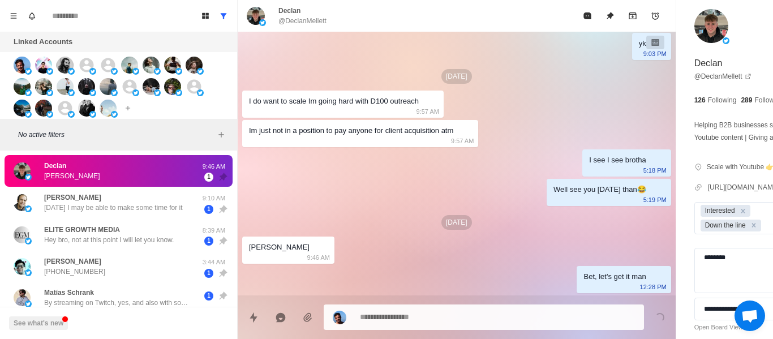
drag, startPoint x: 133, startPoint y: 293, endPoint x: 97, endPoint y: 176, distance: 122.4
click at [135, 285] on div "[PERSON_NAME] By streaming on Twitch, yes, and also with some other things like…" at bounding box center [119, 297] width 228 height 29
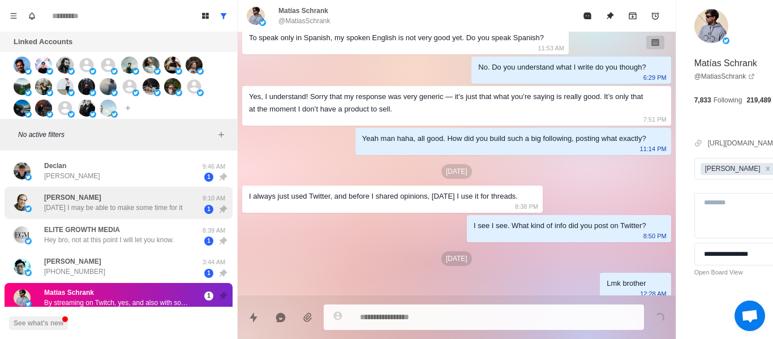
drag, startPoint x: 112, startPoint y: 204, endPoint x: 112, endPoint y: 213, distance: 9.1
click at [111, 208] on p "[DATE] I may be able to make some time for it" at bounding box center [113, 208] width 139 height 10
click at [112, 213] on div "Jai Rod [DATE] I may be able to make some time for it" at bounding box center [107, 202] width 186 height 23
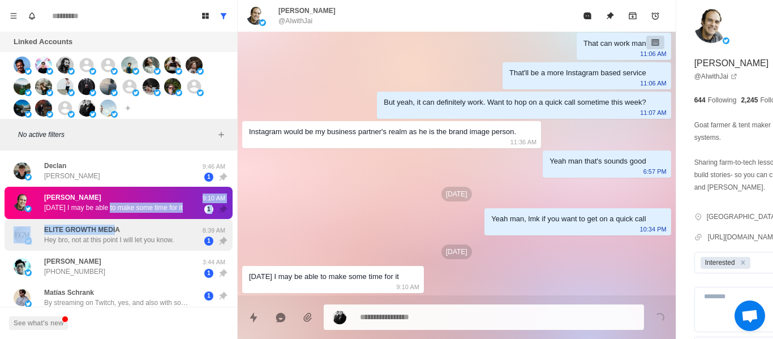
drag, startPoint x: 113, startPoint y: 219, endPoint x: 114, endPoint y: 229, distance: 10.2
click at [114, 231] on p "ELITE GROWTH MEDIA" at bounding box center [82, 230] width 76 height 10
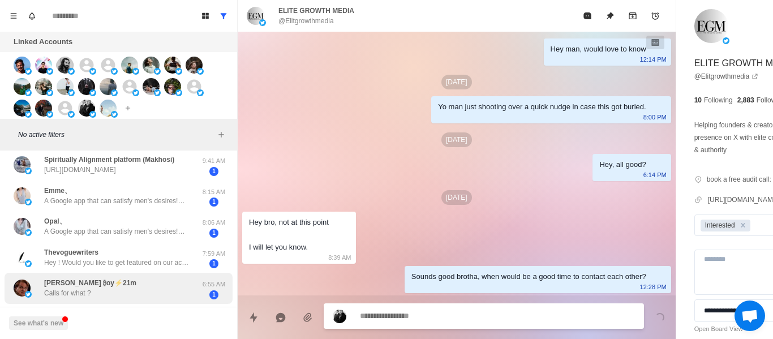
scroll to position [340, 0]
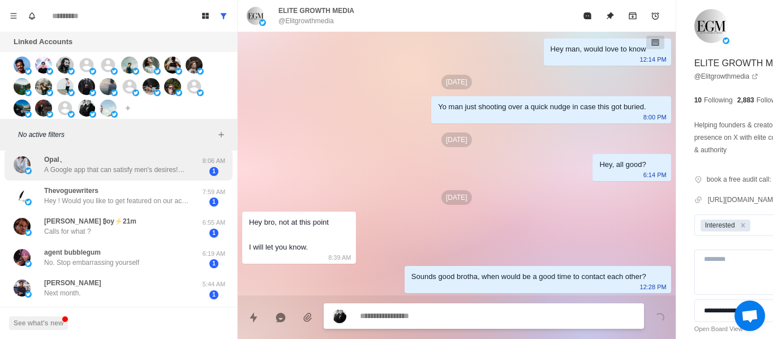
drag, startPoint x: 97, startPoint y: 176, endPoint x: 108, endPoint y: 172, distance: 10.9
click at [97, 174] on div "Opal、 A Google app that can satisfy men's desires!💋 Beauties from around the wo…" at bounding box center [119, 164] width 228 height 31
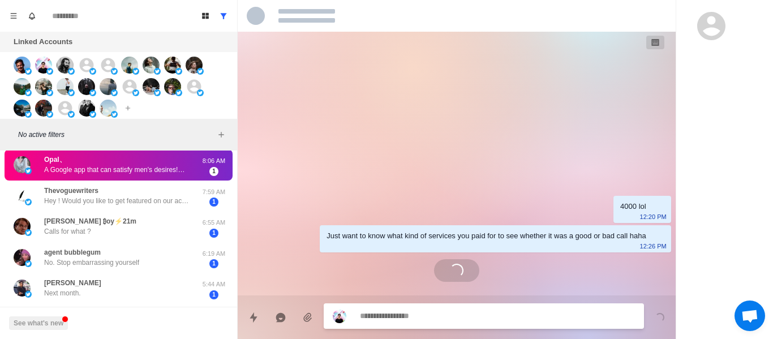
scroll to position [0, 0]
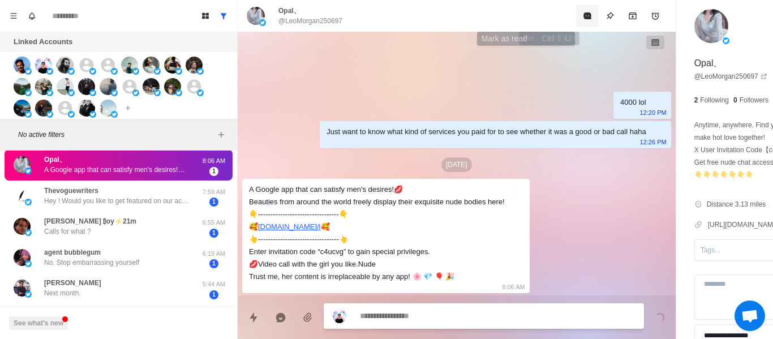
click at [576, 21] on button "Mark as read" at bounding box center [587, 16] width 23 height 23
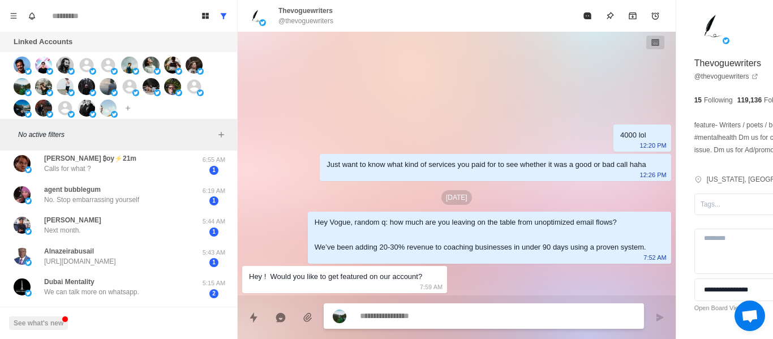
scroll to position [277, 0]
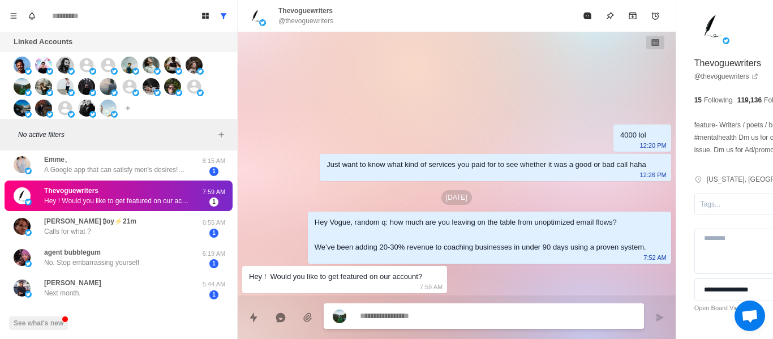
click at [442, 319] on textarea at bounding box center [466, 316] width 213 height 16
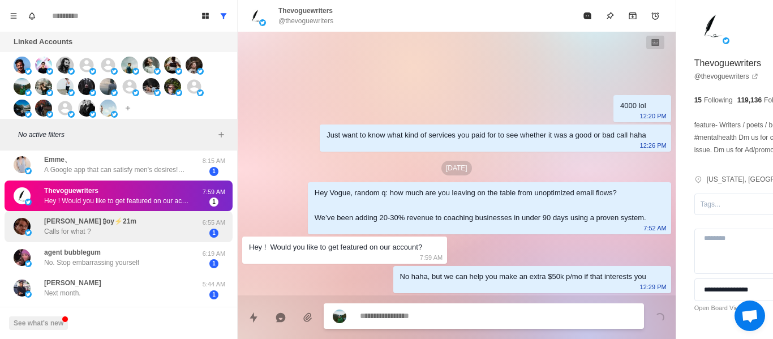
click at [190, 227] on div "[PERSON_NAME] ₿oy⚡️21m Calls for what ?" at bounding box center [107, 227] width 186 height 22
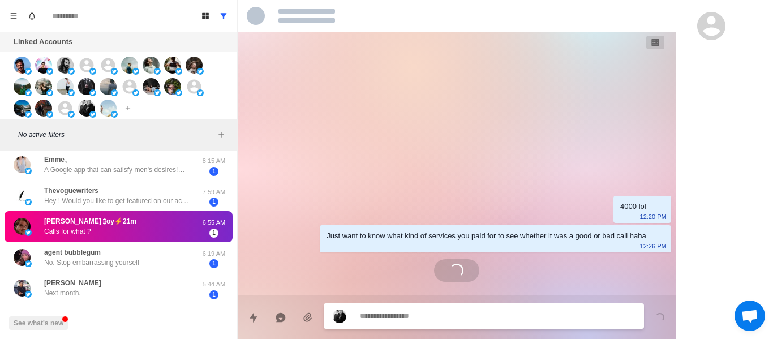
click at [419, 312] on textarea at bounding box center [466, 316] width 213 height 16
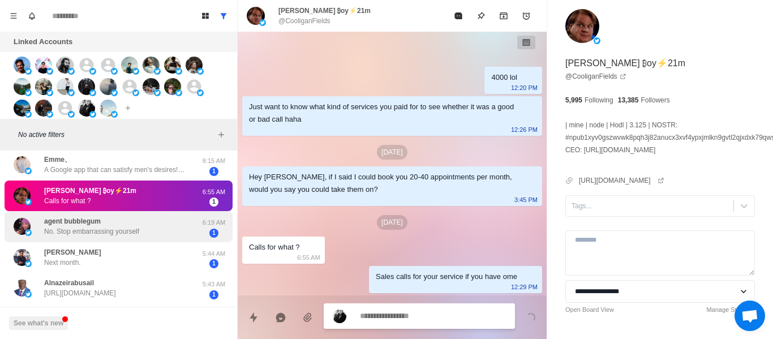
click at [200, 223] on p "6:19 AM" at bounding box center [214, 223] width 28 height 10
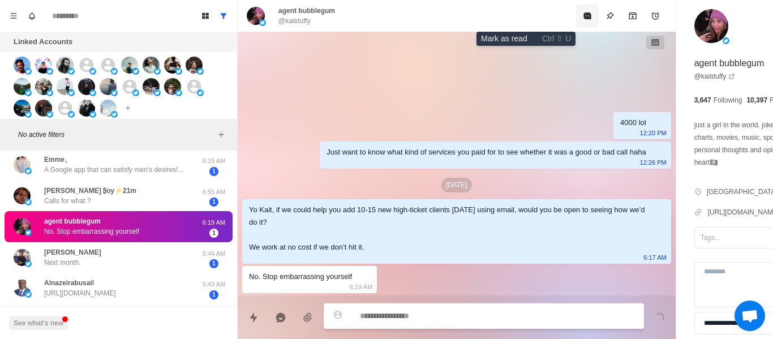
click at [583, 16] on icon "Mark as read" at bounding box center [586, 15] width 7 height 7
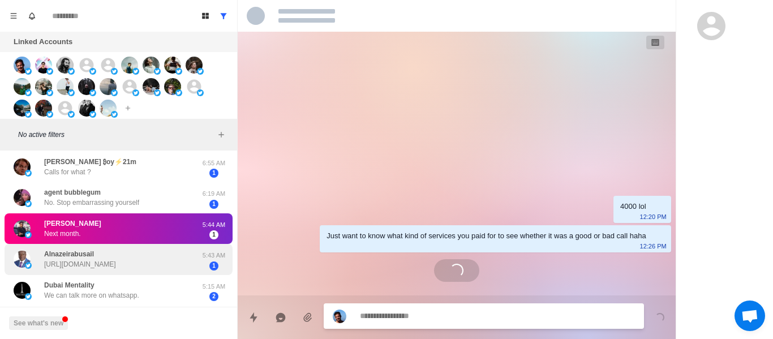
scroll to position [333, 0]
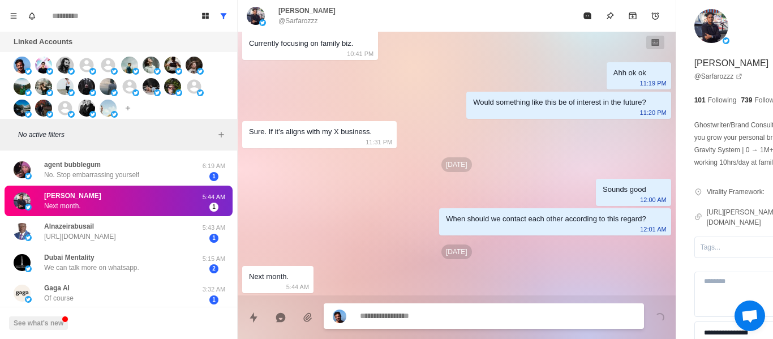
click at [490, 308] on textarea at bounding box center [466, 316] width 213 height 16
click at [490, 309] on textarea at bounding box center [466, 316] width 213 height 16
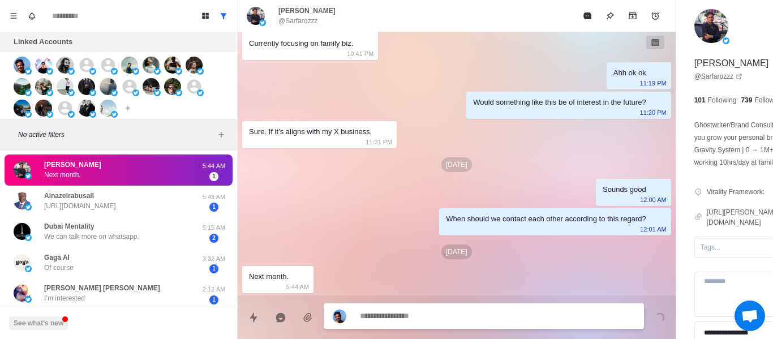
scroll to position [422, 0]
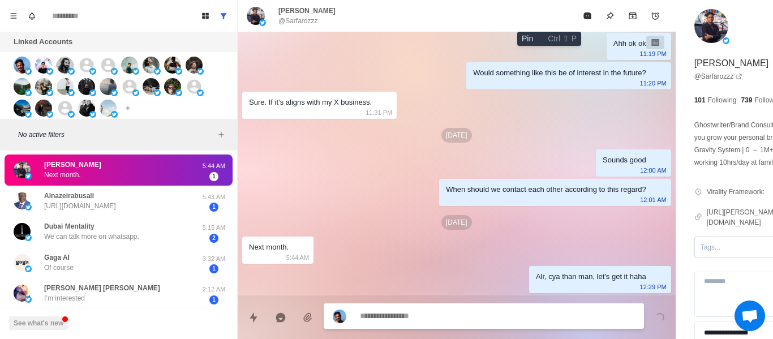
click at [606, 16] on icon "Pin" at bounding box center [610, 15] width 9 height 9
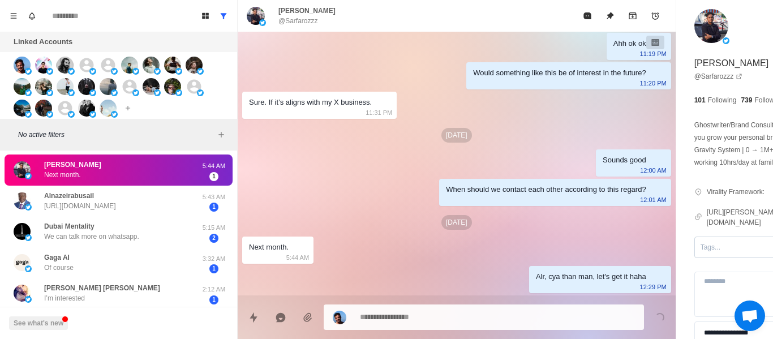
click at [701, 254] on div at bounding box center [748, 247] width 95 height 12
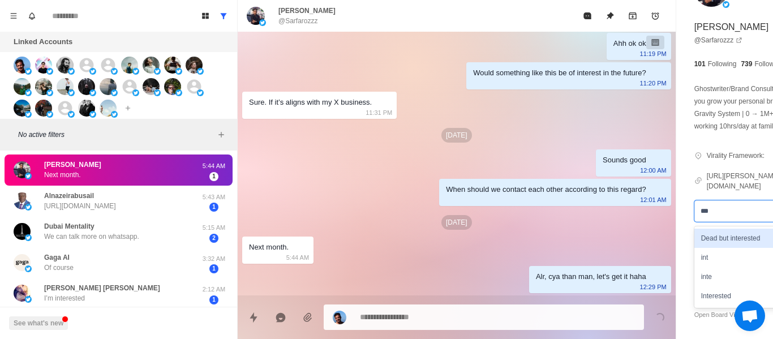
scroll to position [79, 0]
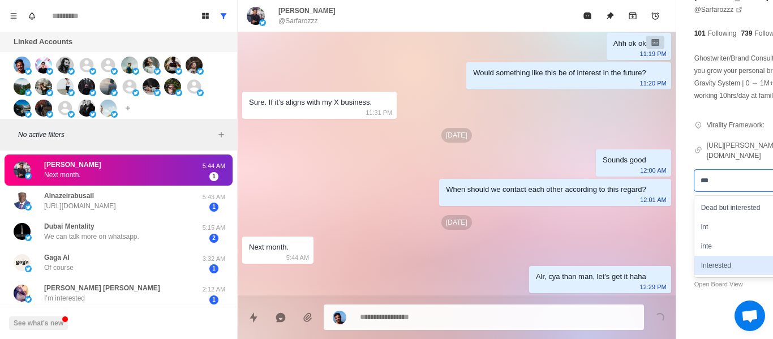
click at [694, 263] on div "Interested" at bounding box center [758, 265] width 128 height 19
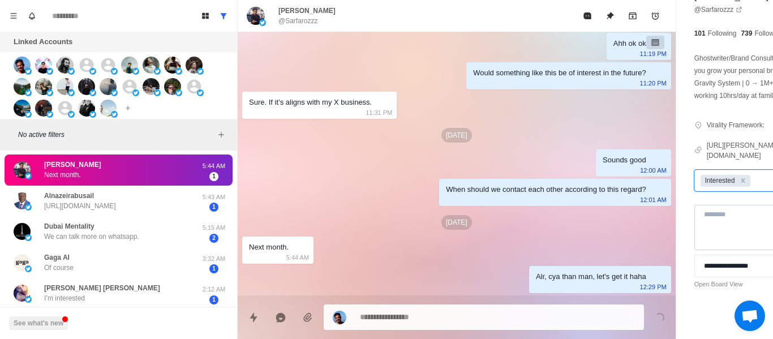
click at [694, 221] on textarea at bounding box center [758, 227] width 128 height 45
drag, startPoint x: 697, startPoint y: 177, endPoint x: 691, endPoint y: 175, distance: 5.9
click at [695, 177] on div "Interested" at bounding box center [748, 180] width 106 height 17
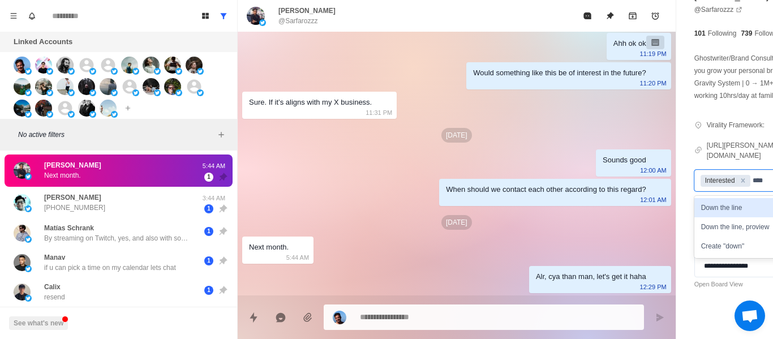
scroll to position [452, 0]
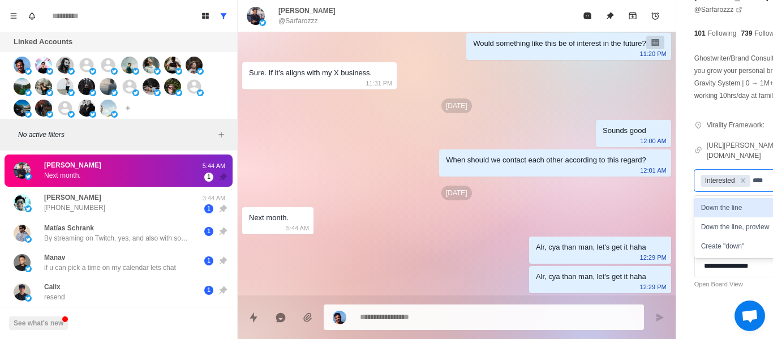
click at [694, 214] on div "Down the line" at bounding box center [758, 207] width 128 height 19
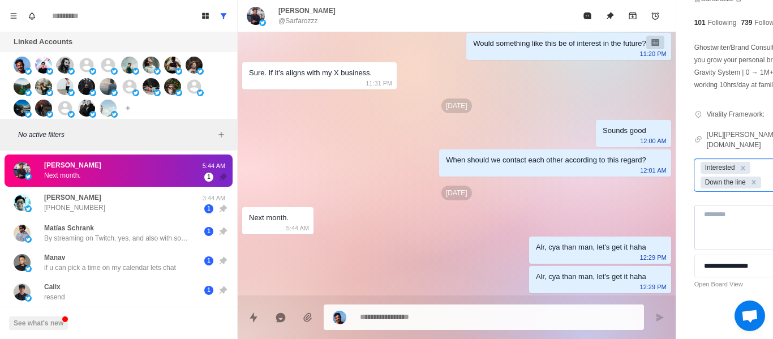
click at [694, 233] on textarea at bounding box center [758, 227] width 128 height 45
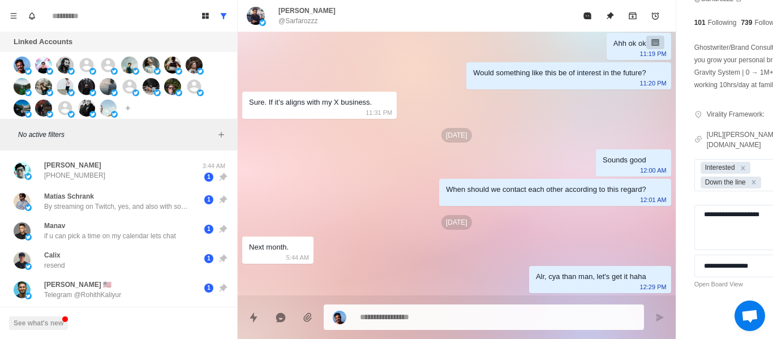
drag, startPoint x: 419, startPoint y: 255, endPoint x: 423, endPoint y: 239, distance: 16.3
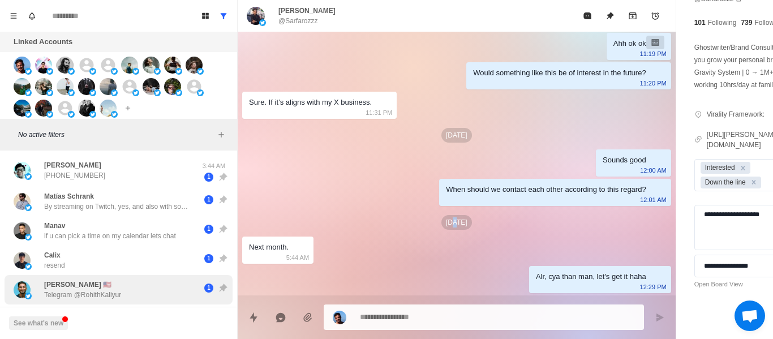
scroll to position [0, 0]
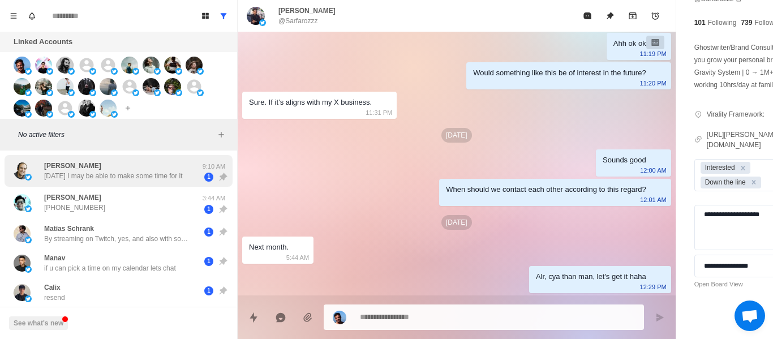
click at [85, 174] on p "[DATE] I may be able to make some time for it" at bounding box center [113, 176] width 139 height 10
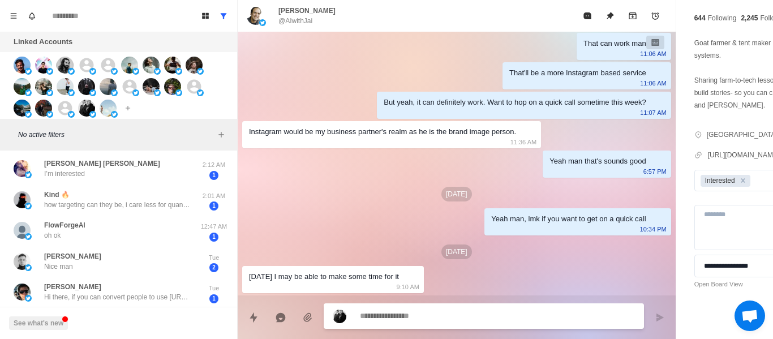
scroll to position [332, 0]
click at [375, 327] on div at bounding box center [484, 315] width 320 height 25
click at [382, 315] on textarea at bounding box center [466, 317] width 213 height 16
drag, startPoint x: 447, startPoint y: 319, endPoint x: 407, endPoint y: 321, distance: 39.6
click at [407, 321] on textarea "**********" at bounding box center [466, 316] width 213 height 16
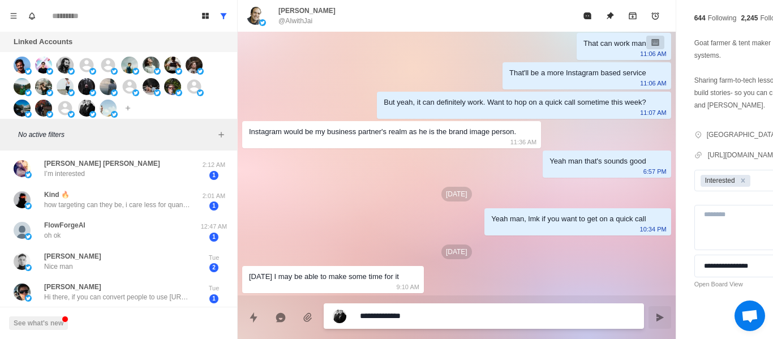
paste textarea "**********"
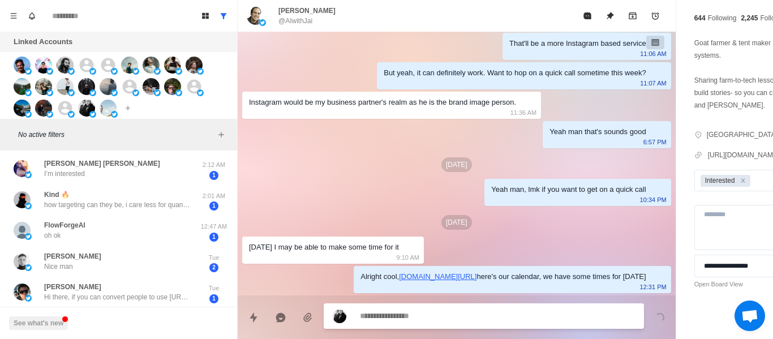
scroll to position [390, 0]
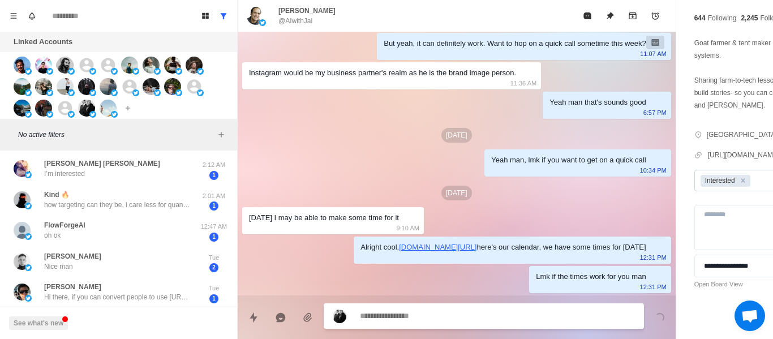
click at [700, 187] on div "Interested" at bounding box center [748, 180] width 106 height 17
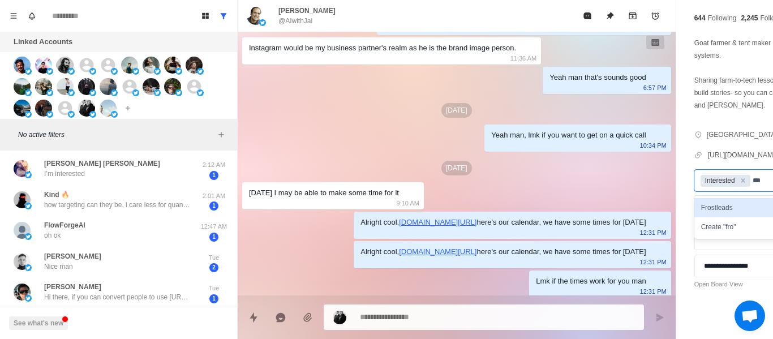
click at [694, 204] on div "Frostleads" at bounding box center [758, 207] width 128 height 19
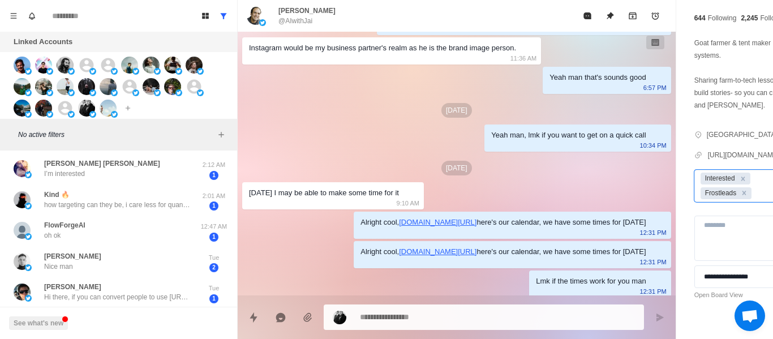
click at [441, 118] on p "[DATE]" at bounding box center [456, 110] width 31 height 15
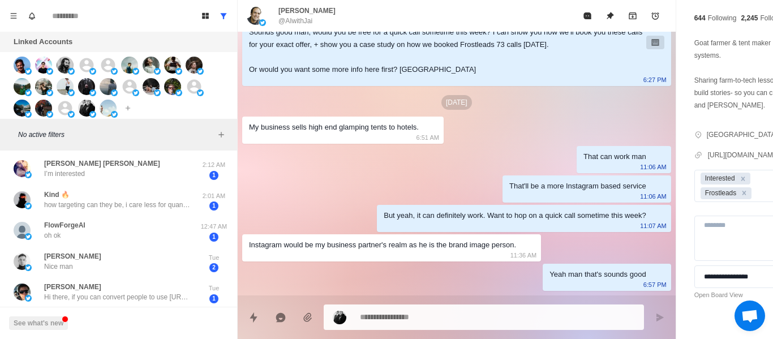
scroll to position [364, 0]
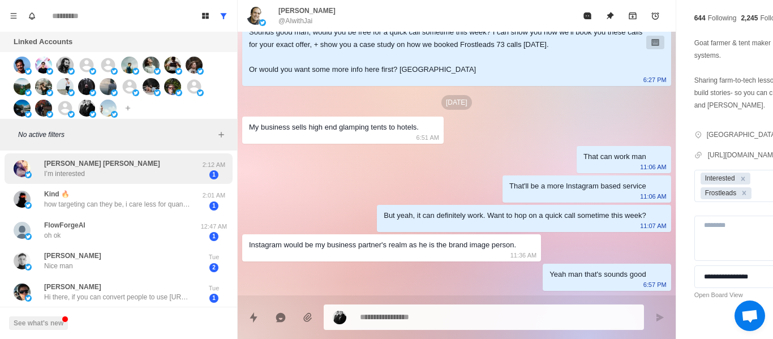
click at [85, 187] on div "Kind 🔥 how targeting can they be, i care less for quantity and more for quality…" at bounding box center [119, 199] width 228 height 31
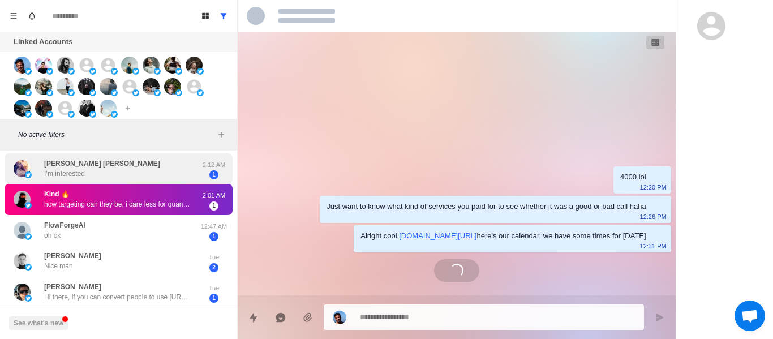
scroll to position [0, 0]
drag, startPoint x: 83, startPoint y: 180, endPoint x: 105, endPoint y: 175, distance: 23.1
click at [83, 179] on div "[PERSON_NAME] [PERSON_NAME] I’m interested 2:12 AM 1" at bounding box center [119, 168] width 228 height 31
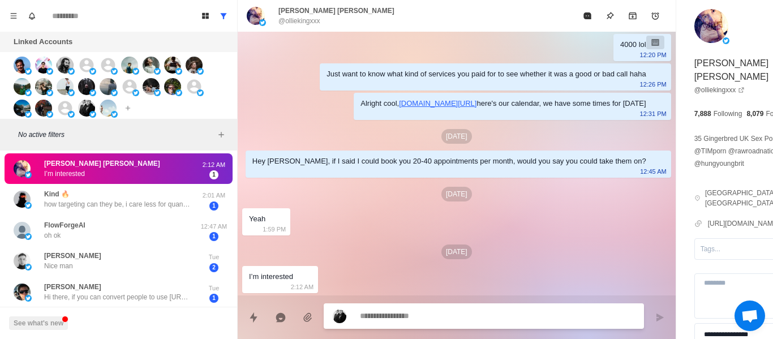
scroll to position [19, 0]
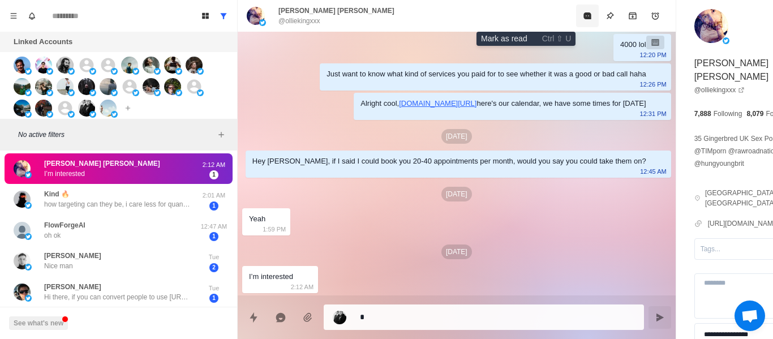
click at [583, 16] on icon "Mark as read" at bounding box center [586, 15] width 7 height 7
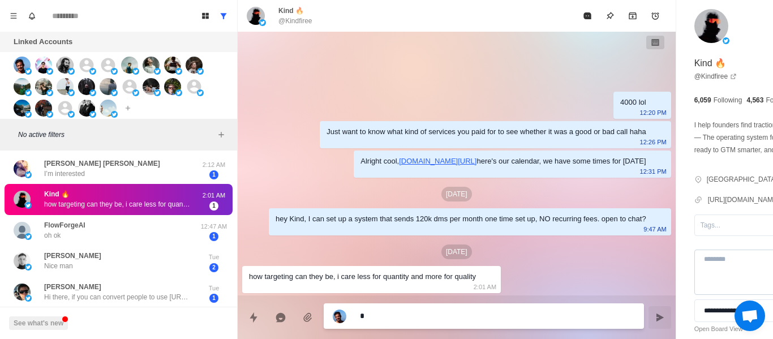
scroll to position [0, 0]
click at [385, 311] on textarea "*" at bounding box center [466, 316] width 213 height 16
drag, startPoint x: 385, startPoint y: 311, endPoint x: 373, endPoint y: 312, distance: 11.9
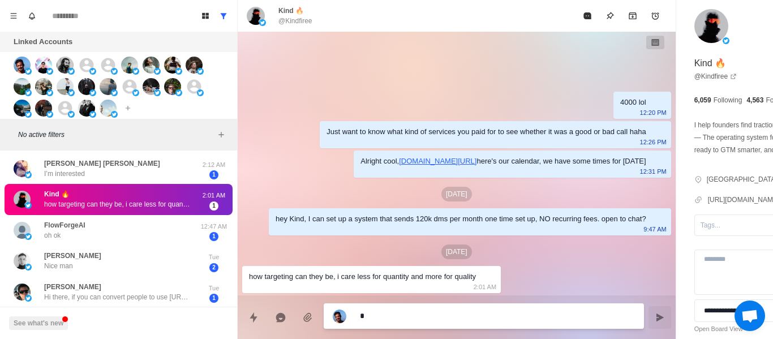
click at [380, 310] on textarea "*" at bounding box center [466, 316] width 213 height 16
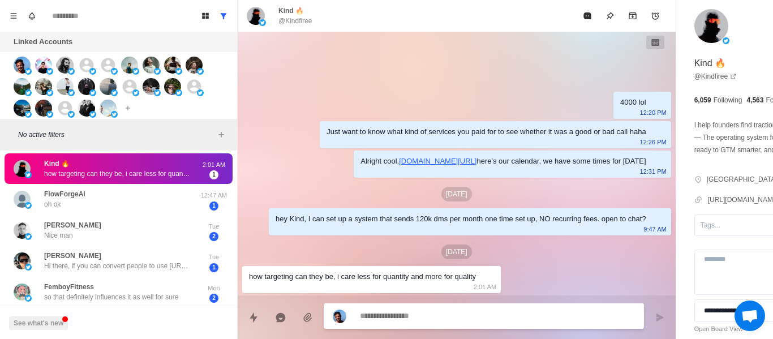
click at [415, 311] on textarea at bounding box center [466, 316] width 213 height 16
drag, startPoint x: 413, startPoint y: 313, endPoint x: 401, endPoint y: 305, distance: 14.3
click at [407, 313] on textarea at bounding box center [466, 316] width 213 height 16
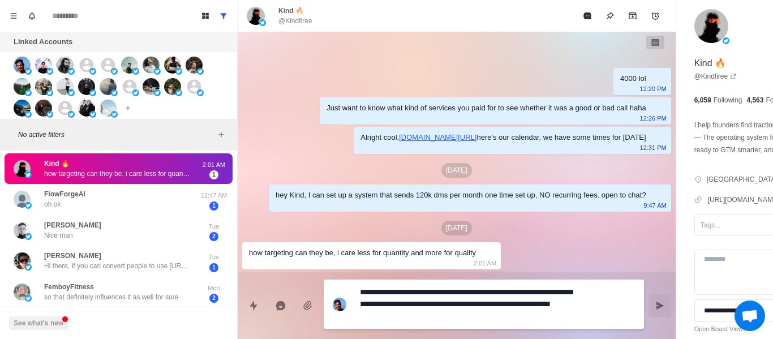
drag, startPoint x: 521, startPoint y: 282, endPoint x: 523, endPoint y: 298, distance: 15.5
click at [656, 307] on icon "Send message" at bounding box center [659, 305] width 7 height 8
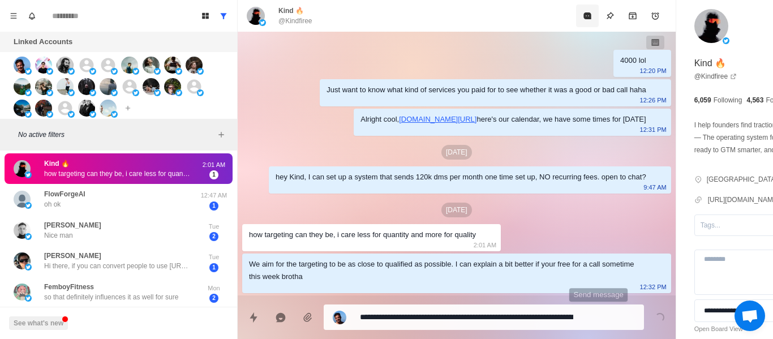
scroll to position [3, 0]
click at [606, 14] on icon "Pin" at bounding box center [610, 15] width 9 height 9
click at [701, 231] on div at bounding box center [748, 225] width 95 height 12
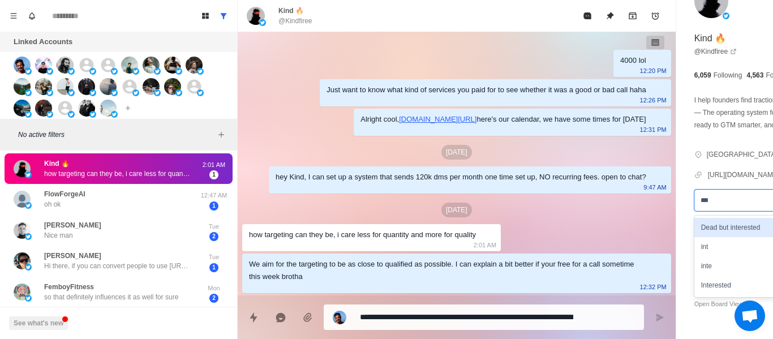
scroll to position [57, 0]
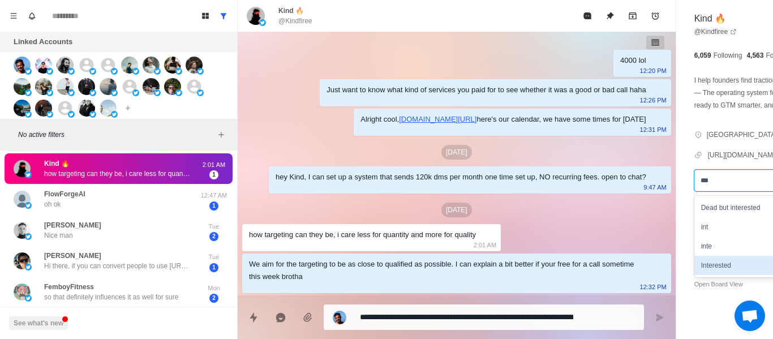
click at [694, 265] on div "Interested" at bounding box center [758, 265] width 128 height 19
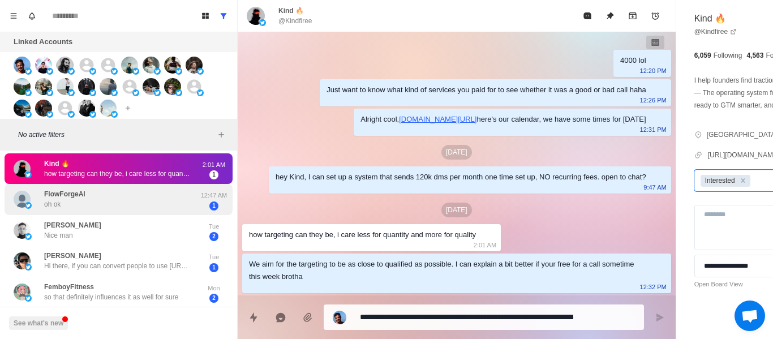
click at [126, 195] on div "FlowForgeAI oh ok" at bounding box center [107, 199] width 186 height 22
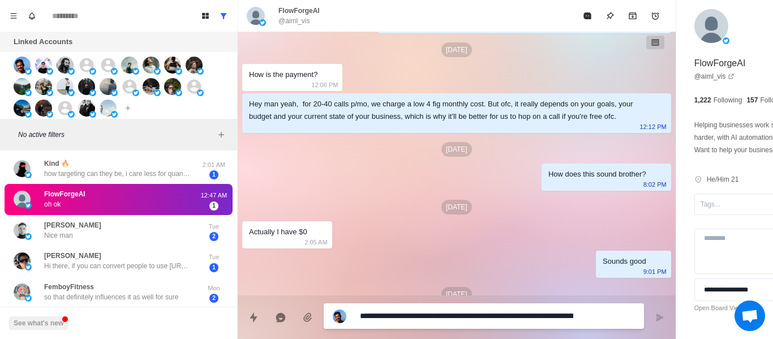
scroll to position [218, 0]
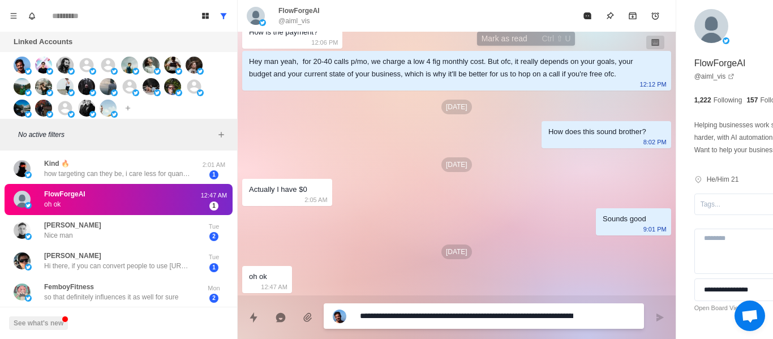
click at [583, 19] on icon "Mark as read" at bounding box center [587, 15] width 9 height 9
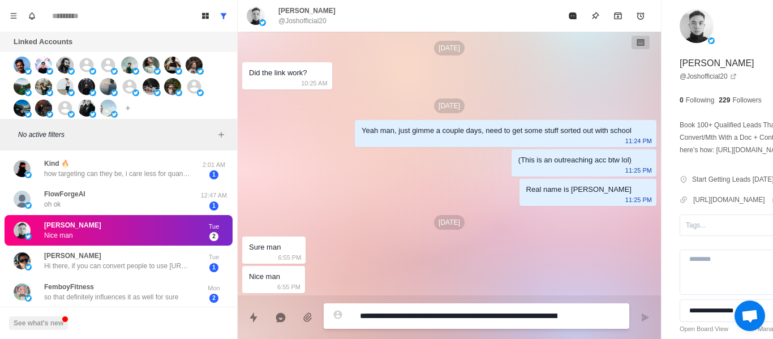
scroll to position [1889, 0]
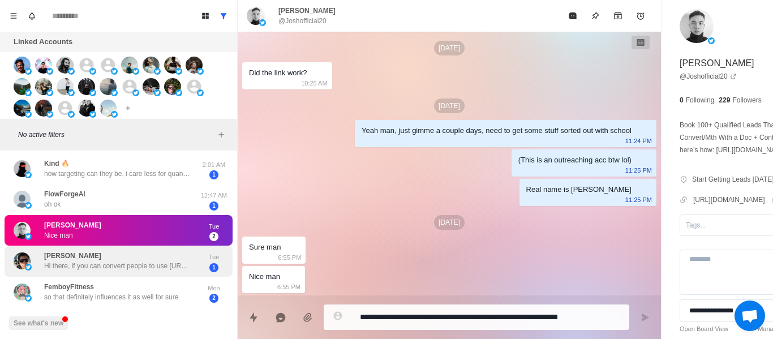
click at [92, 263] on p "Hi there, if you can convert people to use [URL][PERSON_NAME][DOMAIN_NAME] I ca…" at bounding box center [117, 266] width 147 height 10
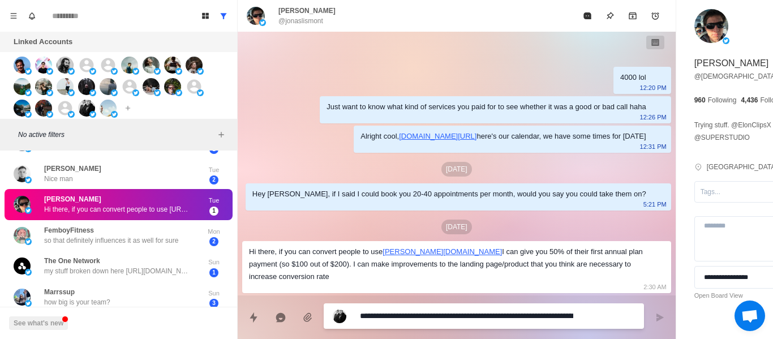
scroll to position [359, 0]
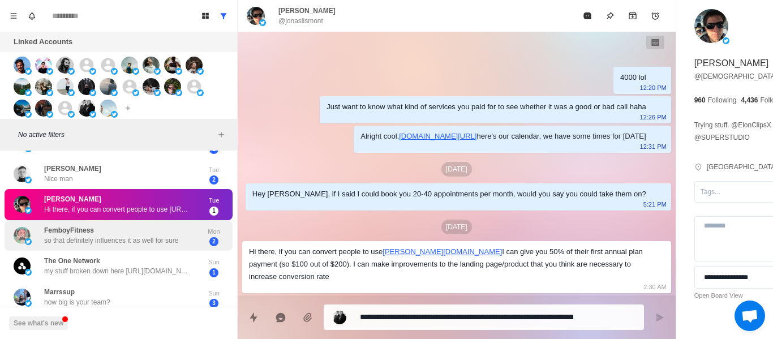
drag, startPoint x: 104, startPoint y: 249, endPoint x: 105, endPoint y: 243, distance: 5.7
click at [104, 247] on div "FemboyFitness so that definitely influences it as well for sure Mon 2" at bounding box center [119, 235] width 228 height 31
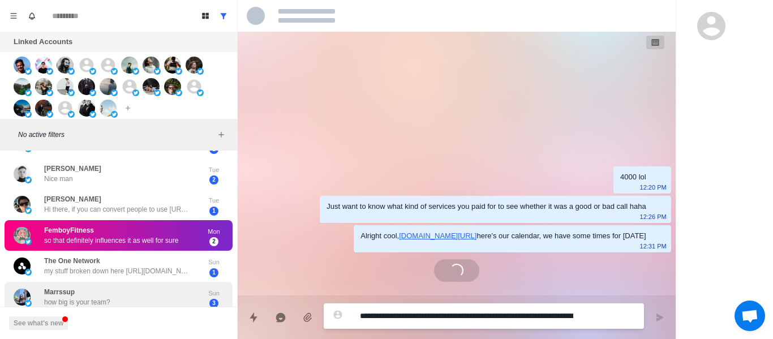
scroll to position [432, 0]
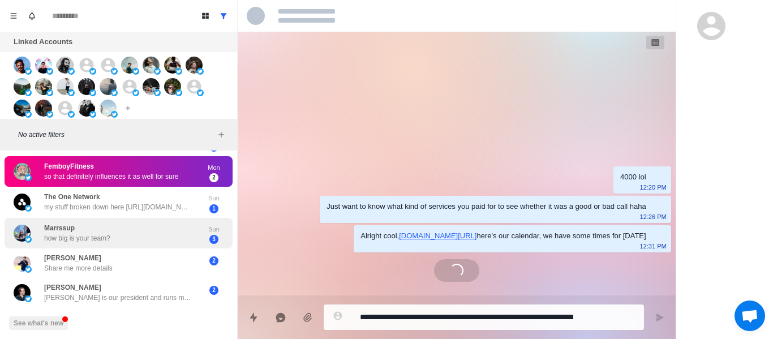
drag, startPoint x: 98, startPoint y: 214, endPoint x: 98, endPoint y: 226, distance: 11.9
click at [97, 223] on div "Marrssup how big is your team?" at bounding box center [77, 233] width 66 height 20
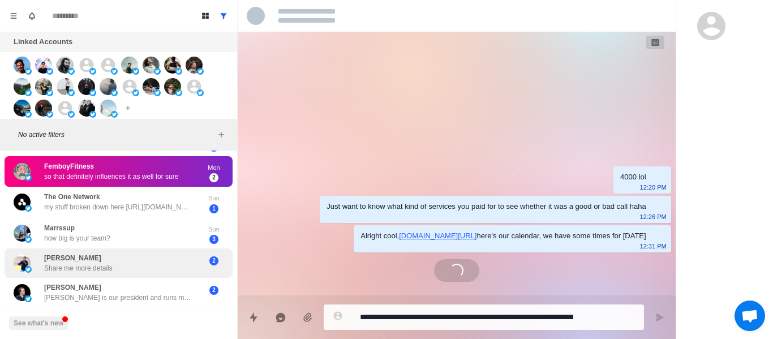
click at [98, 236] on div "Marrssup how big is your team? Sun 3" at bounding box center [119, 233] width 228 height 31
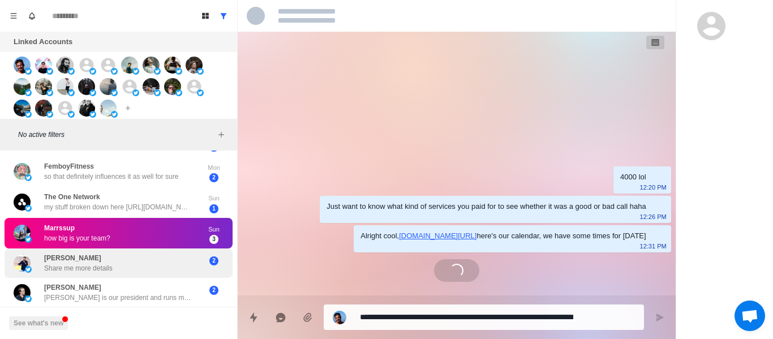
click at [100, 253] on p "[PERSON_NAME]" at bounding box center [72, 258] width 57 height 10
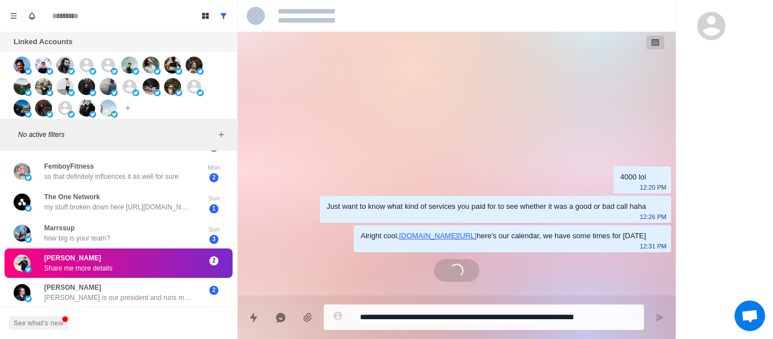
click at [101, 263] on p "Share me more details" at bounding box center [78, 268] width 68 height 10
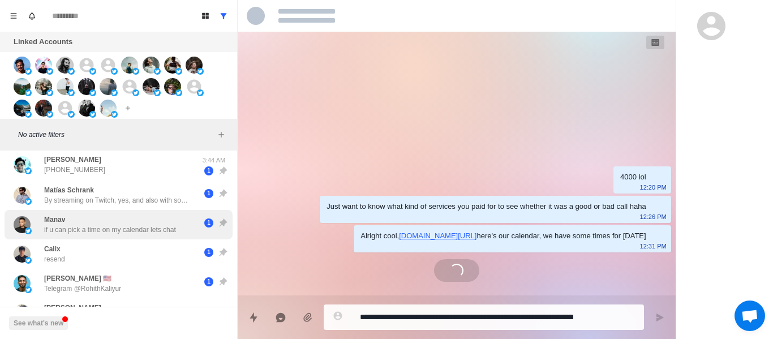
scroll to position [0, 0]
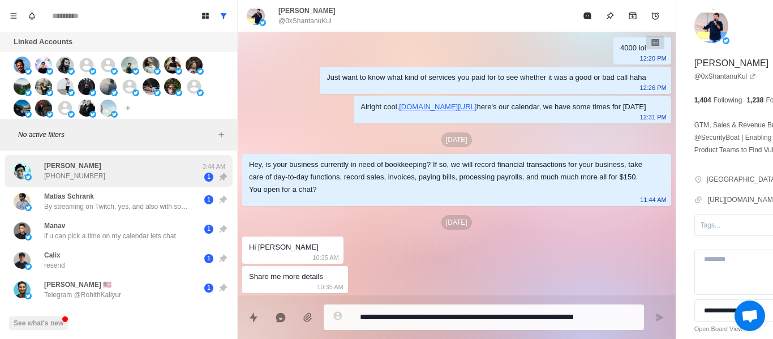
drag, startPoint x: 89, startPoint y: 193, endPoint x: 89, endPoint y: 183, distance: 10.2
click at [89, 190] on div "[PERSON_NAME] By streaming on Twitch, yes, and also with some other things like…" at bounding box center [119, 201] width 228 height 29
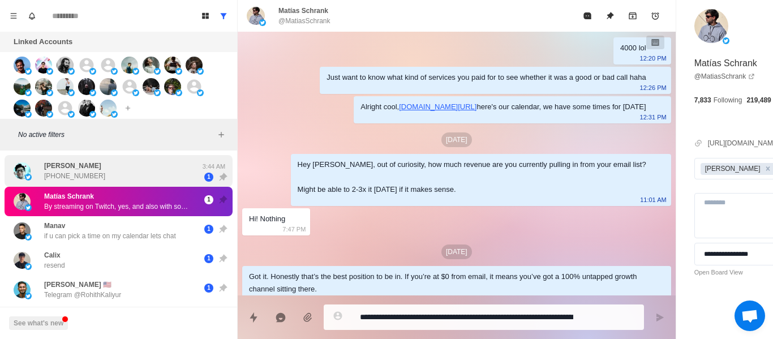
scroll to position [841, 0]
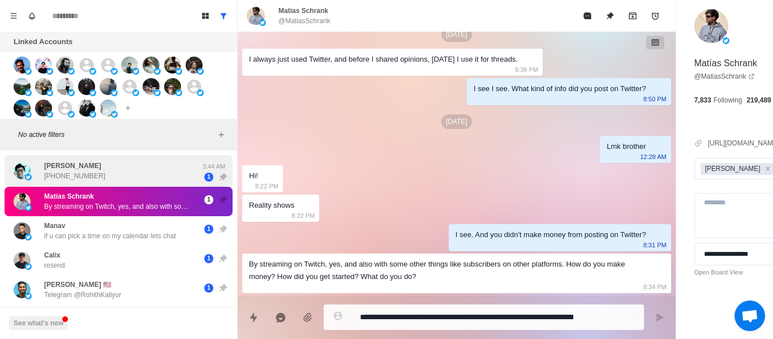
drag, startPoint x: 89, startPoint y: 183, endPoint x: 86, endPoint y: 173, distance: 10.6
click at [87, 173] on div "[PERSON_NAME] [PHONE_NUMBER]:44 AM 1" at bounding box center [119, 171] width 228 height 32
click at [86, 173] on p "[PHONE_NUMBER]" at bounding box center [74, 176] width 61 height 10
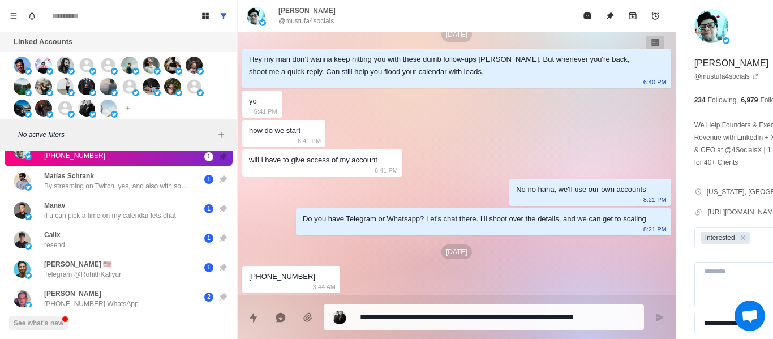
scroll to position [0, 0]
